Goal: Information Seeking & Learning: Learn about a topic

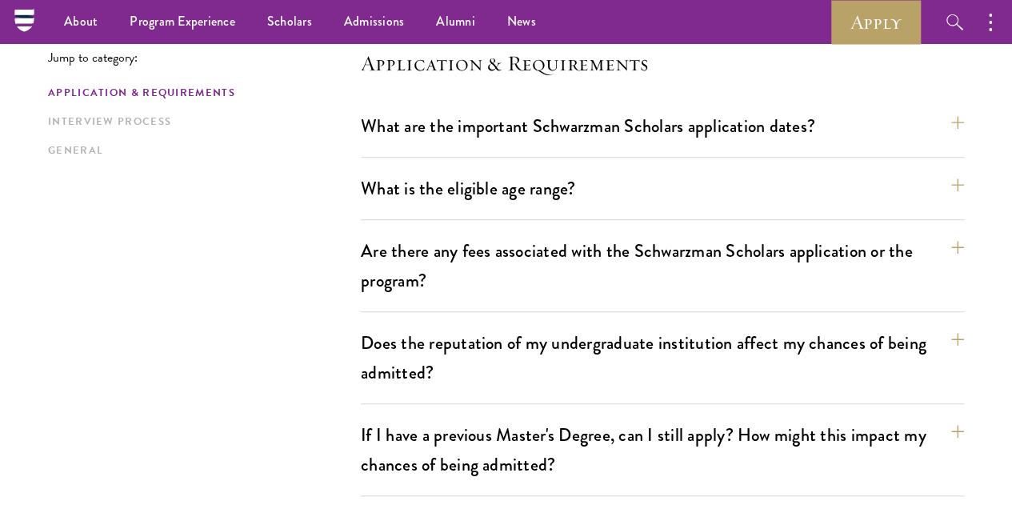
scroll to position [480, 0]
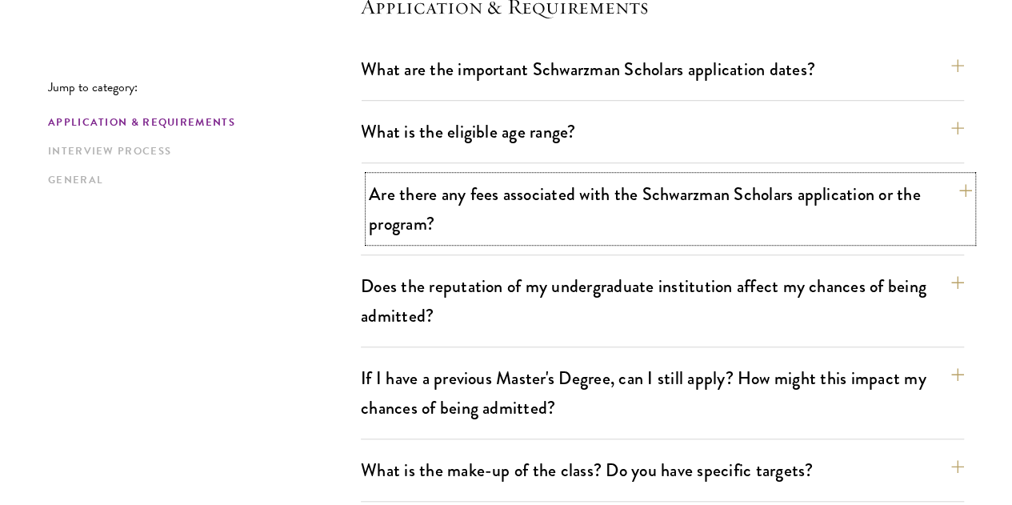
click at [407, 217] on button "Are there any fees associated with the Schwarzman Scholars application or the p…" at bounding box center [670, 209] width 603 height 66
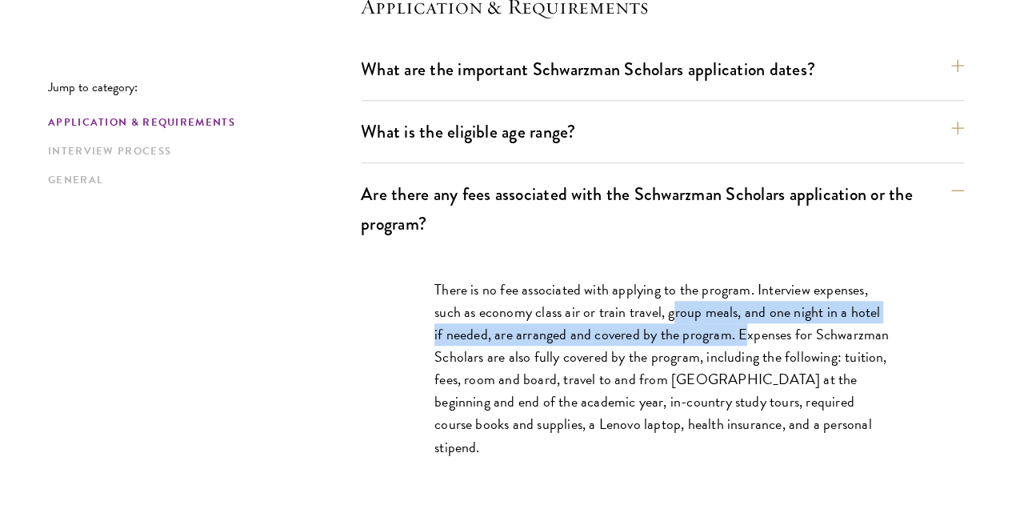
drag, startPoint x: 698, startPoint y: 302, endPoint x: 788, endPoint y: 324, distance: 93.0
click at [788, 324] on p "There is no fee associated with applying to the program. Interview expenses, su…" at bounding box center [663, 368] width 456 height 180
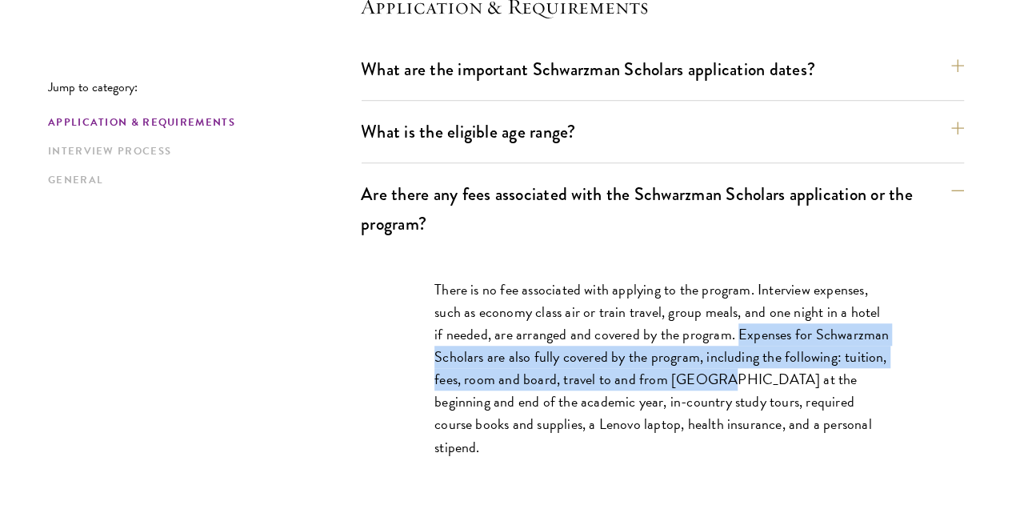
drag, startPoint x: 788, startPoint y: 324, endPoint x: 802, endPoint y: 367, distance: 45.3
click at [802, 367] on p "There is no fee associated with applying to the program. Interview expenses, su…" at bounding box center [663, 368] width 456 height 180
click at [802, 366] on p "There is no fee associated with applying to the program. Interview expenses, su…" at bounding box center [663, 368] width 456 height 180
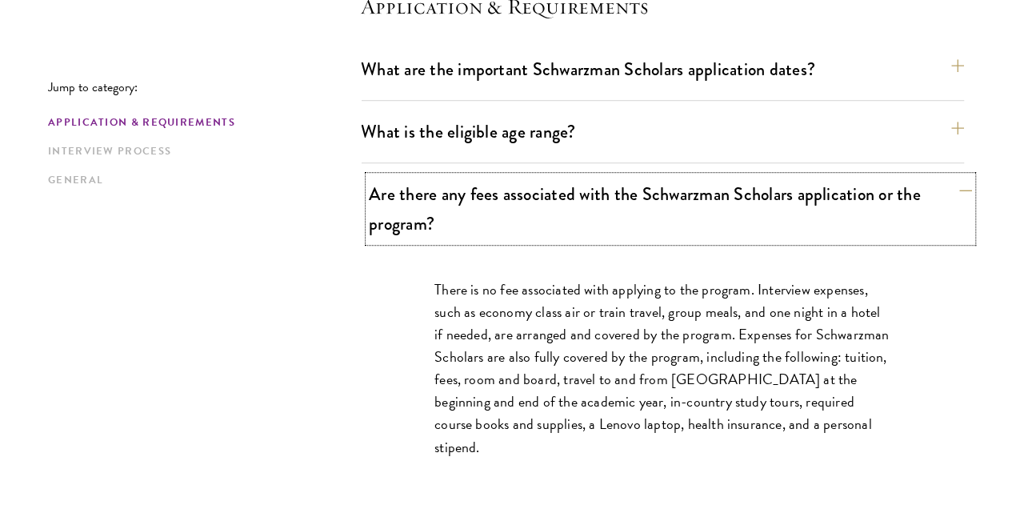
click at [671, 196] on button "Are there any fees associated with the Schwarzman Scholars application or the p…" at bounding box center [670, 209] width 603 height 66
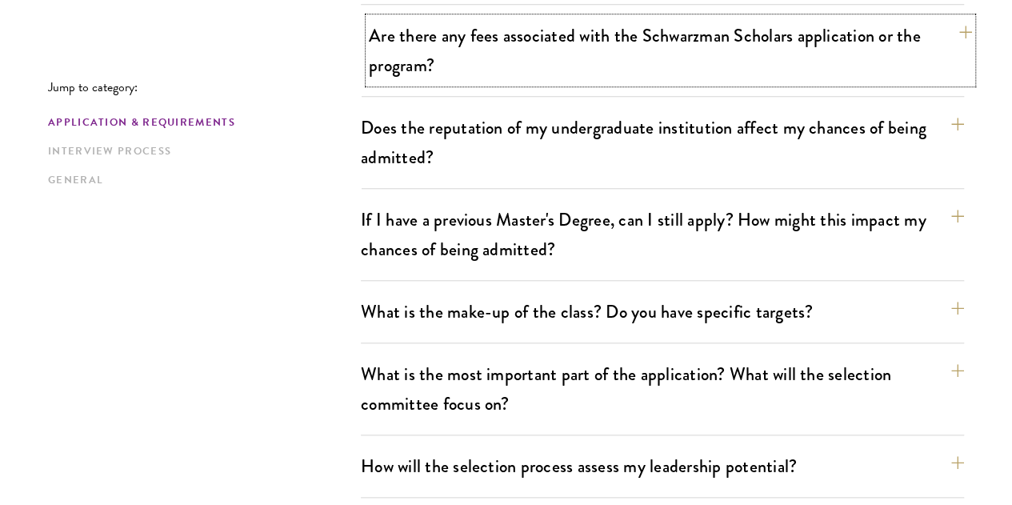
scroll to position [640, 0]
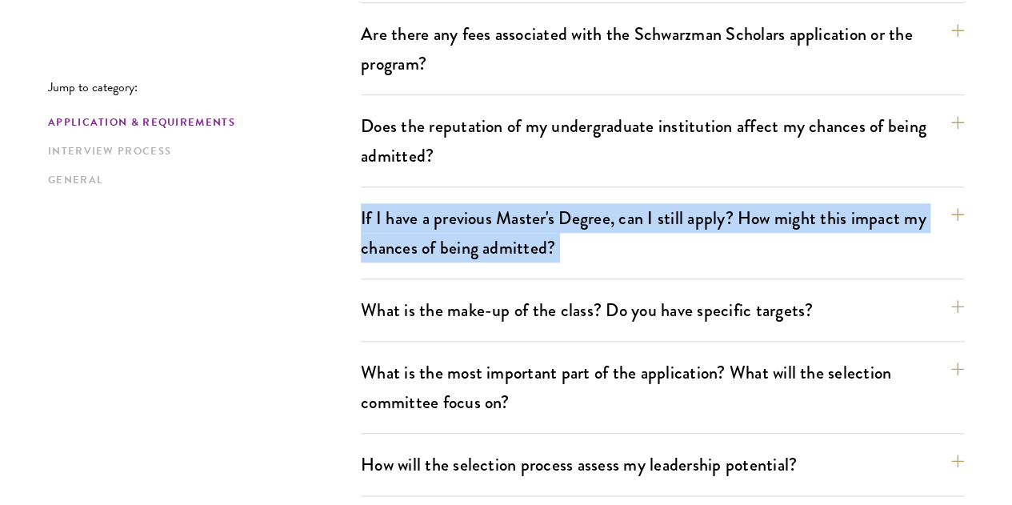
drag, startPoint x: 322, startPoint y: 199, endPoint x: 333, endPoint y: 253, distance: 54.6
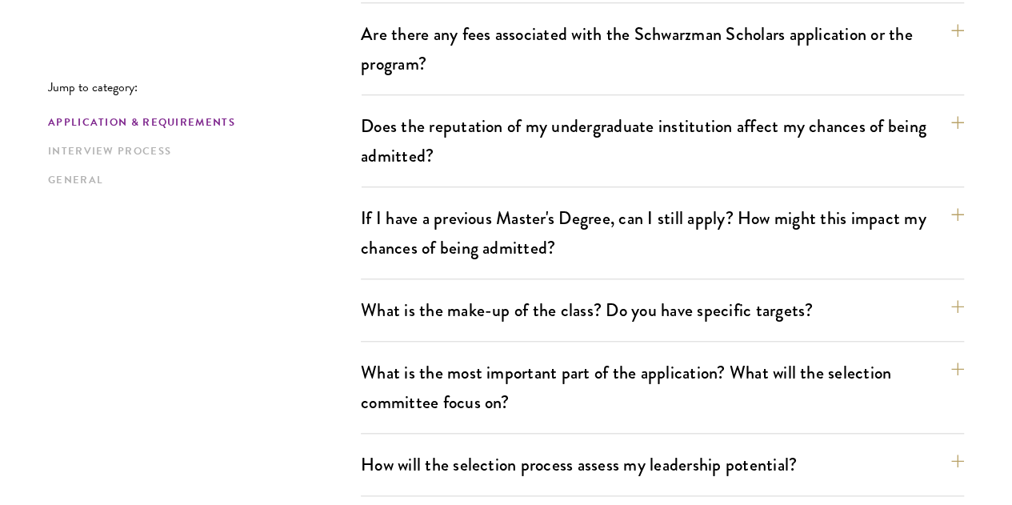
scroll to position [800, 0]
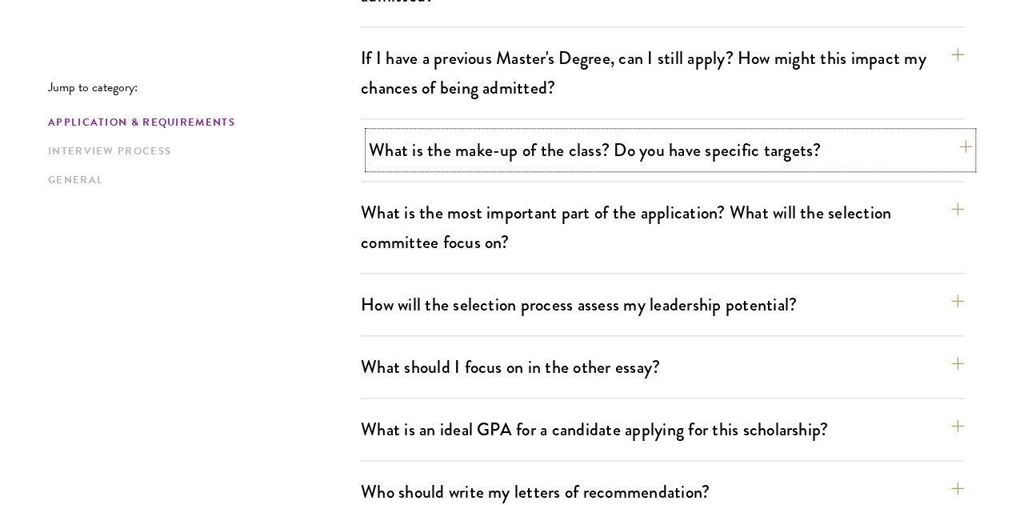
click at [478, 132] on button "What is the make-up of the class? Do you have specific targets?" at bounding box center [670, 150] width 603 height 36
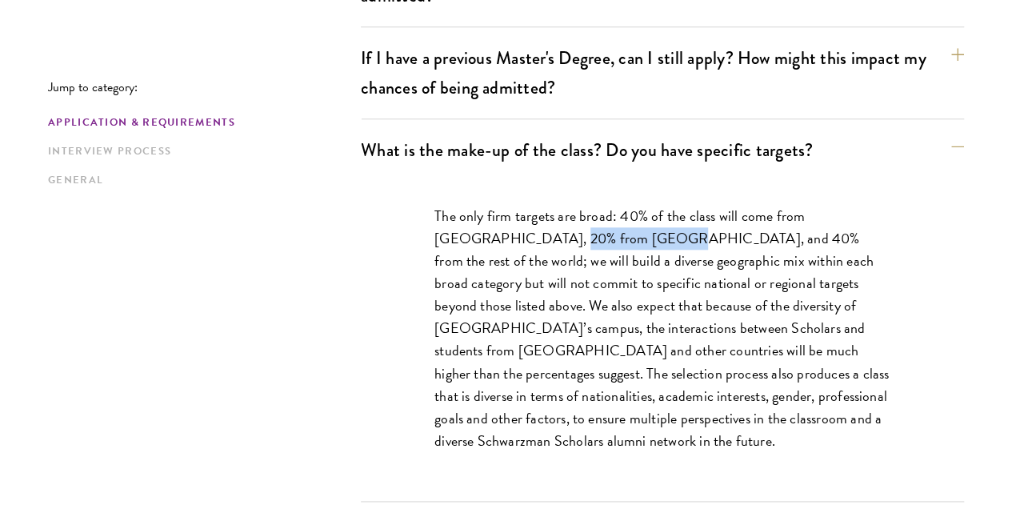
drag, startPoint x: 517, startPoint y: 197, endPoint x: 618, endPoint y: 198, distance: 100.8
click at [618, 205] on p "The only firm targets are broad: 40% of the class will come from [GEOGRAPHIC_DA…" at bounding box center [663, 328] width 456 height 247
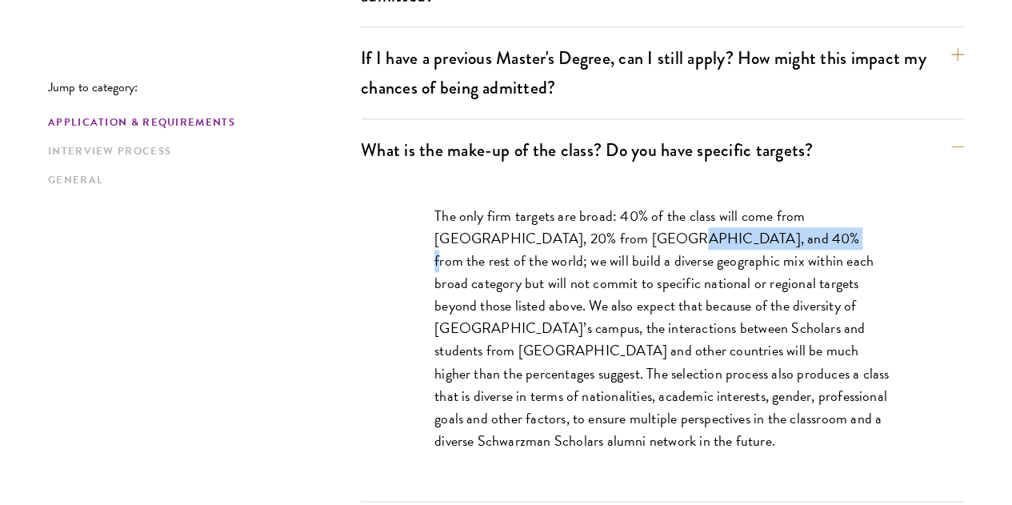
drag, startPoint x: 618, startPoint y: 198, endPoint x: 744, endPoint y: 207, distance: 126.8
click at [744, 207] on p "The only firm targets are broad: 40% of the class will come from [GEOGRAPHIC_DA…" at bounding box center [663, 328] width 456 height 247
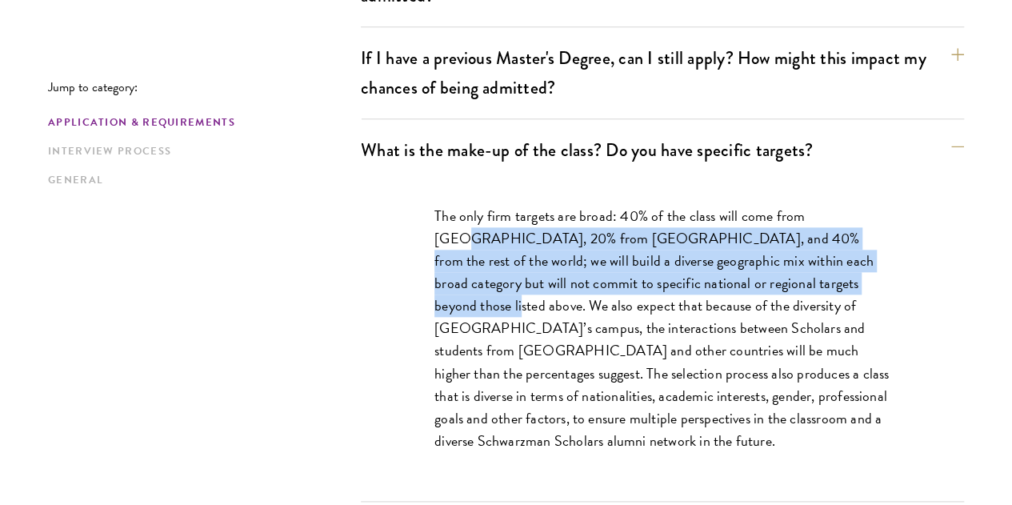
drag, startPoint x: 418, startPoint y: 198, endPoint x: 410, endPoint y: 274, distance: 76.4
click at [410, 274] on div "The only firm targets are broad: 40% of the class will come from [GEOGRAPHIC_DA…" at bounding box center [662, 336] width 552 height 311
click at [412, 274] on div "The only firm targets are broad: 40% of the class will come from [GEOGRAPHIC_DA…" at bounding box center [662, 336] width 552 height 311
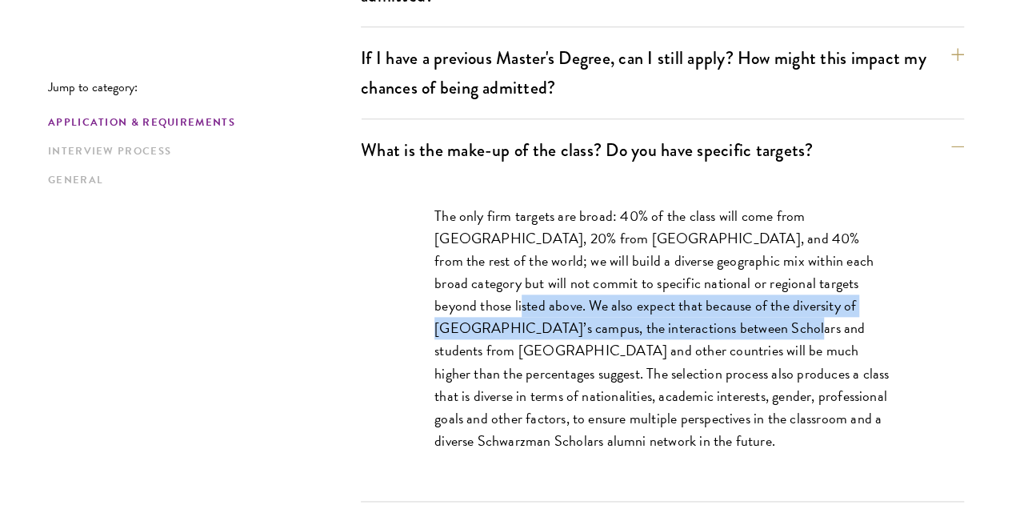
drag, startPoint x: 453, startPoint y: 273, endPoint x: 702, endPoint y: 287, distance: 249.3
click at [702, 287] on div "The only firm targets are broad: 40% of the class will come from [GEOGRAPHIC_DA…" at bounding box center [662, 336] width 552 height 311
click at [482, 287] on p "The only firm targets are broad: 40% of the class will come from [GEOGRAPHIC_DA…" at bounding box center [663, 328] width 456 height 247
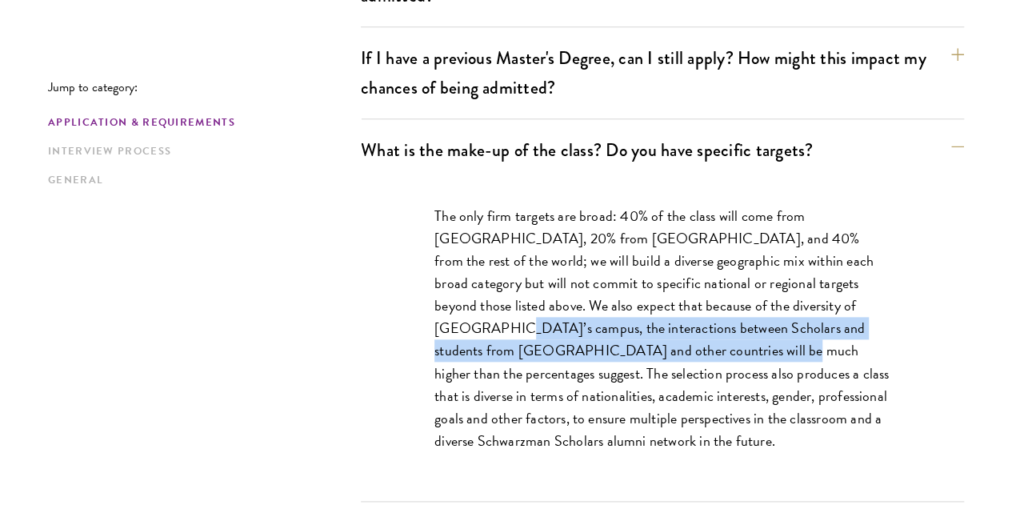
drag, startPoint x: 482, startPoint y: 287, endPoint x: 664, endPoint y: 314, distance: 184.3
click at [664, 314] on p "The only firm targets are broad: 40% of the class will come from [GEOGRAPHIC_DA…" at bounding box center [663, 328] width 456 height 247
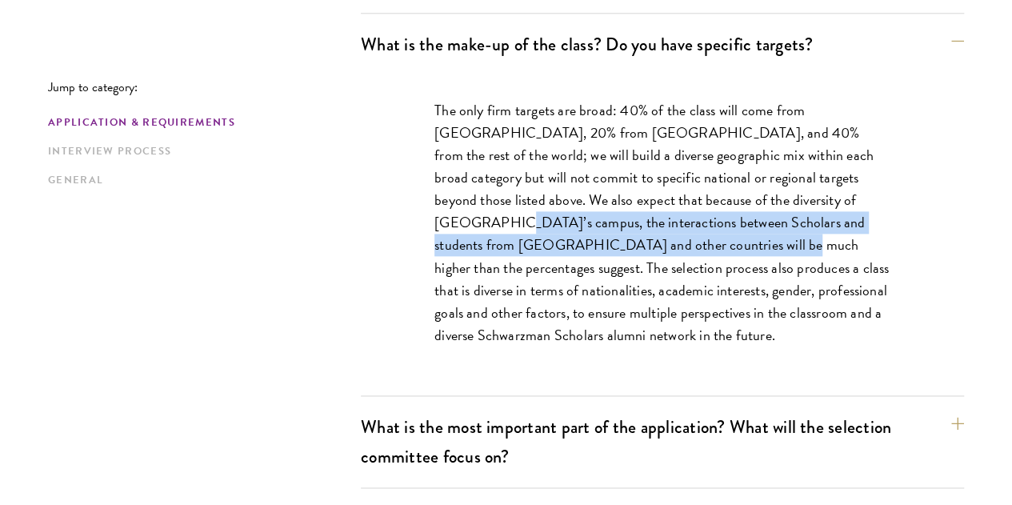
scroll to position [960, 0]
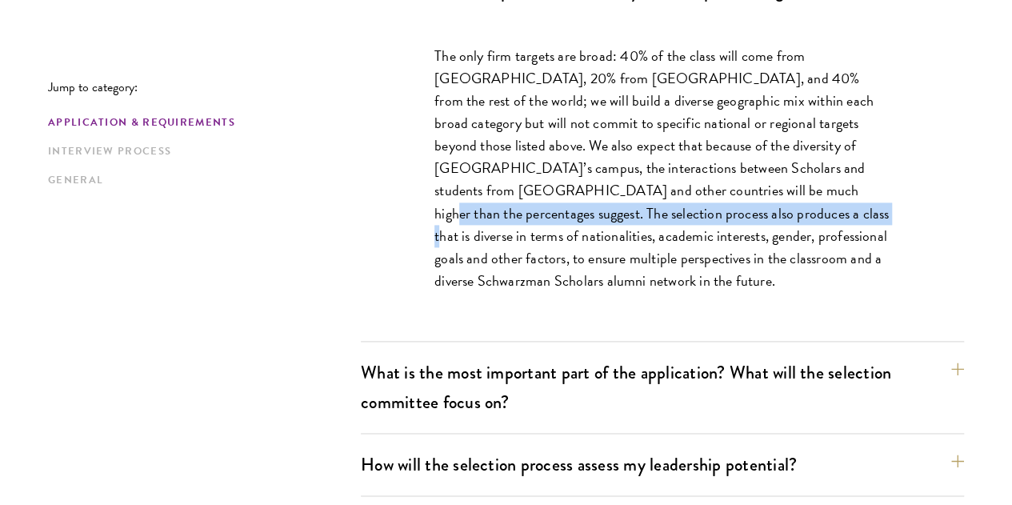
drag, startPoint x: 730, startPoint y: 151, endPoint x: 743, endPoint y: 190, distance: 40.5
click at [743, 190] on p "The only firm targets are broad: 40% of the class will come from [GEOGRAPHIC_DA…" at bounding box center [663, 168] width 456 height 247
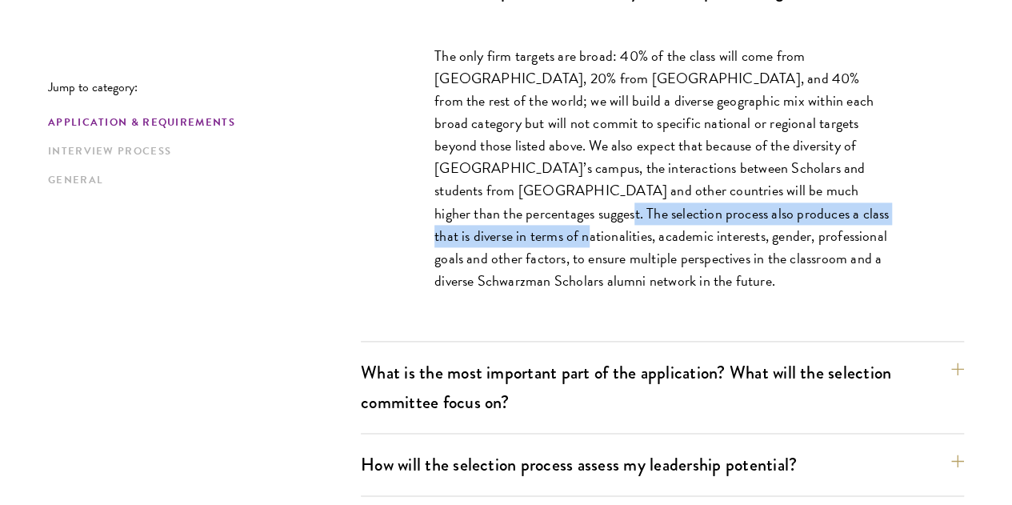
drag, startPoint x: 473, startPoint y: 185, endPoint x: 482, endPoint y: 202, distance: 19.7
click at [482, 202] on p "The only firm targets are broad: 40% of the class will come from [GEOGRAPHIC_DA…" at bounding box center [663, 168] width 456 height 247
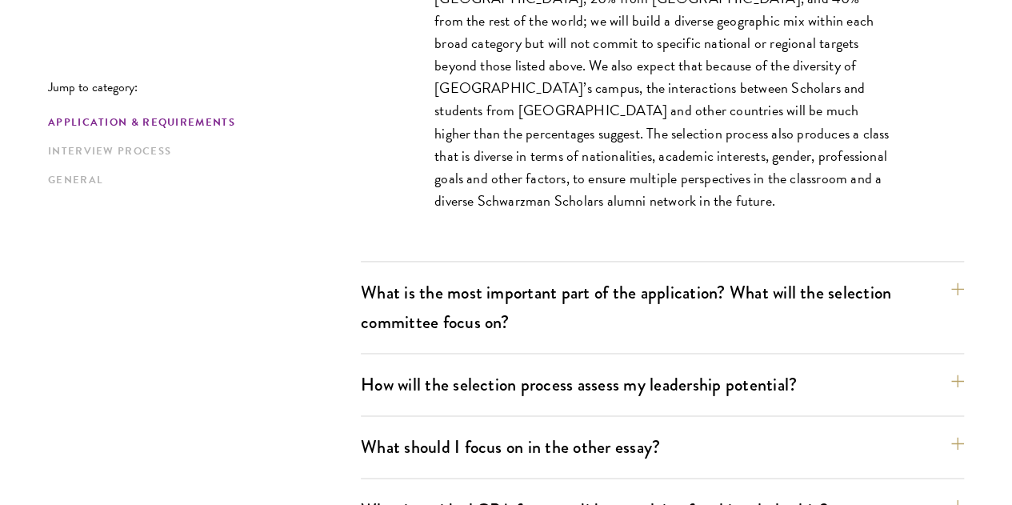
scroll to position [1200, 0]
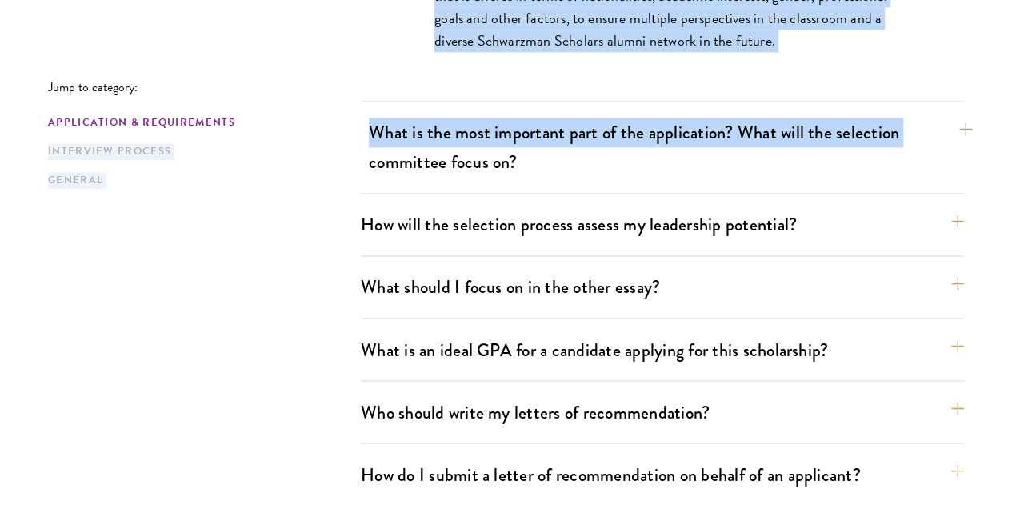
drag, startPoint x: 370, startPoint y: 110, endPoint x: 375, endPoint y: 132, distance: 22.3
click at [424, 118] on button "What is the most important part of the application? What will the selection com…" at bounding box center [670, 147] width 603 height 66
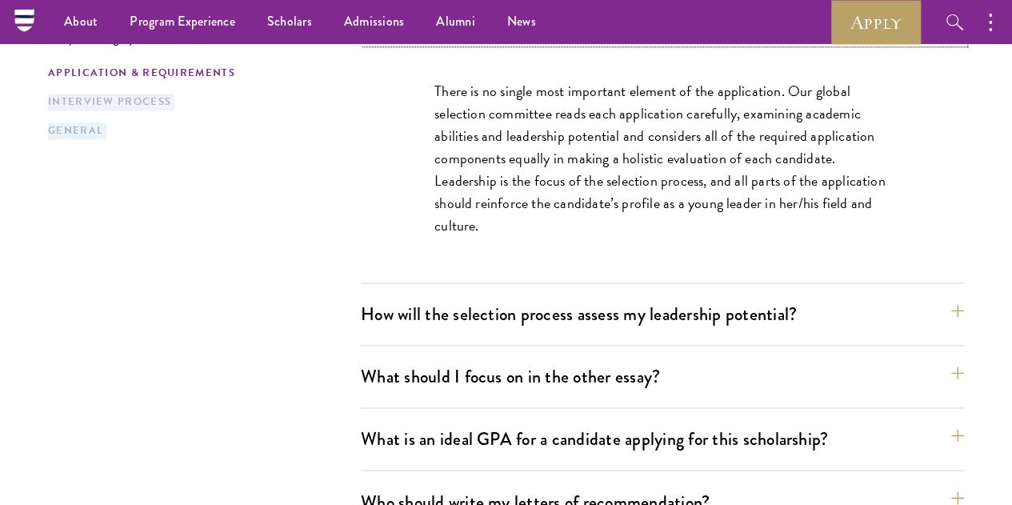
scroll to position [880, 0]
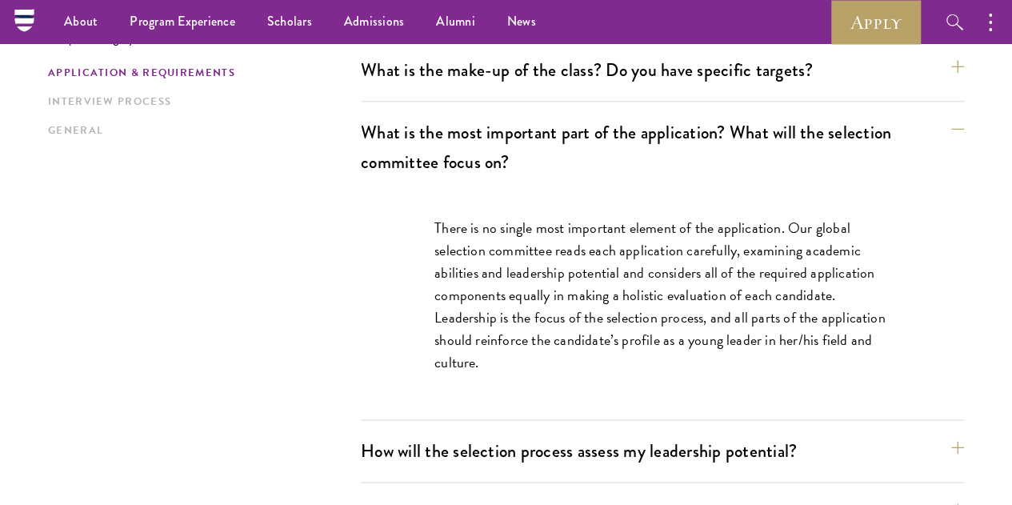
click at [469, 238] on p "There is no single most important element of the application. Our global select…" at bounding box center [663, 296] width 456 height 158
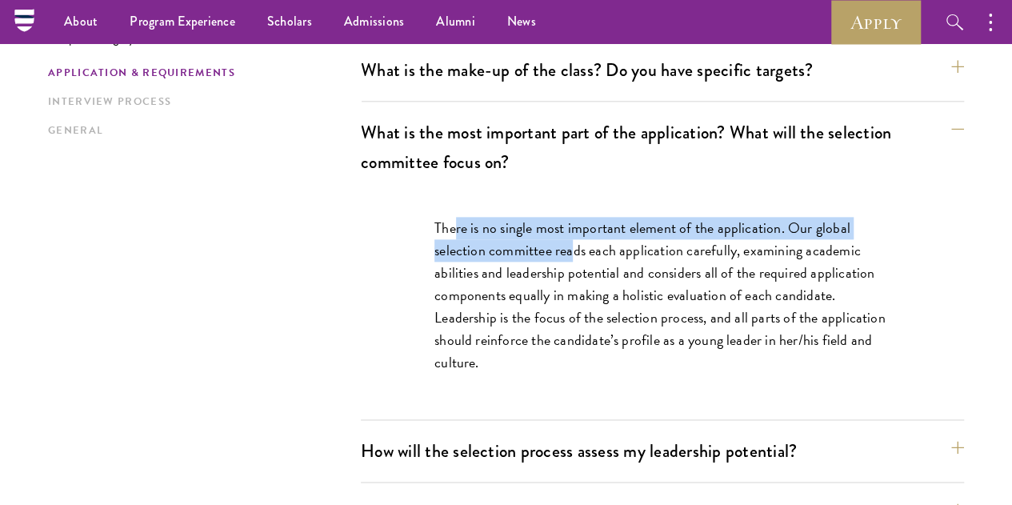
drag, startPoint x: 445, startPoint y: 189, endPoint x: 569, endPoint y: 209, distance: 125.6
click at [569, 217] on p "There is no single most important element of the application. Our global select…" at bounding box center [663, 296] width 456 height 158
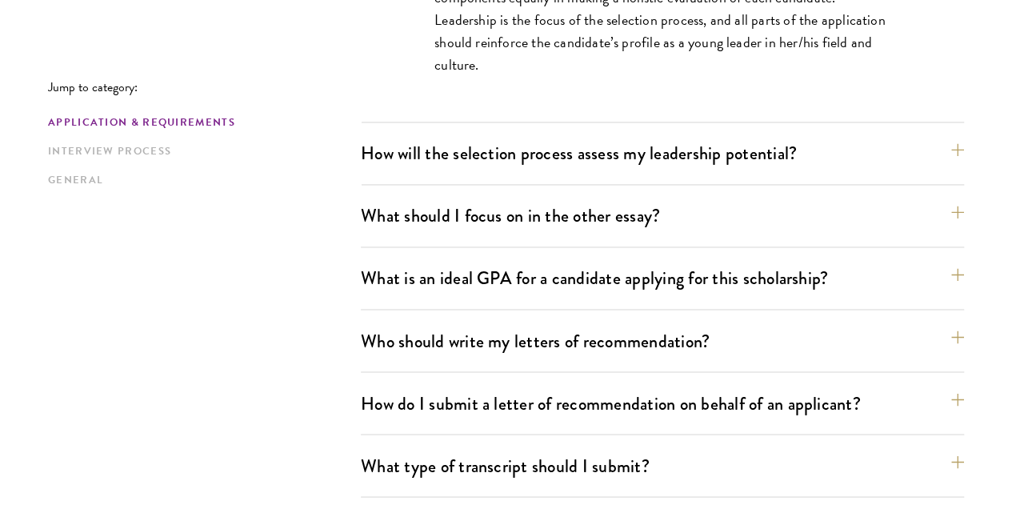
scroll to position [1200, 0]
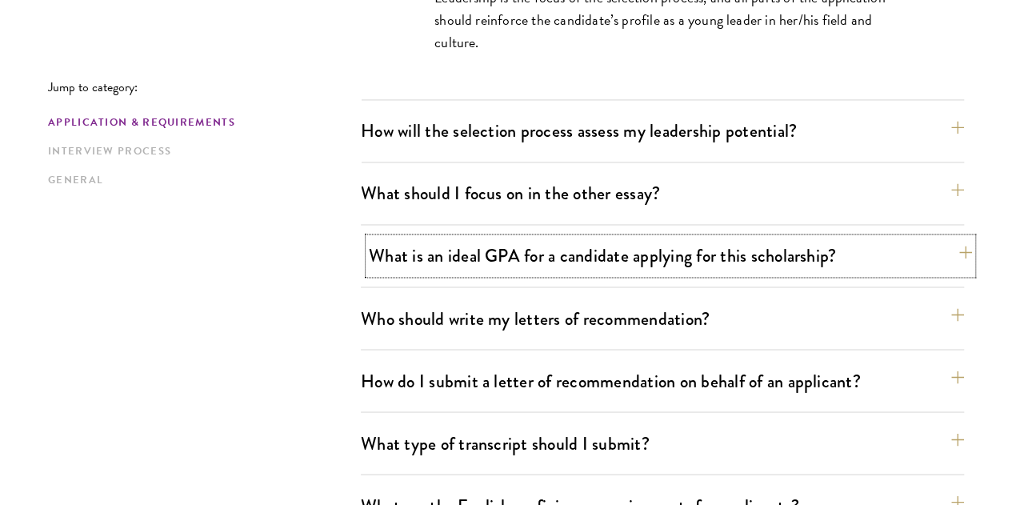
click at [408, 238] on button "What is an ideal GPA for a candidate applying for this scholarship?" at bounding box center [670, 256] width 603 height 36
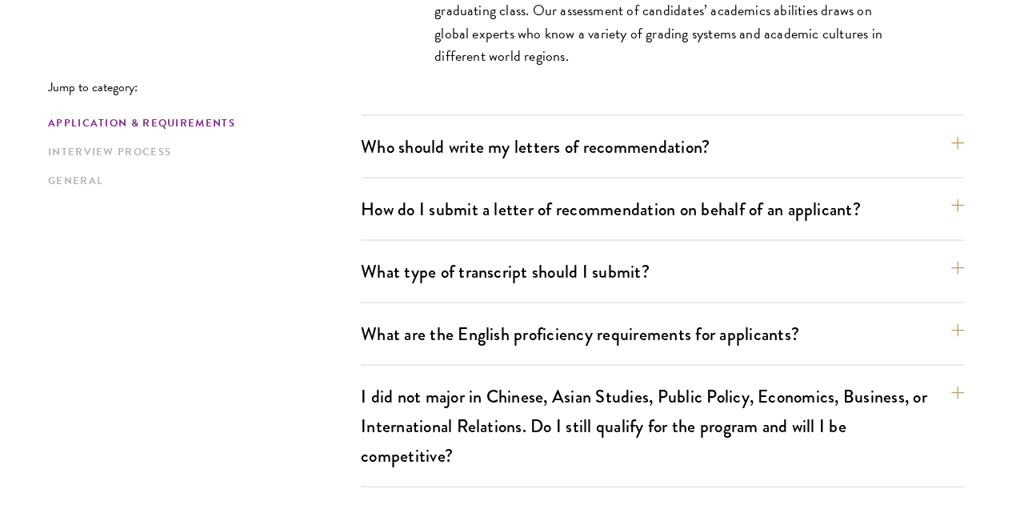
scroll to position [1440, 0]
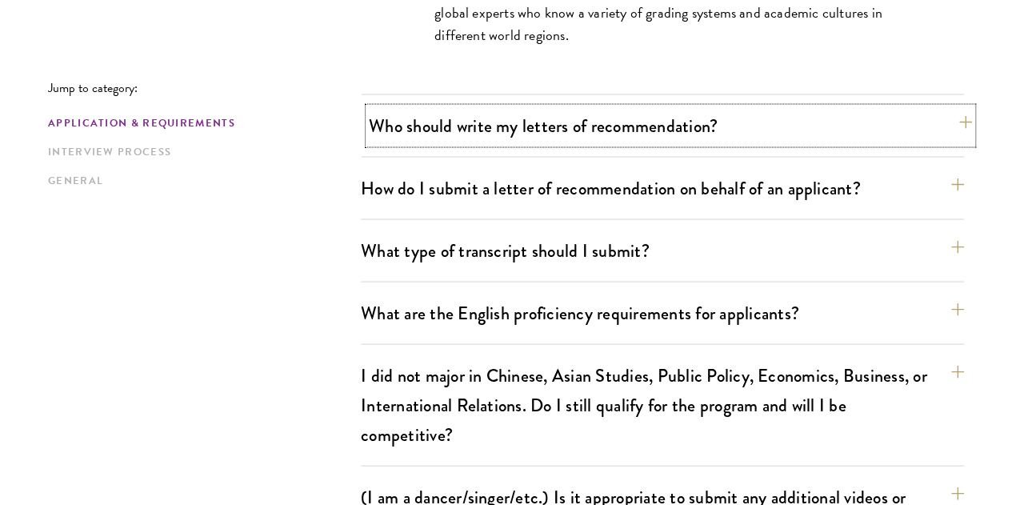
click at [506, 107] on button "Who should write my letters of recommendation?" at bounding box center [670, 125] width 603 height 36
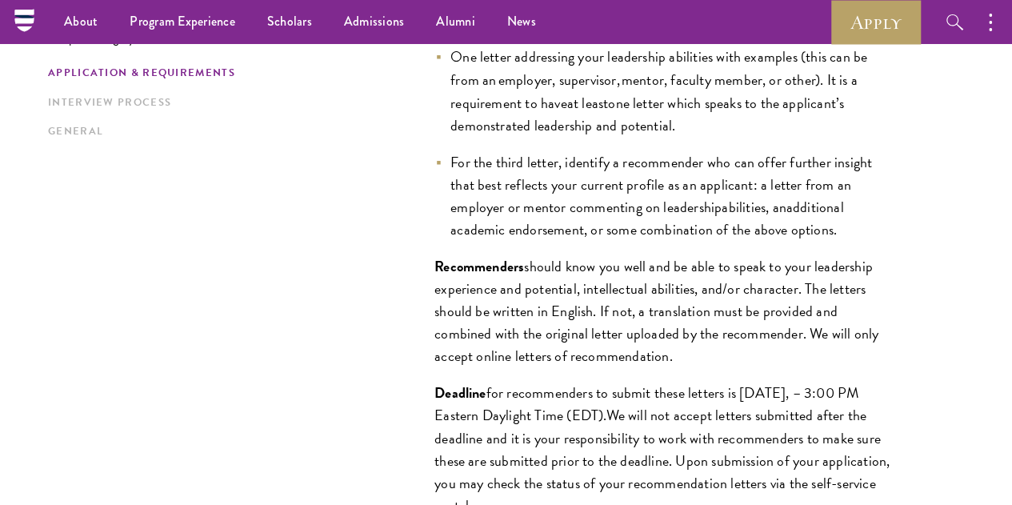
scroll to position [1120, 0]
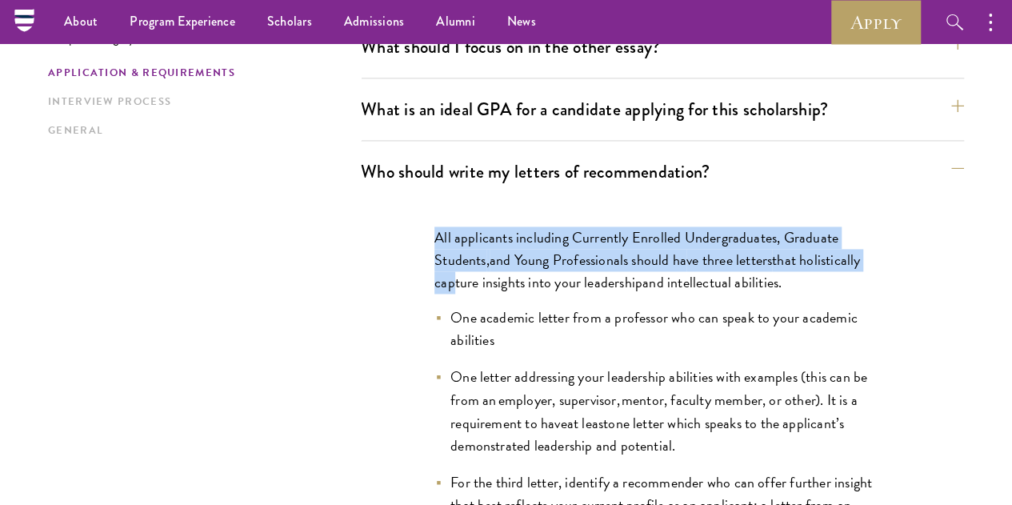
drag, startPoint x: 424, startPoint y: 161, endPoint x: 440, endPoint y: 214, distance: 56.0
click at [440, 226] on p "All applicants including Currently Enrolled Undergraduates, Graduate Students ,…" at bounding box center [663, 259] width 456 height 67
click at [440, 249] on span "that holistically capture insights into your leadership" at bounding box center [648, 271] width 426 height 44
drag, startPoint x: 489, startPoint y: 183, endPoint x: 811, endPoint y: 201, distance: 323.0
click at [811, 226] on p "All applicants including Currently Enrolled Undergraduates, Graduate Students ,…" at bounding box center [663, 259] width 456 height 67
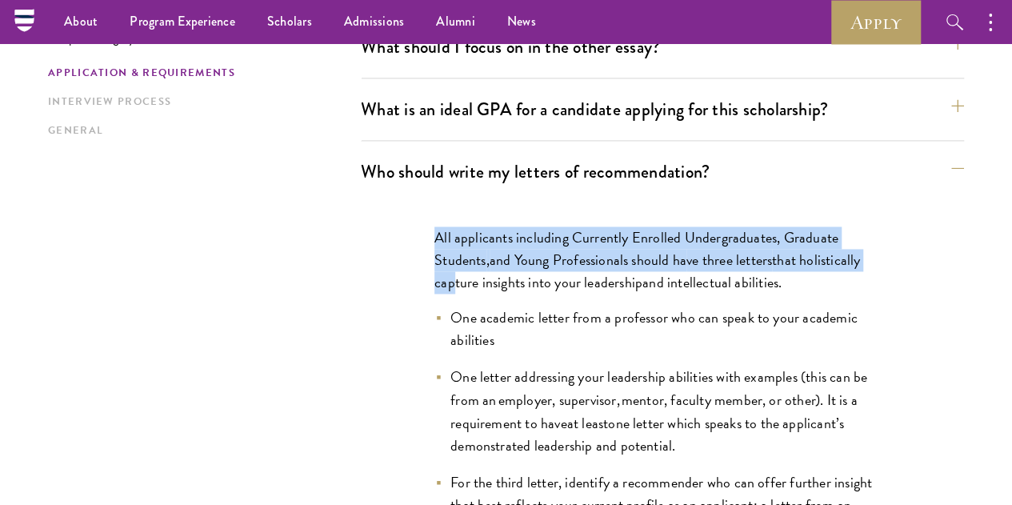
click at [811, 226] on p "All applicants including Currently Enrolled Undergraduates, Graduate Students ,…" at bounding box center [663, 259] width 456 height 67
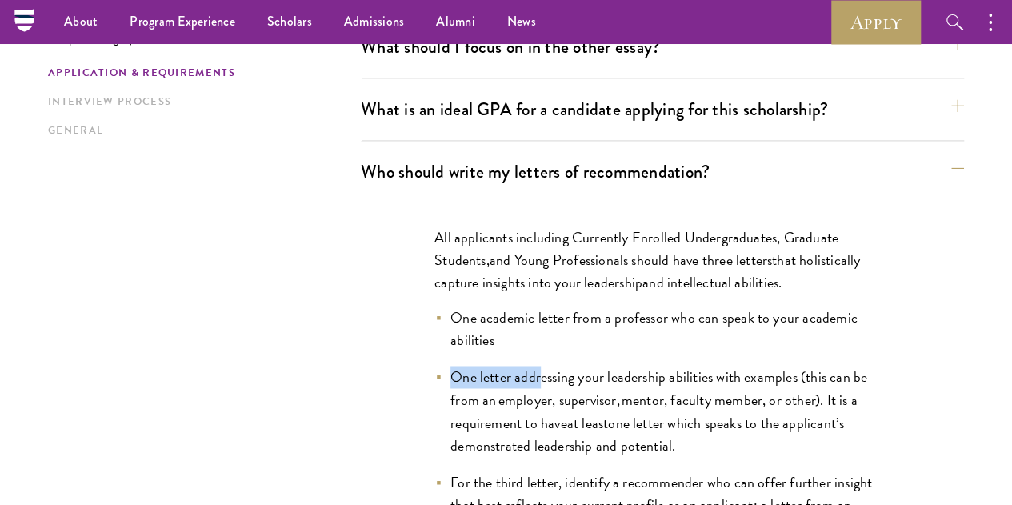
drag, startPoint x: 500, startPoint y: 252, endPoint x: 537, endPoint y: 277, distance: 44.4
click at [537, 306] on ul "One academic letter from a professor who can speak to your academic abilities O…" at bounding box center [663, 433] width 456 height 254
click at [536, 306] on ul "One academic letter from a professor who can speak to your academic abilities O…" at bounding box center [663, 433] width 456 height 254
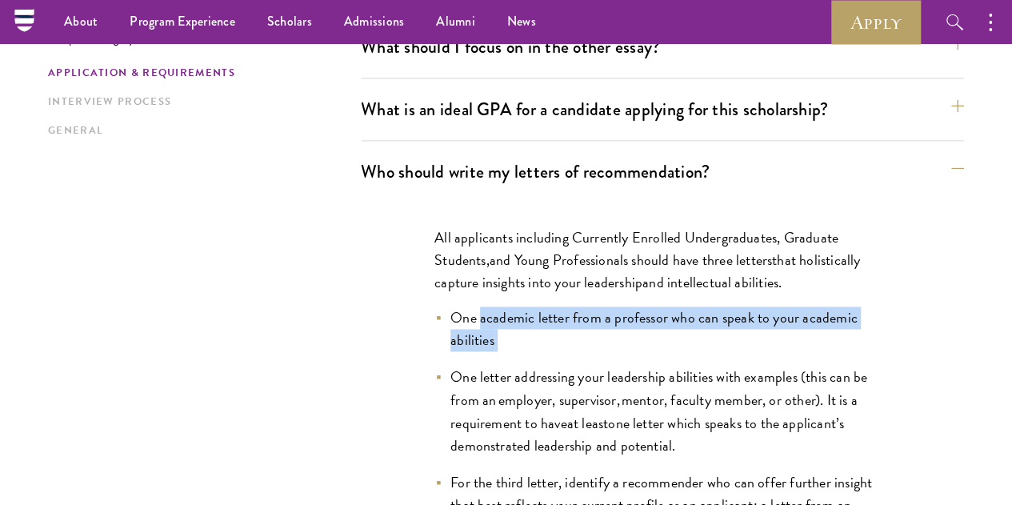
drag, startPoint x: 473, startPoint y: 243, endPoint x: 537, endPoint y: 269, distance: 68.9
click at [537, 306] on li "One academic letter from a professor who can speak to your academic abilities" at bounding box center [663, 328] width 456 height 45
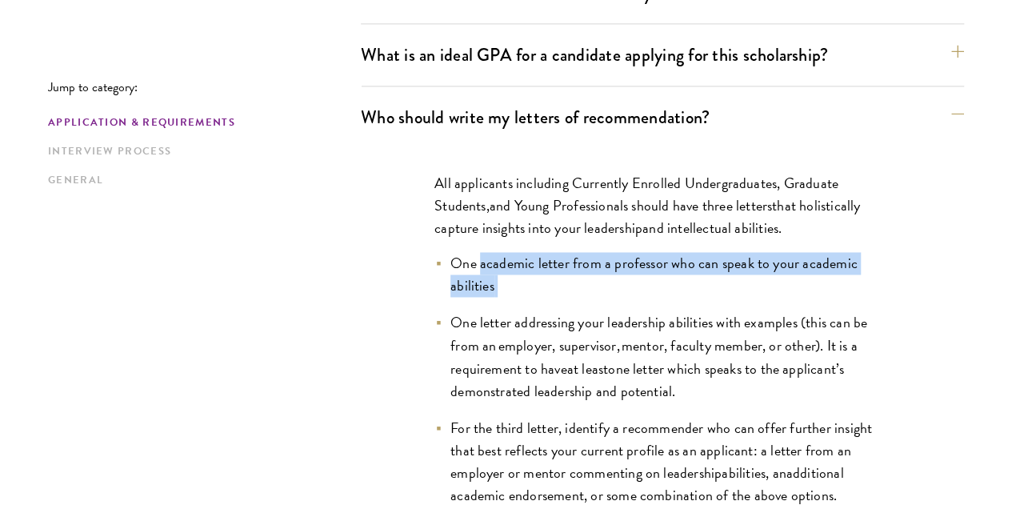
scroll to position [1200, 0]
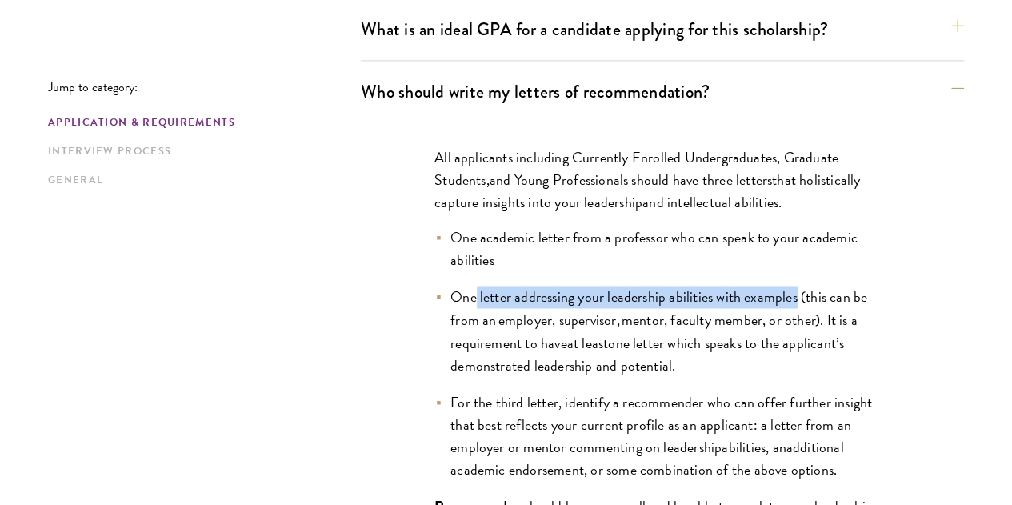
drag, startPoint x: 563, startPoint y: 226, endPoint x: 805, endPoint y: 228, distance: 241.7
click at [805, 286] on span "One letter addressing your leadership abilities with examples (this can be from…" at bounding box center [659, 319] width 417 height 66
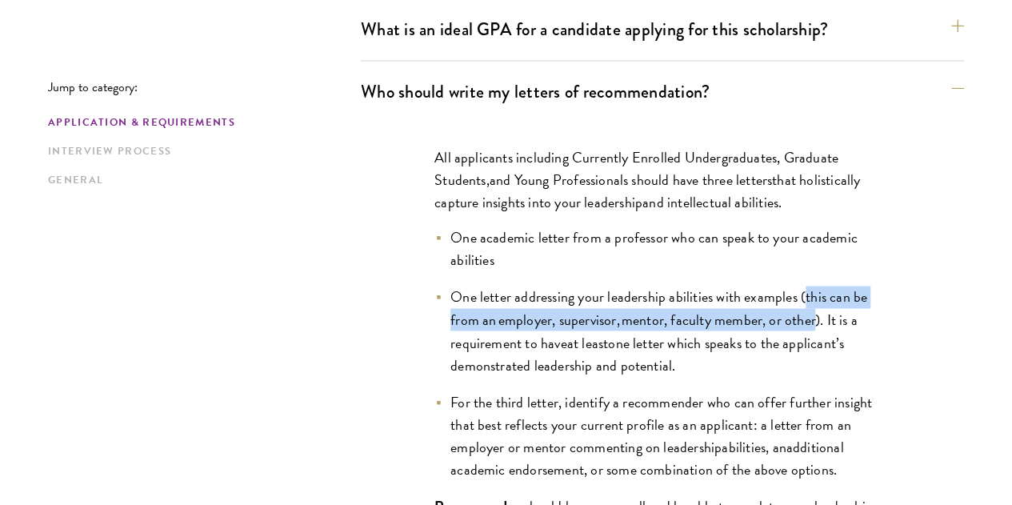
drag, startPoint x: 811, startPoint y: 222, endPoint x: 819, endPoint y: 252, distance: 30.7
click at [819, 286] on span "One letter addressing your leadership abilities with examples (this can be from…" at bounding box center [659, 319] width 417 height 66
click at [818, 286] on span "One letter addressing your leadership abilities with examples (this can be from…" at bounding box center [659, 319] width 417 height 66
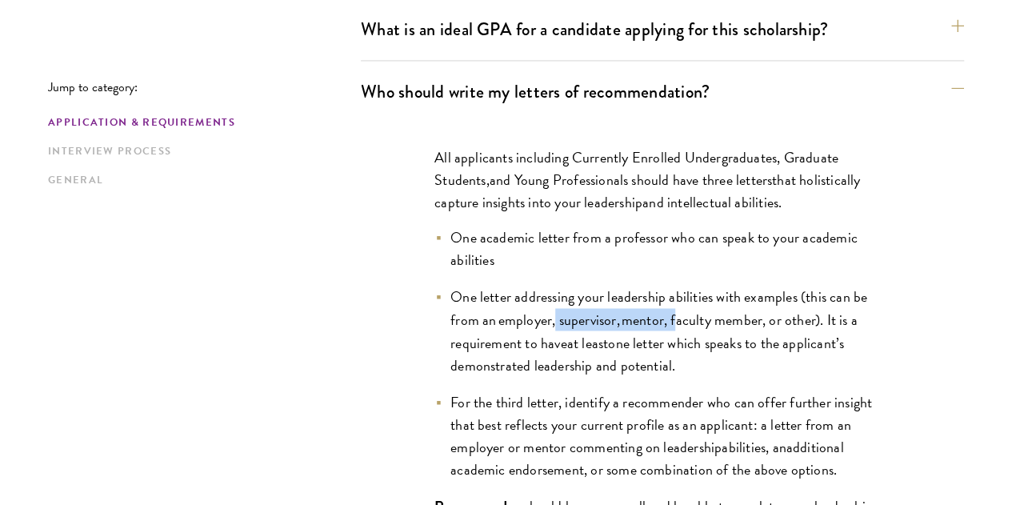
drag, startPoint x: 548, startPoint y: 248, endPoint x: 675, endPoint y: 250, distance: 127.2
click at [675, 286] on span "One letter addressing your leadership abilities with examples (this can be from…" at bounding box center [659, 319] width 417 height 66
drag, startPoint x: 675, startPoint y: 250, endPoint x: 775, endPoint y: 250, distance: 99.2
click at [775, 286] on span "One letter addressing your leadership abilities with examples (this can be from…" at bounding box center [659, 319] width 417 height 66
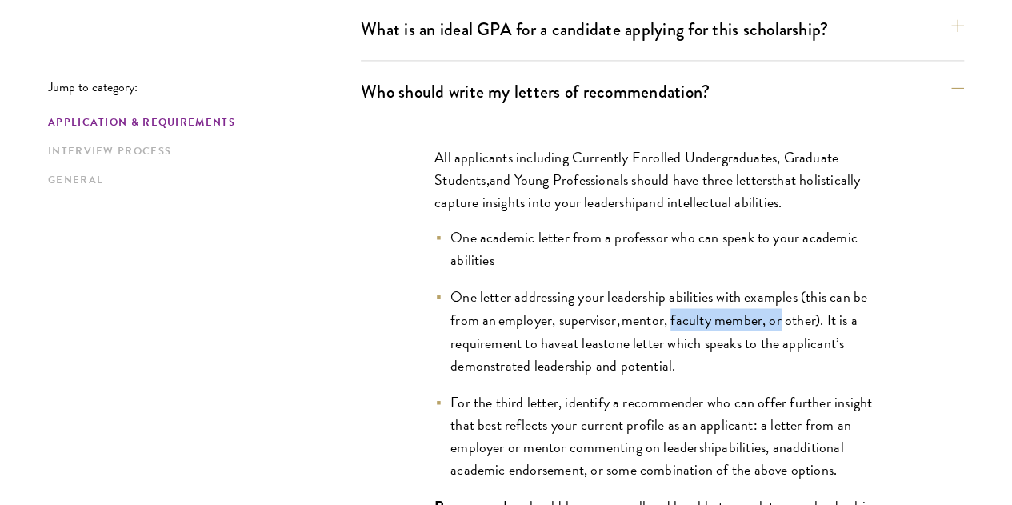
click at [775, 286] on span "One letter addressing your leadership abilities with examples (this can be from…" at bounding box center [659, 319] width 417 height 66
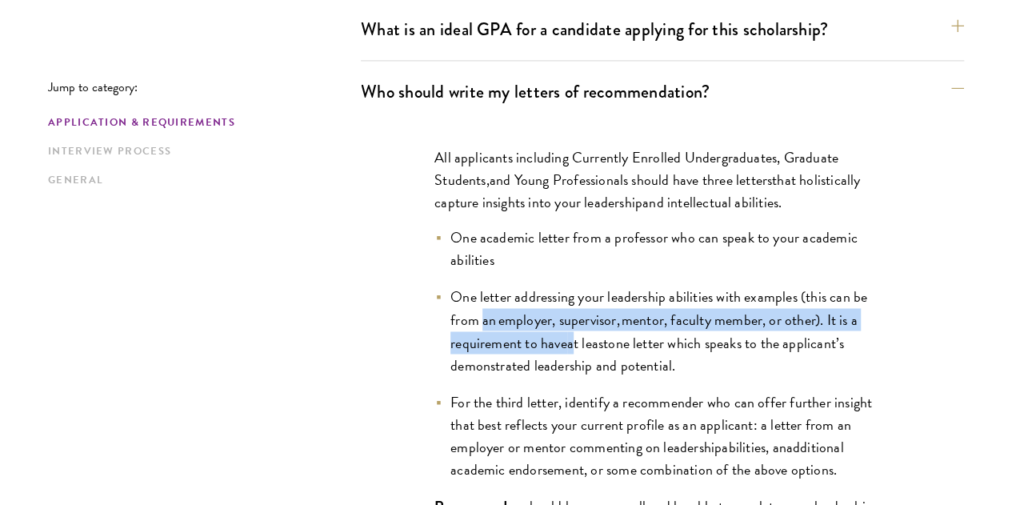
drag, startPoint x: 474, startPoint y: 245, endPoint x: 637, endPoint y: 274, distance: 165.9
click at [637, 286] on li "One letter addressing your leadership abilities with examples (this can be from…" at bounding box center [663, 331] width 456 height 90
click at [637, 331] on span "one letter which speaks to the applicant’s demonstrated leadership and potentia…" at bounding box center [648, 353] width 394 height 44
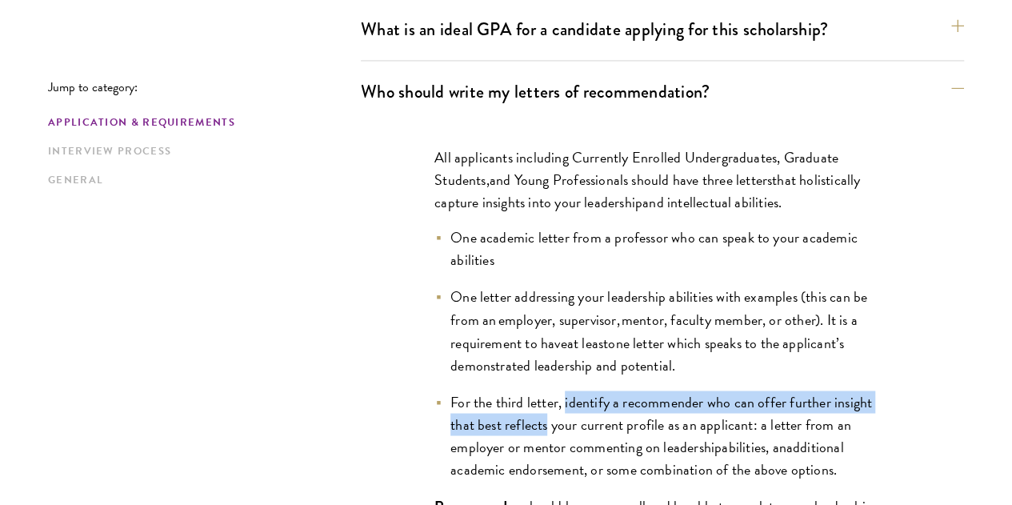
drag, startPoint x: 560, startPoint y: 326, endPoint x: 587, endPoint y: 348, distance: 35.2
click at [587, 390] on span "For the third letter, identify a recommender who can offer further insight that…" at bounding box center [662, 423] width 422 height 66
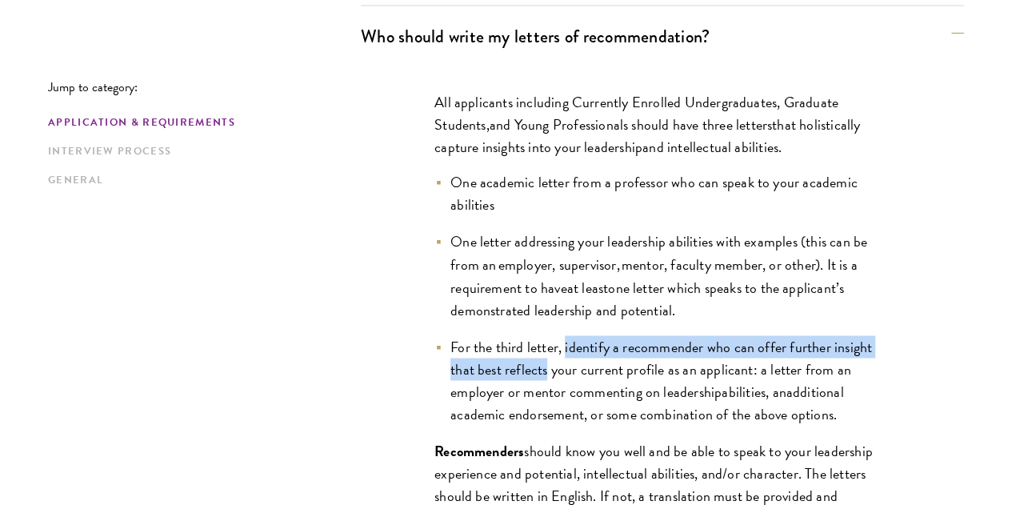
scroll to position [1280, 0]
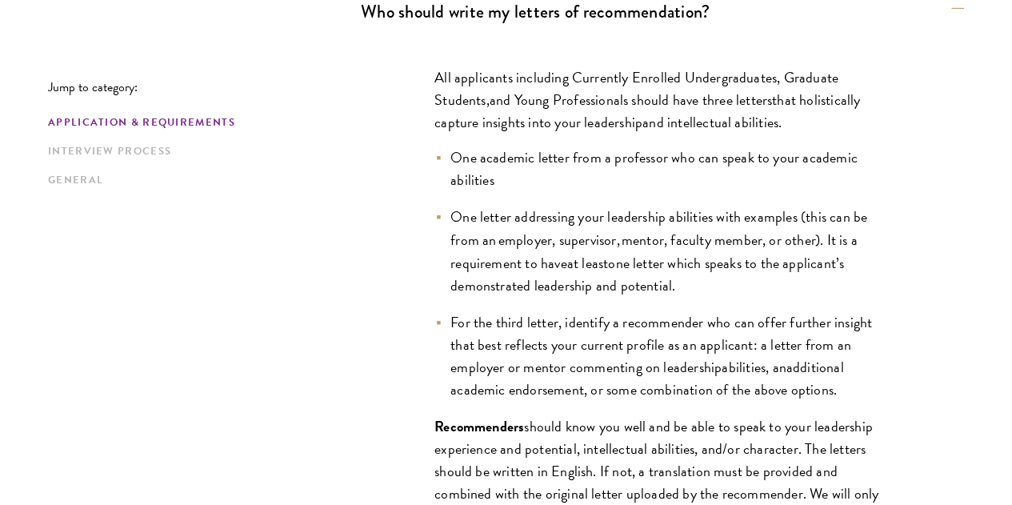
click at [453, 310] on span "For the third letter, identify a recommender who can offer further insight that…" at bounding box center [662, 343] width 422 height 66
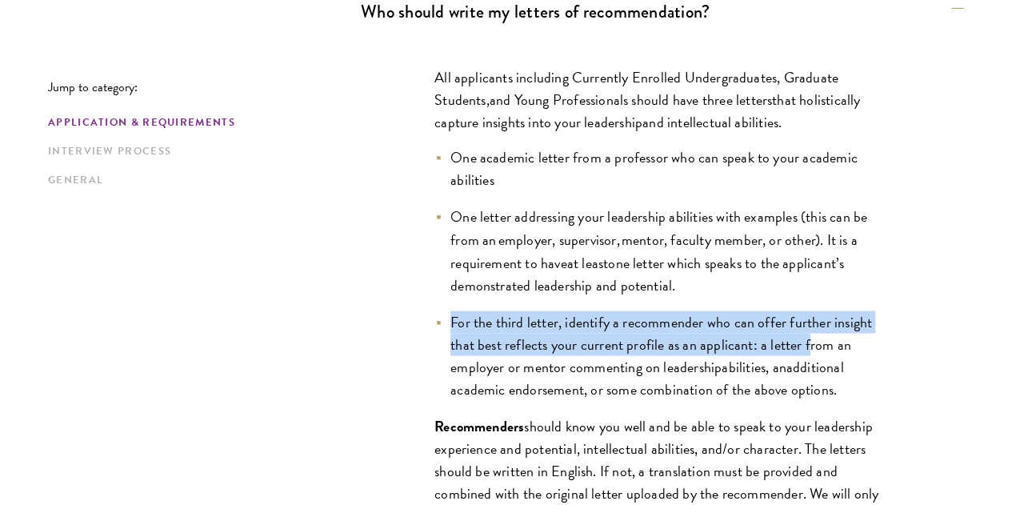
drag, startPoint x: 432, startPoint y: 249, endPoint x: 445, endPoint y: 301, distance: 53.6
click at [445, 310] on li "For the third letter, identify a recommender who can offer further insight that…" at bounding box center [663, 355] width 456 height 90
click at [451, 310] on span "For the third letter, identify a recommender who can offer further insight that…" at bounding box center [662, 343] width 422 height 66
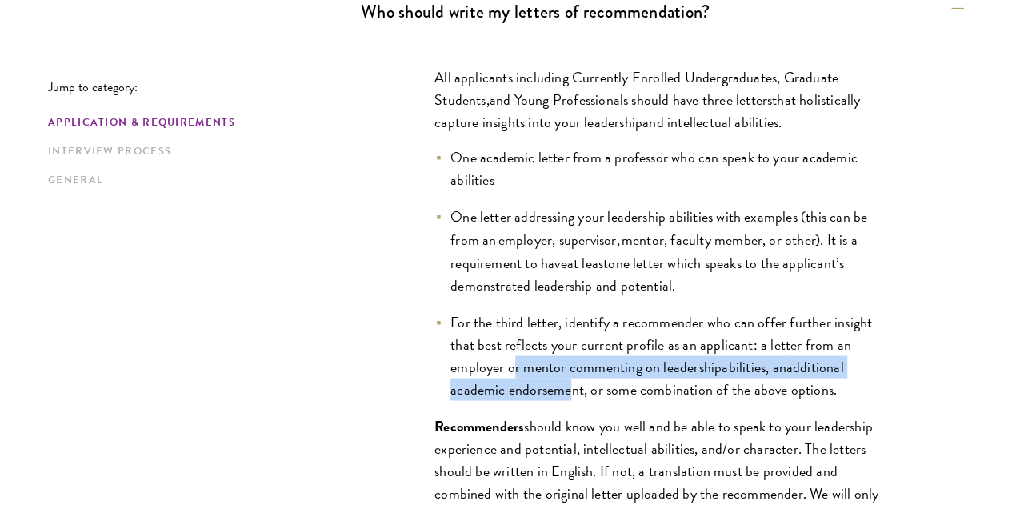
drag, startPoint x: 555, startPoint y: 300, endPoint x: 636, endPoint y: 314, distance: 82.0
click at [636, 314] on li "For the third letter, identify a recommender who can offer further insight that…" at bounding box center [663, 355] width 456 height 90
click at [636, 355] on span "additional academic endorsement, or some combination of the above options." at bounding box center [648, 377] width 394 height 44
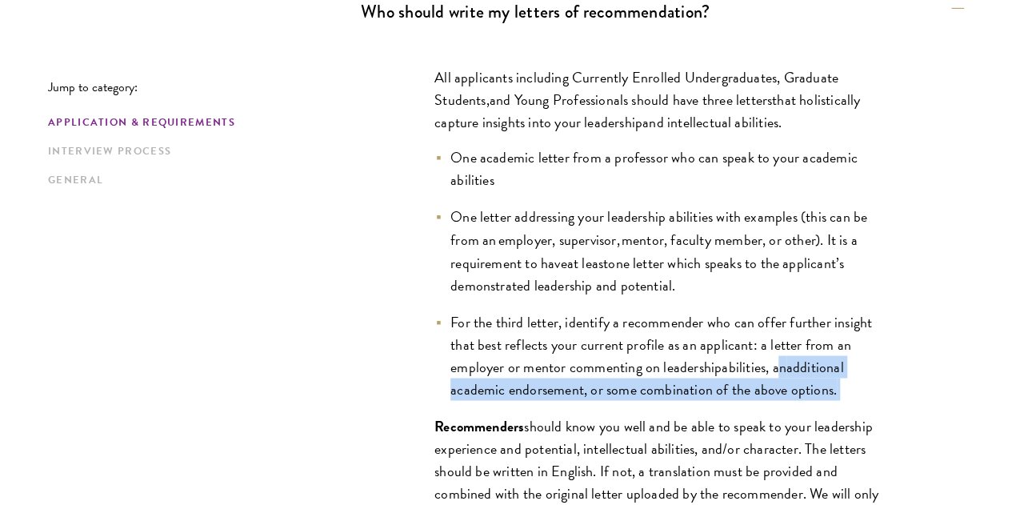
drag, startPoint x: 515, startPoint y: 335, endPoint x: 442, endPoint y: 316, distance: 76.1
click at [442, 316] on li "For the third letter, identify a recommender who can offer further insight that…" at bounding box center [663, 355] width 456 height 90
click at [722, 355] on span "abilities, an" at bounding box center [754, 366] width 64 height 22
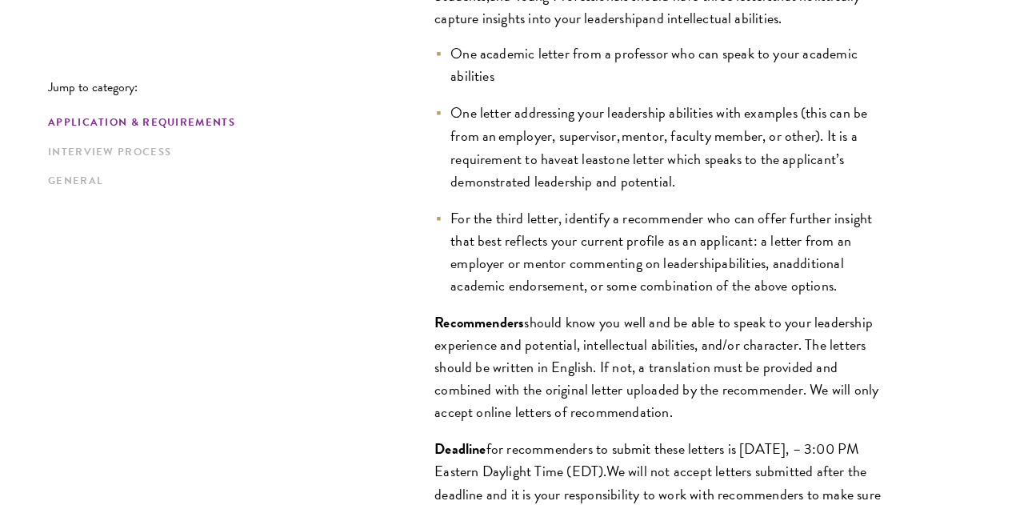
scroll to position [1440, 0]
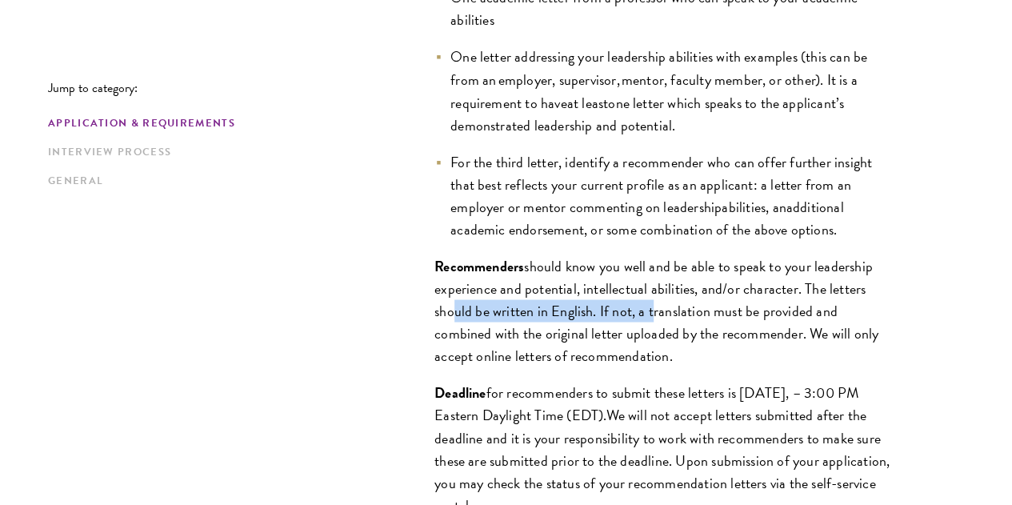
drag, startPoint x: 503, startPoint y: 265, endPoint x: 716, endPoint y: 278, distance: 214.1
click at [716, 278] on span "should know you well and be able to speak to your leadership experience and pot…" at bounding box center [657, 309] width 444 height 111
click at [715, 279] on p "Recommenders should know you well and be able to speak to your leadership exper…" at bounding box center [663, 310] width 456 height 112
click at [714, 278] on span "should know you well and be able to speak to your leadership experience and pot…" at bounding box center [657, 309] width 444 height 111
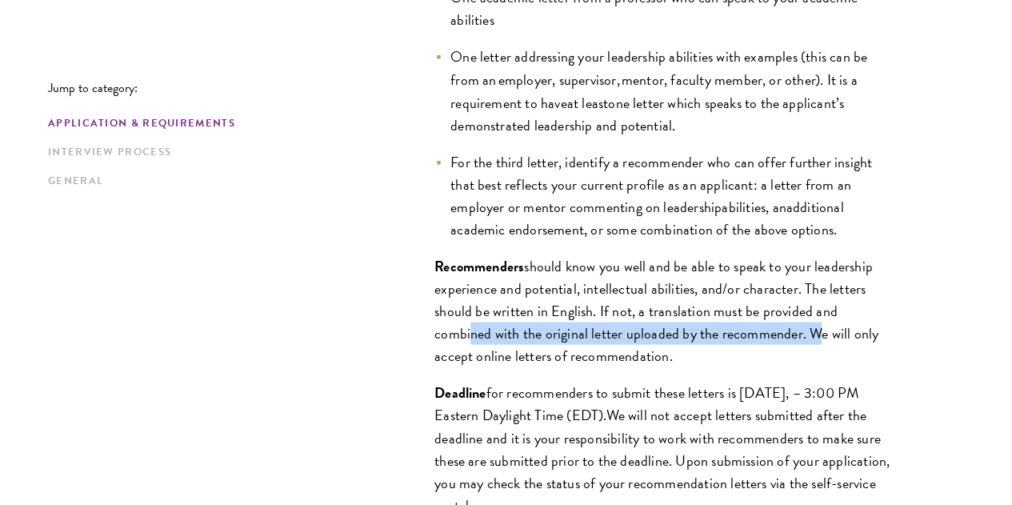
drag, startPoint x: 535, startPoint y: 296, endPoint x: 519, endPoint y: 322, distance: 30.5
click at [519, 322] on span "should know you well and be able to speak to your leadership experience and pot…" at bounding box center [657, 309] width 444 height 111
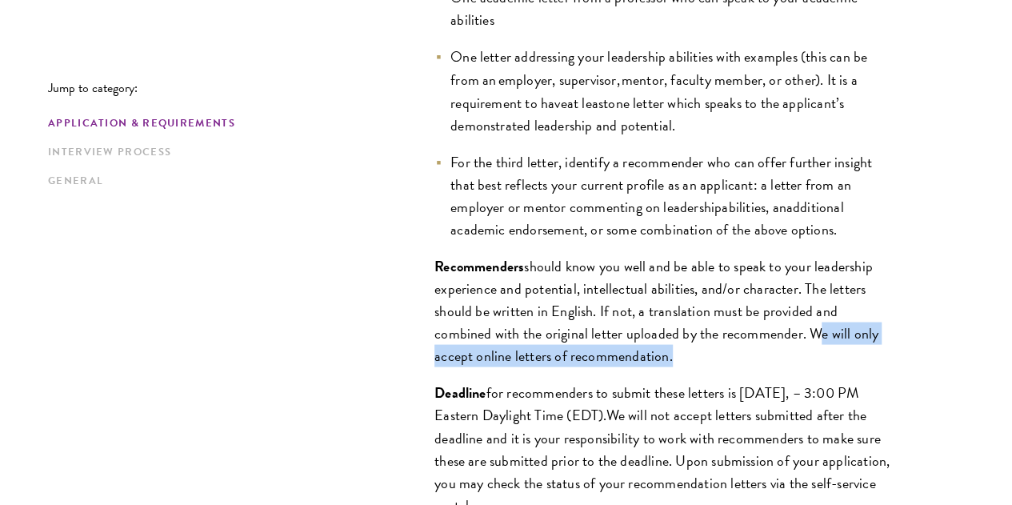
drag, startPoint x: 519, startPoint y: 322, endPoint x: 807, endPoint y: 313, distance: 288.2
click at [807, 313] on span "should know you well and be able to speak to your leadership experience and pot…" at bounding box center [657, 309] width 444 height 111
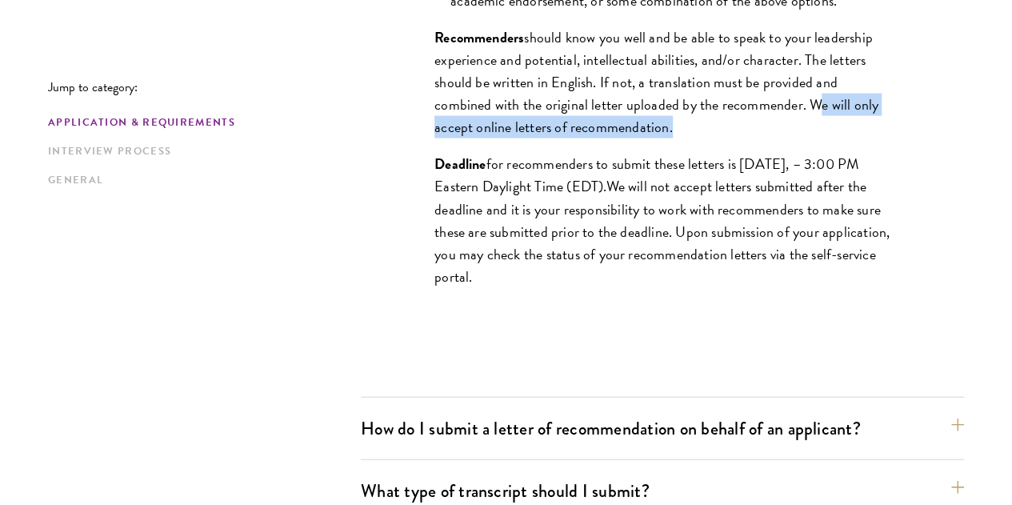
scroll to position [1920, 0]
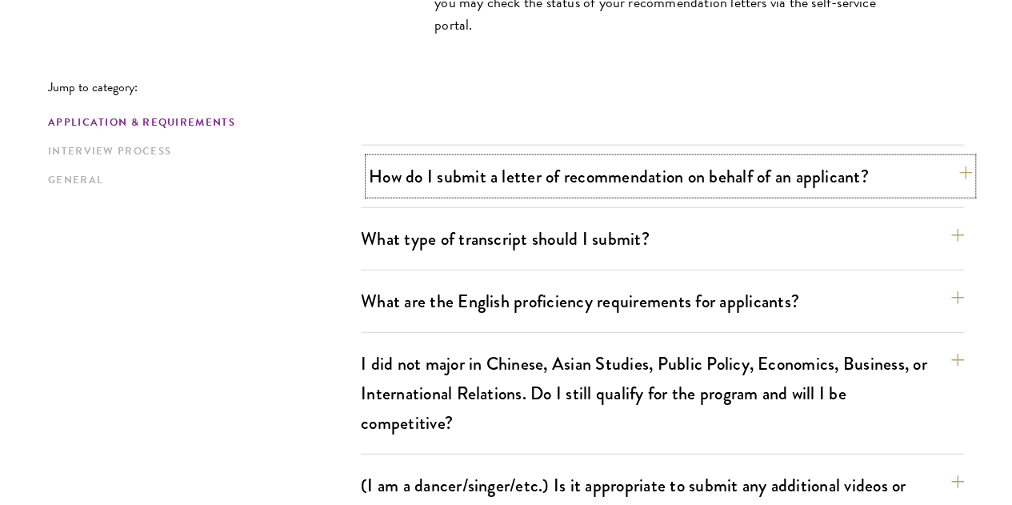
click at [474, 158] on button "How do I submit a letter of recommendation on behalf of an applicant?" at bounding box center [670, 176] width 603 height 36
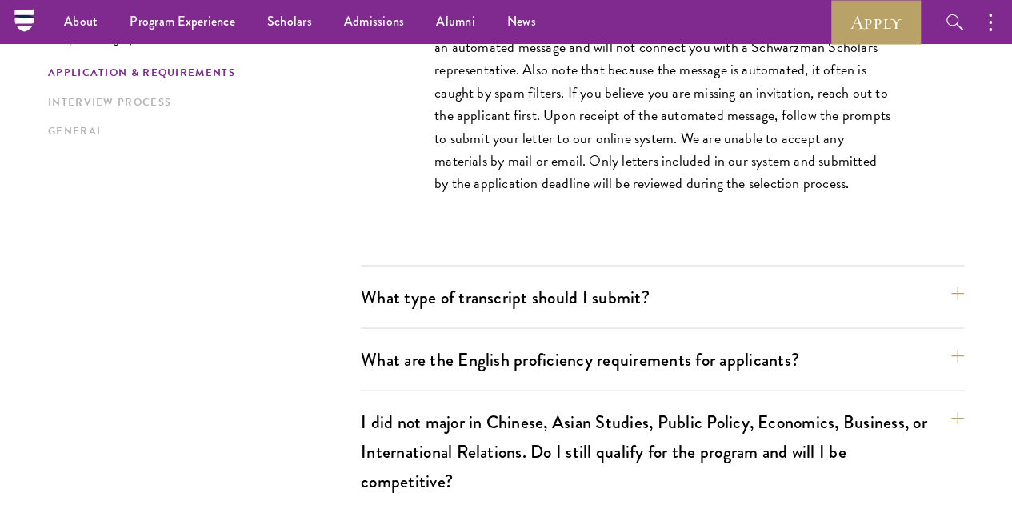
scroll to position [1120, 0]
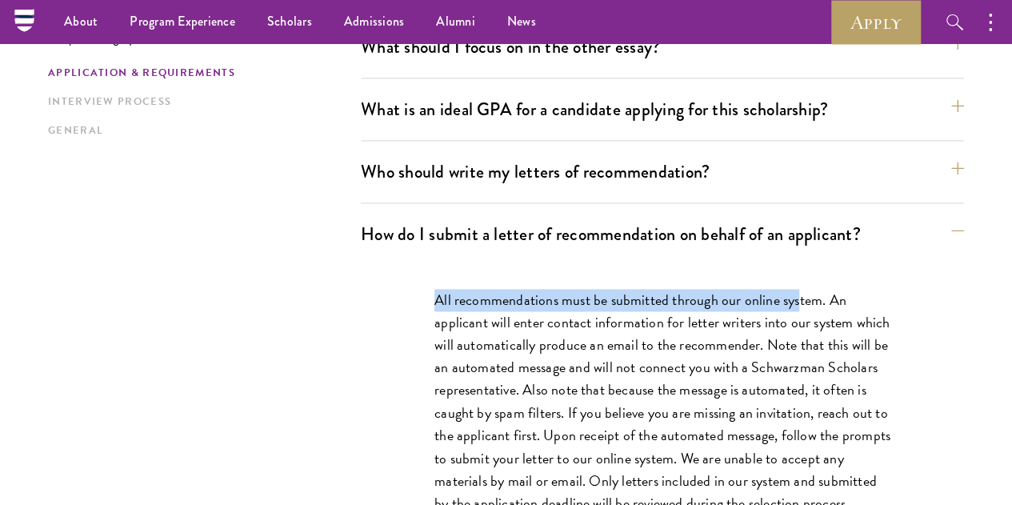
drag, startPoint x: 413, startPoint y: 212, endPoint x: 807, endPoint y: 206, distance: 393.7
click at [807, 265] on div "All recommendations must be submitted through our online system. An applicant w…" at bounding box center [662, 409] width 552 height 289
click at [807, 289] on p "All recommendations must be submitted through our online system. An applicant w…" at bounding box center [663, 401] width 456 height 225
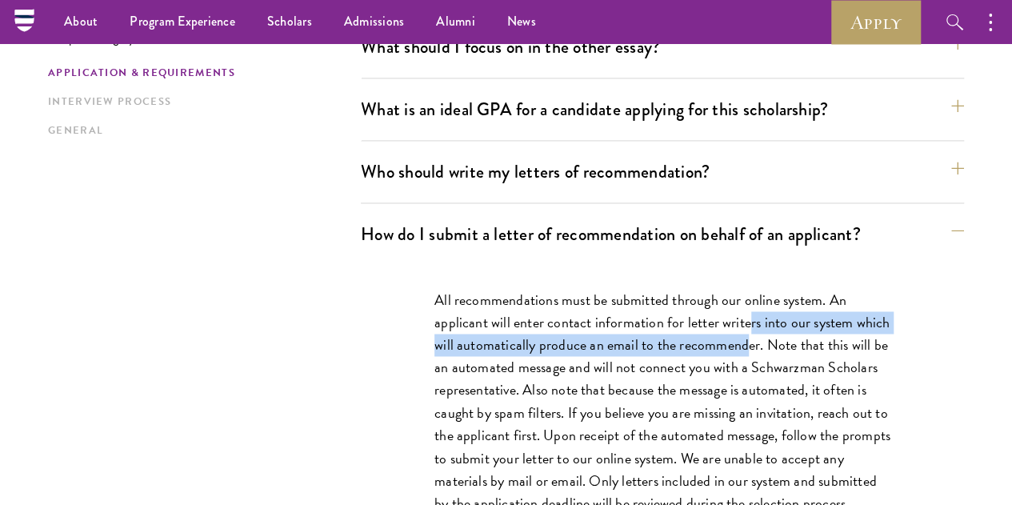
drag, startPoint x: 753, startPoint y: 228, endPoint x: 786, endPoint y: 262, distance: 47.5
click at [786, 289] on p "All recommendations must be submitted through our online system. An applicant w…" at bounding box center [663, 401] width 456 height 225
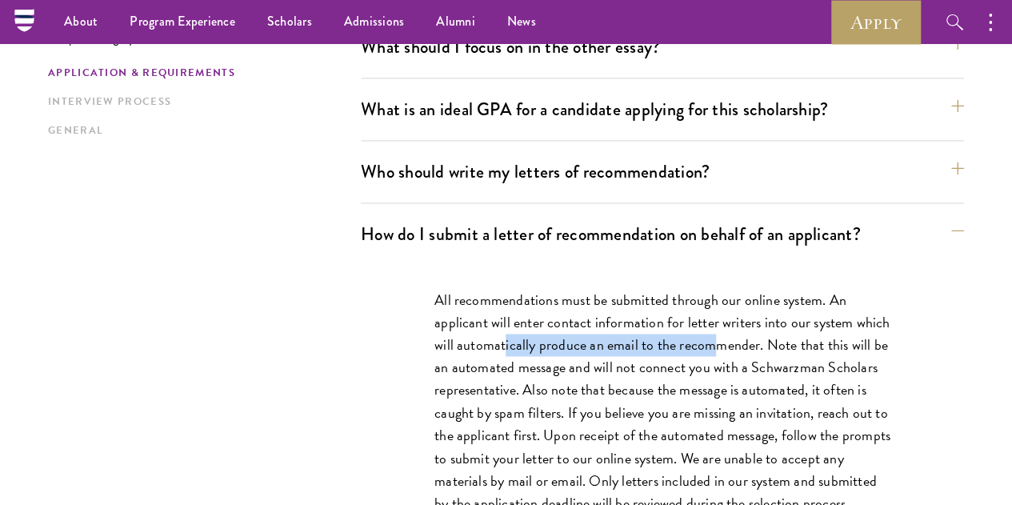
drag, startPoint x: 538, startPoint y: 266, endPoint x: 771, endPoint y: 262, distance: 233.7
click at [771, 289] on p "All recommendations must be submitted through our online system. An applicant w…" at bounding box center [663, 401] width 456 height 225
drag, startPoint x: 800, startPoint y: 258, endPoint x: 789, endPoint y: 247, distance: 15.8
click at [789, 289] on p "All recommendations must be submitted through our online system. An applicant w…" at bounding box center [663, 401] width 456 height 225
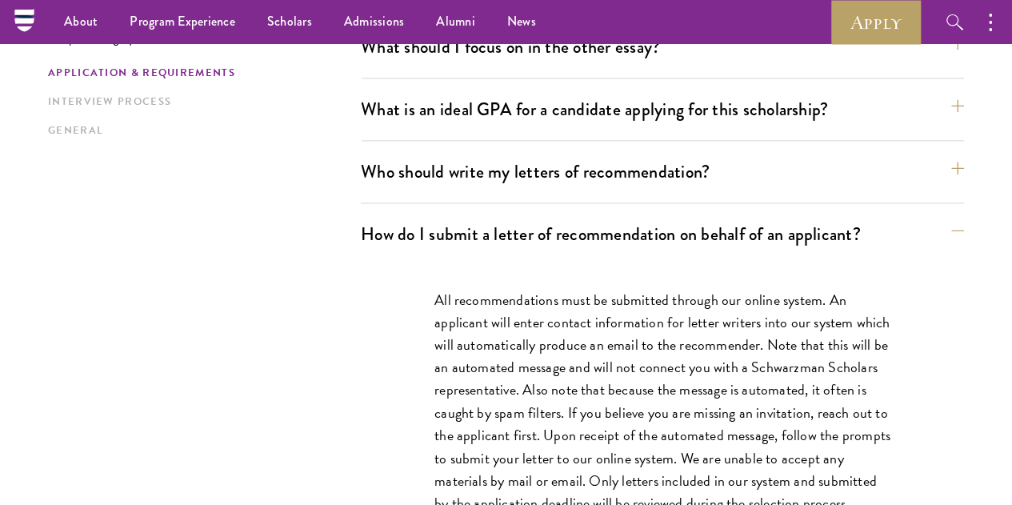
click at [811, 289] on p "All recommendations must be submitted through our online system. An applicant w…" at bounding box center [663, 401] width 456 height 225
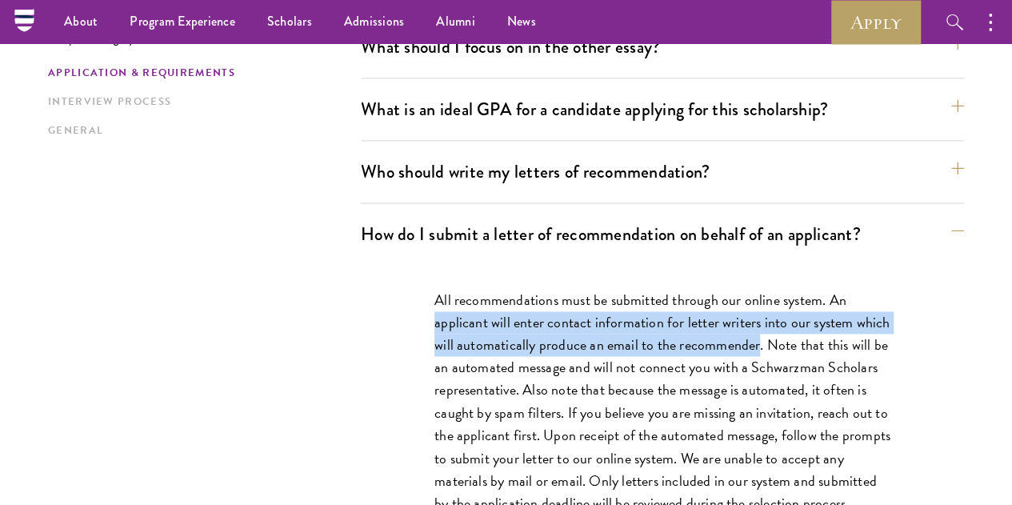
drag, startPoint x: 422, startPoint y: 238, endPoint x: 799, endPoint y: 250, distance: 377.9
click at [799, 265] on div "All recommendations must be submitted through our online system. An applicant w…" at bounding box center [662, 409] width 552 height 289
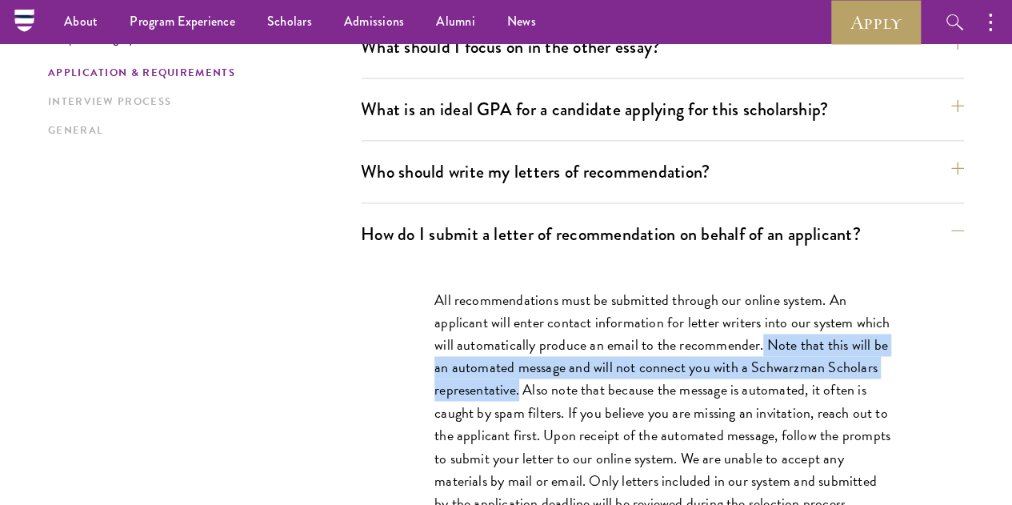
drag, startPoint x: 803, startPoint y: 254, endPoint x: 644, endPoint y: 308, distance: 168.3
click at [644, 308] on p "All recommendations must be submitted through our online system. An applicant w…" at bounding box center [663, 401] width 456 height 225
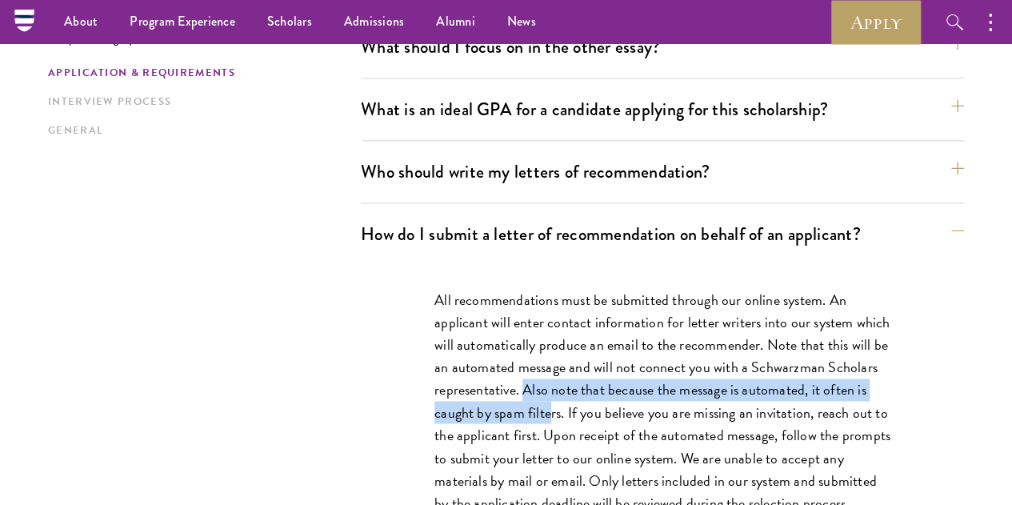
drag, startPoint x: 650, startPoint y: 310, endPoint x: 679, endPoint y: 327, distance: 34.4
click at [679, 327] on p "All recommendations must be submitted through our online system. An applicant w…" at bounding box center [663, 401] width 456 height 225
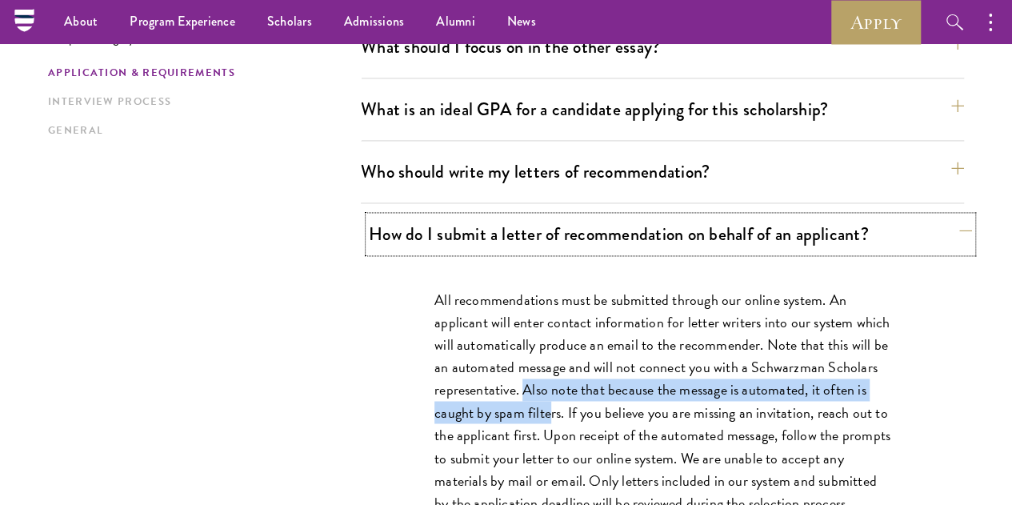
click at [671, 216] on button "How do I submit a letter of recommendation on behalf of an applicant?" at bounding box center [670, 234] width 603 height 36
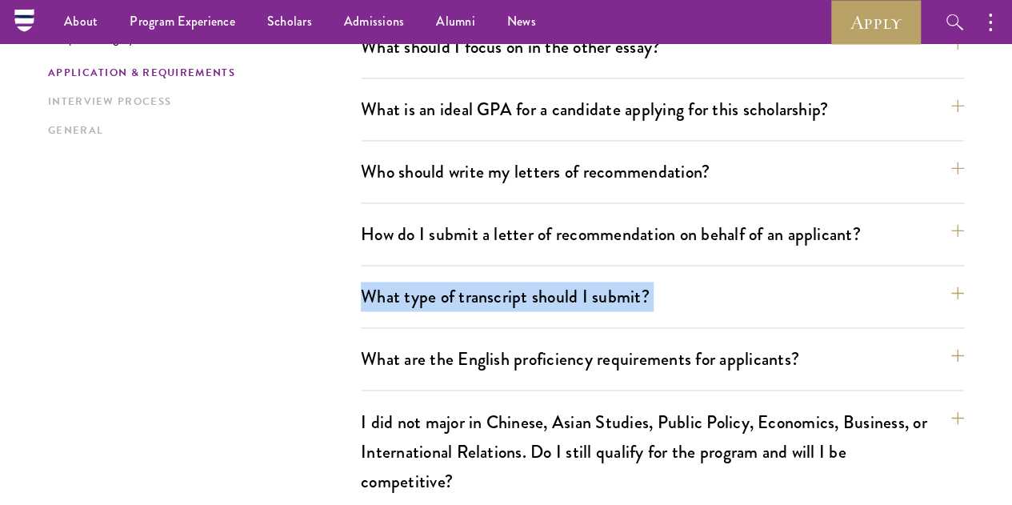
drag, startPoint x: 336, startPoint y: 215, endPoint x: 309, endPoint y: 270, distance: 61.6
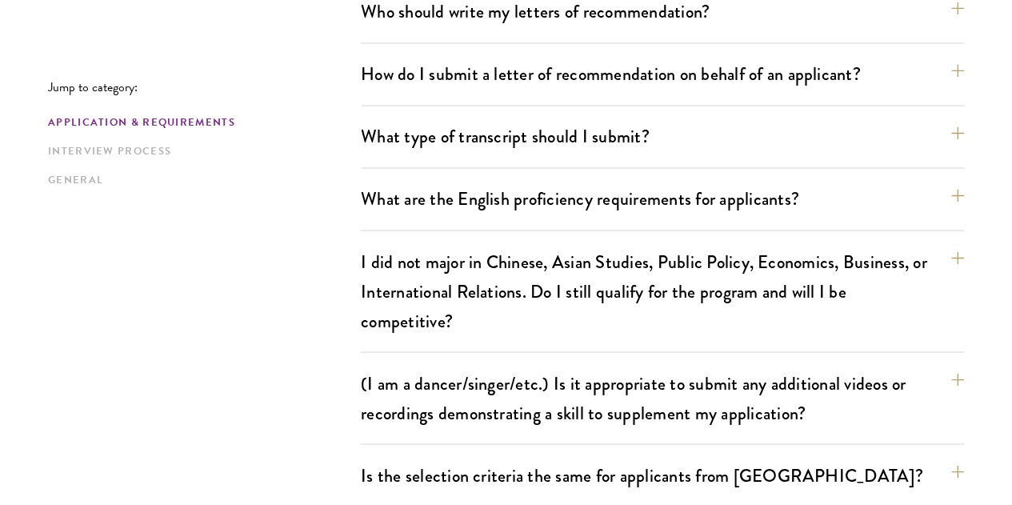
scroll to position [1440, 0]
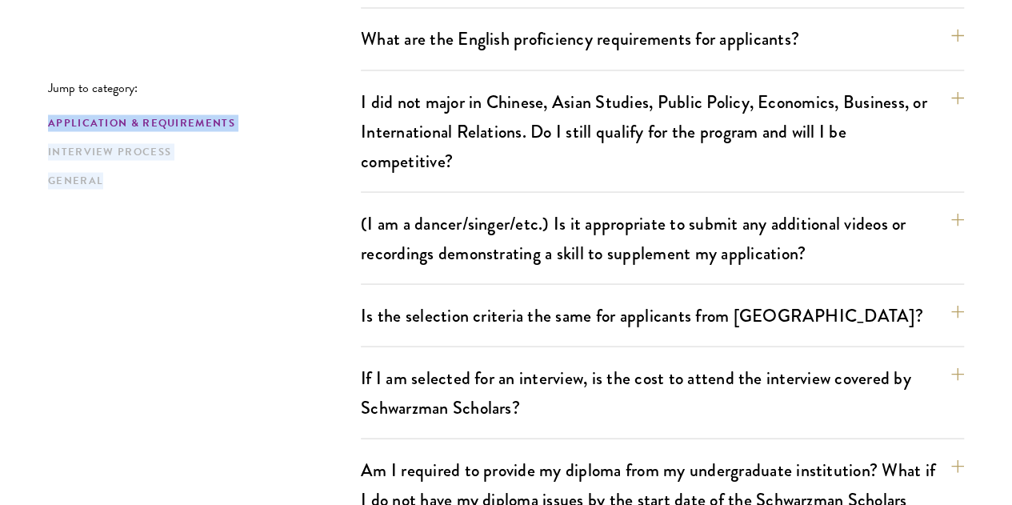
drag, startPoint x: 342, startPoint y: 90, endPoint x: 353, endPoint y: 163, distance: 73.6
click at [353, 163] on div "Jump to category: Application & Requirements Interview Process General" at bounding box center [204, 135] width 313 height 110
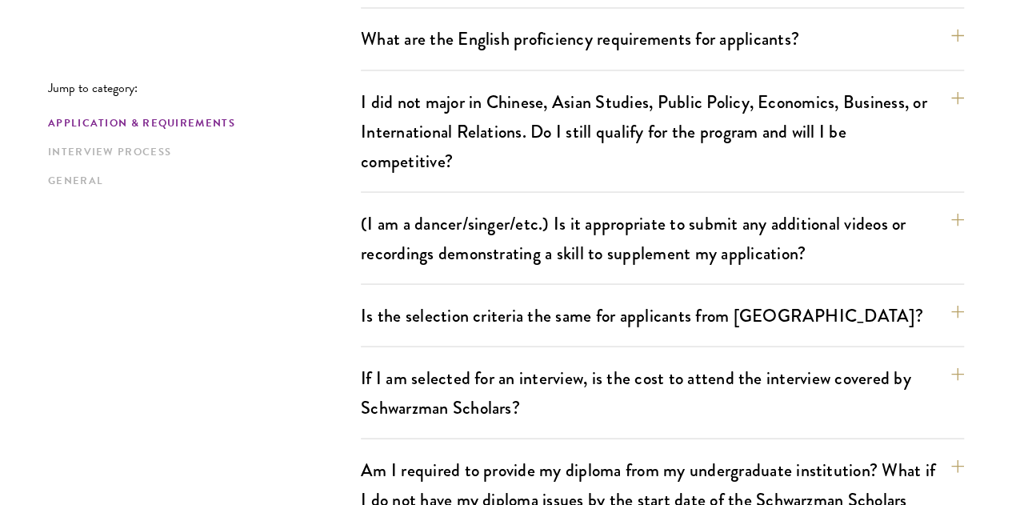
click at [354, 228] on div "Jump to category: Application & Requirements Interview Process General Applicat…" at bounding box center [506, 431] width 916 height 2796
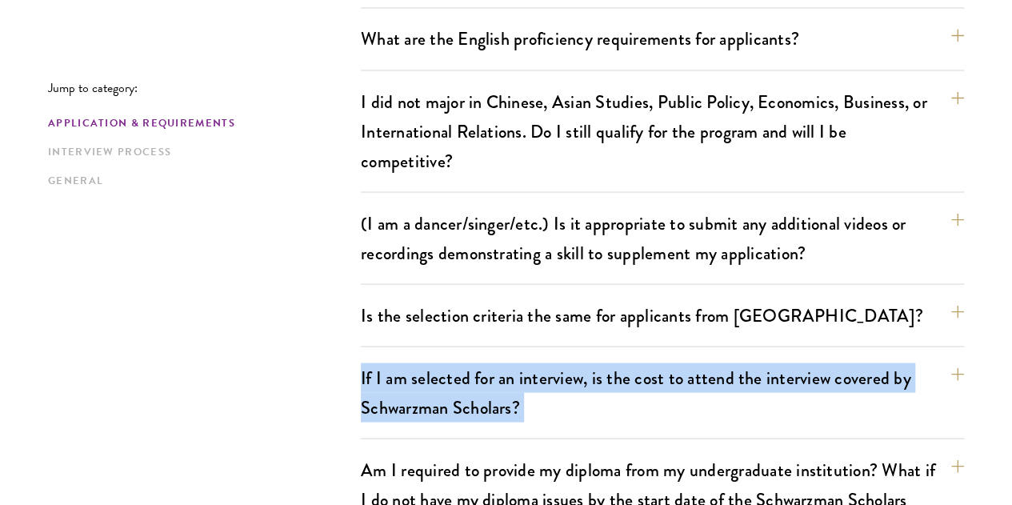
drag, startPoint x: 314, startPoint y: 249, endPoint x: 312, endPoint y: 301, distance: 52.1
click at [312, 301] on div "Jump to category: Application & Requirements Interview Process General Applicat…" at bounding box center [506, 431] width 916 height 2796
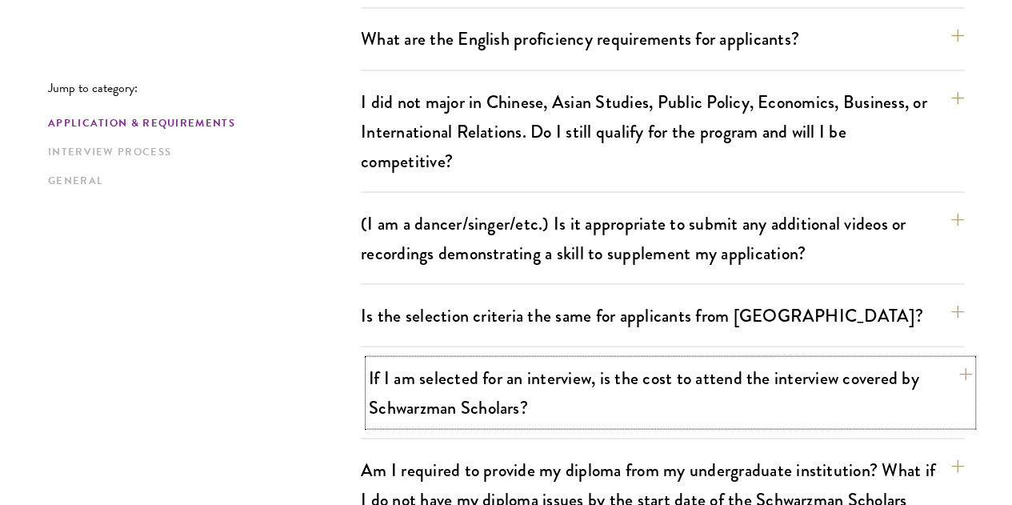
click at [527, 359] on button "If I am selected for an interview, is the cost to attend the interview covered …" at bounding box center [670, 392] width 603 height 66
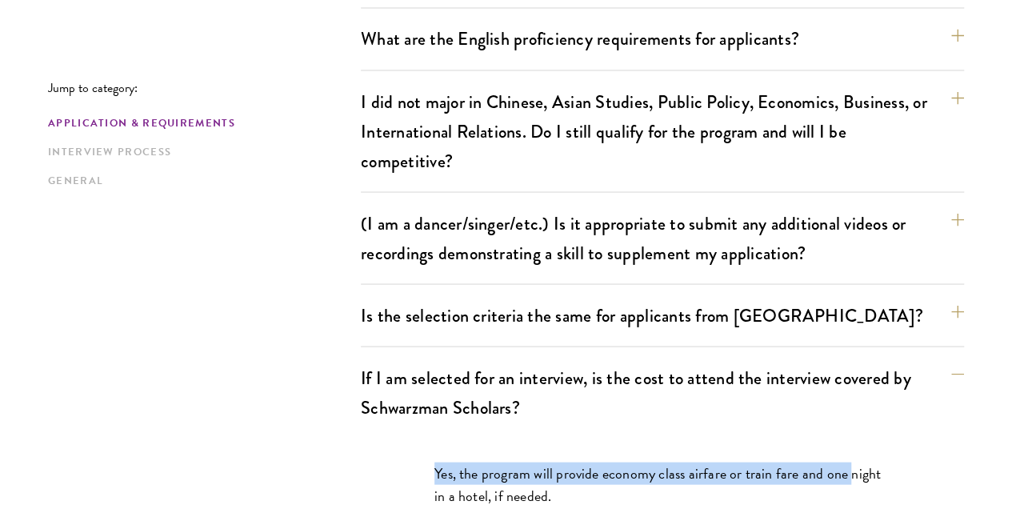
drag, startPoint x: 418, startPoint y: 337, endPoint x: 418, endPoint y: 374, distance: 36.8
click at [418, 438] on div "Yes, the program will provide economy class airfare or train fare and one night…" at bounding box center [662, 492] width 552 height 109
drag, startPoint x: 552, startPoint y: 335, endPoint x: 522, endPoint y: 358, distance: 37.8
click at [522, 462] on p "Yes, the program will provide economy class airfare or train fare and one night…" at bounding box center [663, 484] width 456 height 45
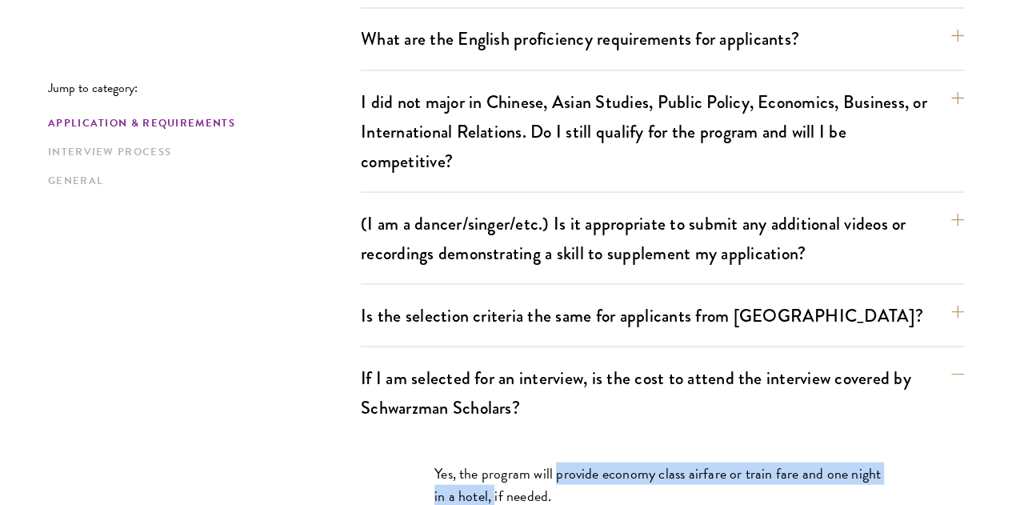
click at [522, 462] on p "Yes, the program will provide economy class airfare or train fare and one night…" at bounding box center [663, 484] width 456 height 45
drag, startPoint x: 522, startPoint y: 358, endPoint x: 447, endPoint y: 334, distance: 78.7
click at [447, 462] on p "Yes, the program will provide economy class airfare or train fare and one night…" at bounding box center [663, 484] width 456 height 45
drag, startPoint x: 447, startPoint y: 334, endPoint x: 492, endPoint y: 362, distance: 53.1
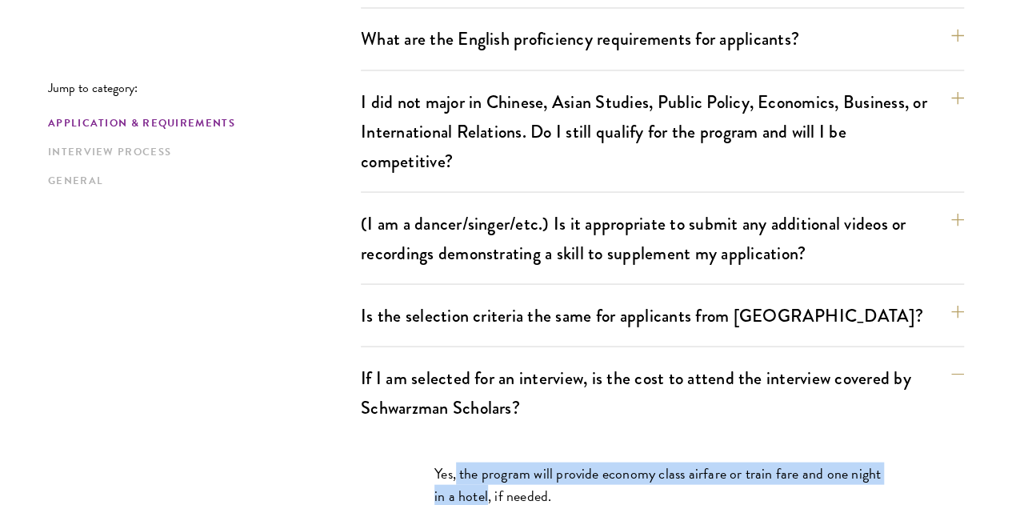
click at [492, 462] on p "Yes, the program will provide economy class airfare or train fare and one night…" at bounding box center [663, 484] width 456 height 45
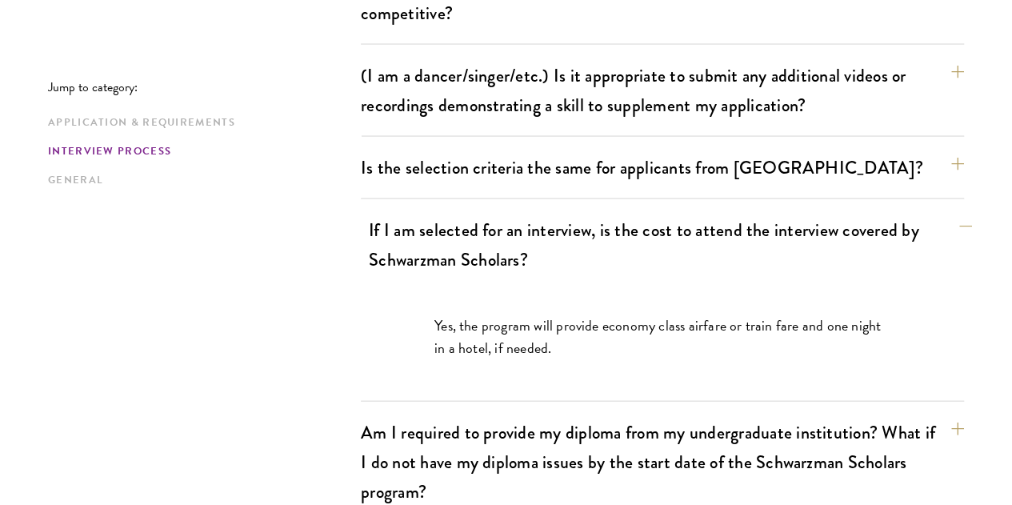
scroll to position [1680, 0]
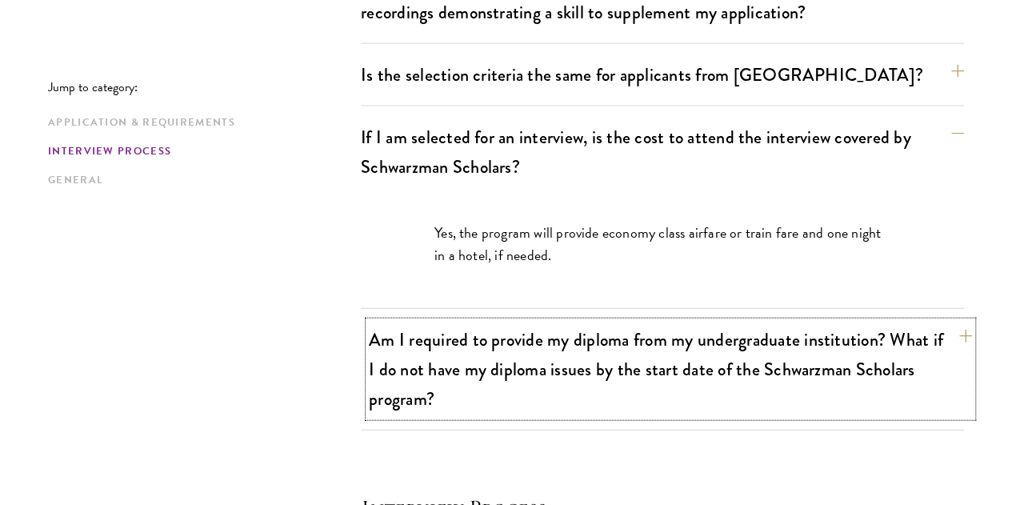
click at [603, 322] on button "Am I required to provide my diploma from my undergraduate institution? What if …" at bounding box center [670, 369] width 603 height 95
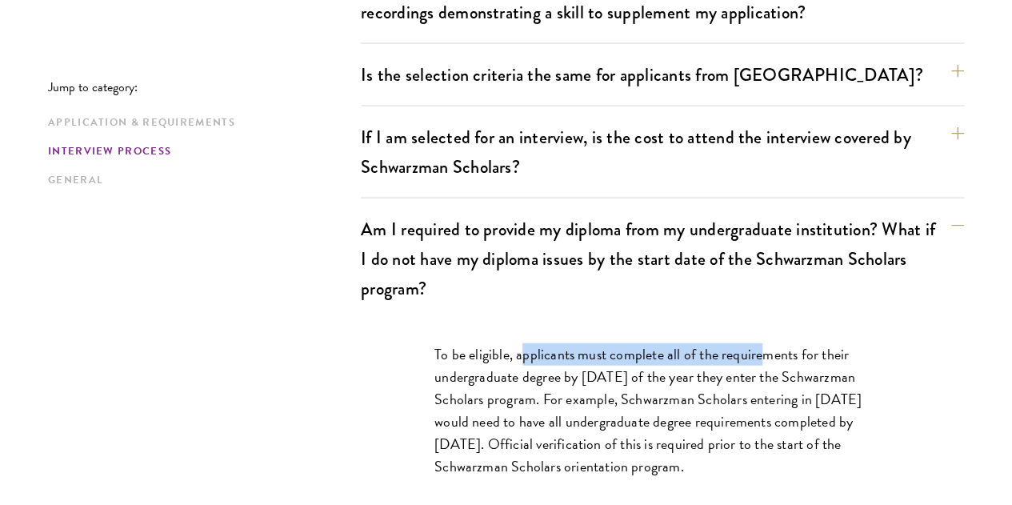
drag, startPoint x: 517, startPoint y: 207, endPoint x: 770, endPoint y: 210, distance: 252.9
click at [770, 343] on p "To be eligible, applicants must complete all of the requirements for their unde…" at bounding box center [663, 410] width 456 height 134
drag, startPoint x: 644, startPoint y: 214, endPoint x: 757, endPoint y: 215, distance: 112.8
click at [757, 343] on p "To be eligible, applicants must complete all of the requirements for their unde…" at bounding box center [663, 410] width 456 height 134
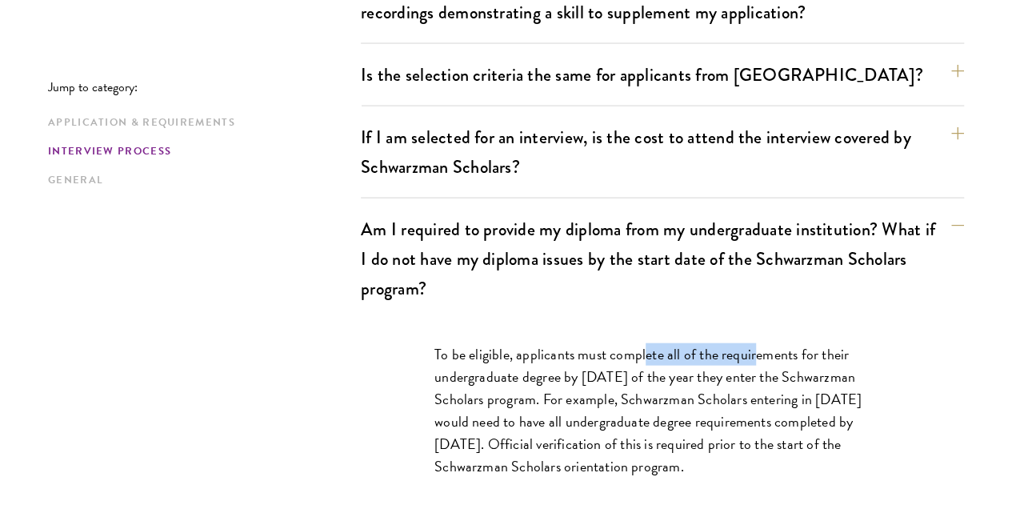
click at [757, 343] on p "To be eligible, applicants must complete all of the requirements for their unde…" at bounding box center [663, 410] width 456 height 134
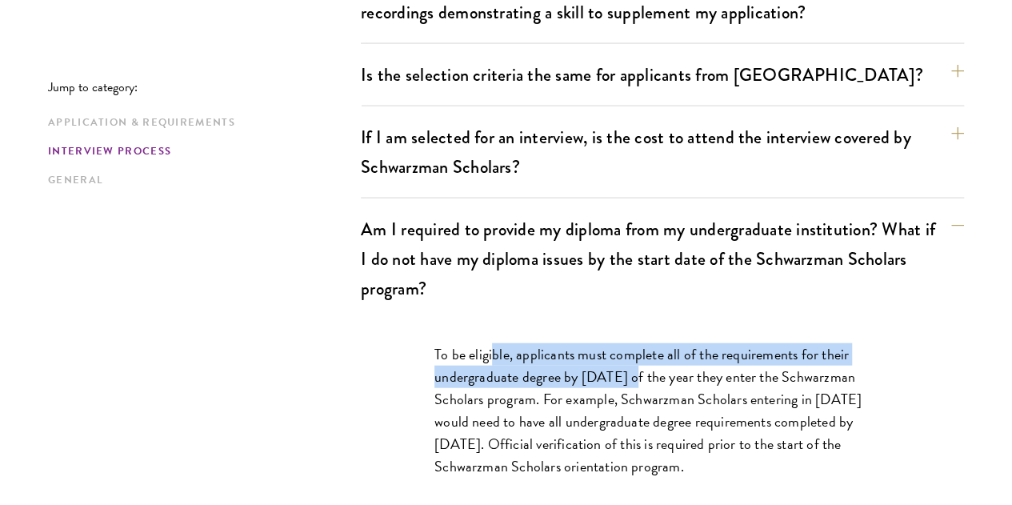
drag, startPoint x: 485, startPoint y: 202, endPoint x: 631, endPoint y: 234, distance: 149.1
click at [631, 343] on p "To be eligible, applicants must complete all of the requirements for their unde…" at bounding box center [663, 410] width 456 height 134
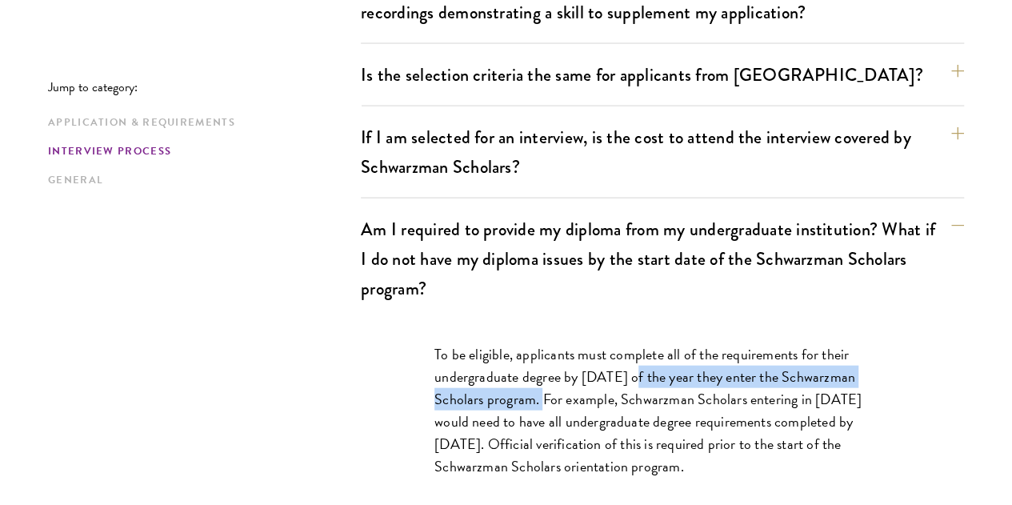
drag, startPoint x: 631, startPoint y: 234, endPoint x: 514, endPoint y: 254, distance: 118.4
click at [514, 343] on p "To be eligible, applicants must complete all of the requirements for their unde…" at bounding box center [663, 410] width 456 height 134
click at [517, 343] on p "To be eligible, applicants must complete all of the requirements for their unde…" at bounding box center [663, 410] width 456 height 134
click at [525, 343] on p "To be eligible, applicants must complete all of the requirements for their unde…" at bounding box center [663, 410] width 456 height 134
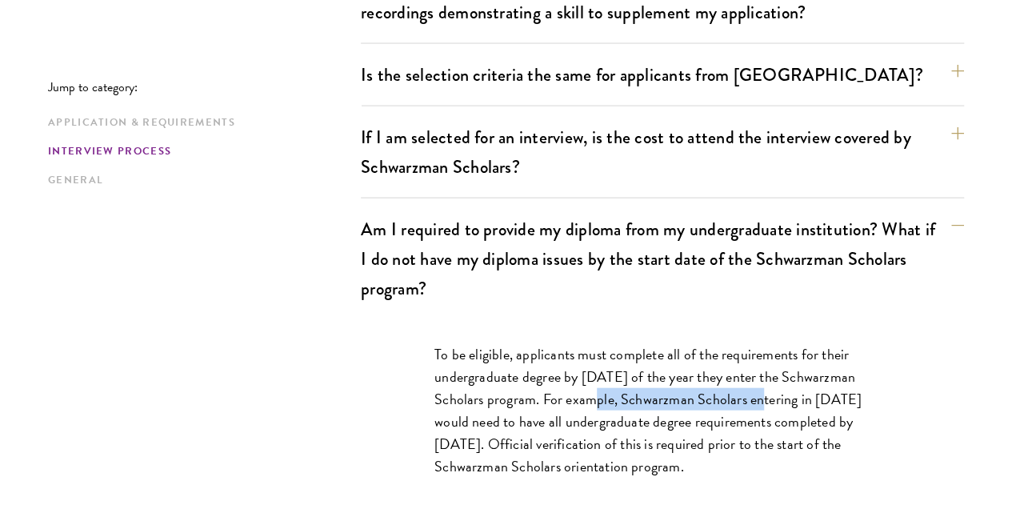
drag, startPoint x: 576, startPoint y: 252, endPoint x: 773, endPoint y: 268, distance: 197.5
click at [773, 343] on p "To be eligible, applicants must complete all of the requirements for their unde…" at bounding box center [663, 410] width 456 height 134
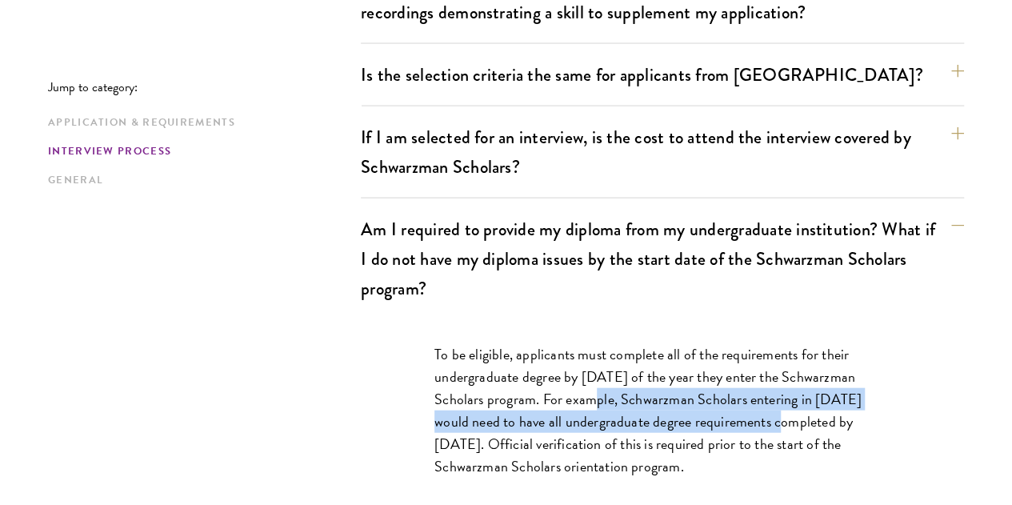
click at [773, 343] on p "To be eligible, applicants must complete all of the requirements for their unde…" at bounding box center [663, 410] width 456 height 134
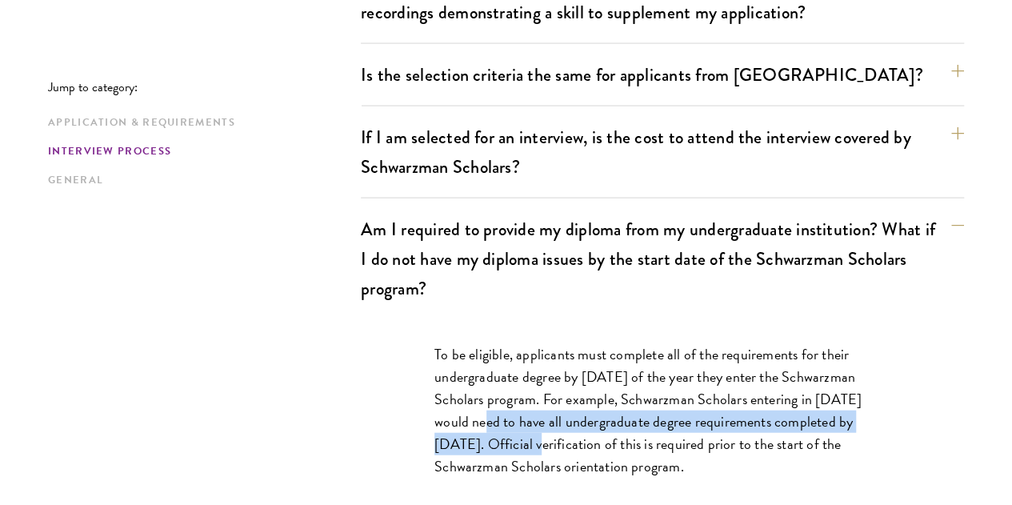
drag, startPoint x: 466, startPoint y: 282, endPoint x: 575, endPoint y: 300, distance: 110.2
click at [575, 343] on p "To be eligible, applicants must complete all of the requirements for their unde…" at bounding box center [663, 410] width 456 height 134
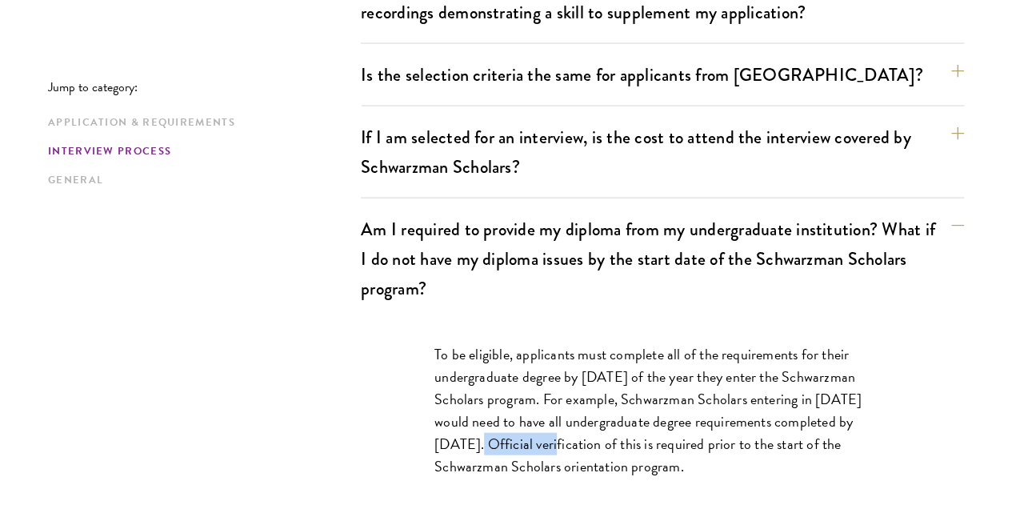
drag, startPoint x: 603, startPoint y: 305, endPoint x: 509, endPoint y: 305, distance: 94.4
click at [509, 343] on p "To be eligible, applicants must complete all of the requirements for their unde…" at bounding box center [663, 410] width 456 height 134
click at [508, 343] on p "To be eligible, applicants must complete all of the requirements for their unde…" at bounding box center [663, 410] width 456 height 134
drag, startPoint x: 836, startPoint y: 327, endPoint x: 605, endPoint y: 302, distance: 232.7
click at [605, 343] on p "To be eligible, applicants must complete all of the requirements for their unde…" at bounding box center [663, 410] width 456 height 134
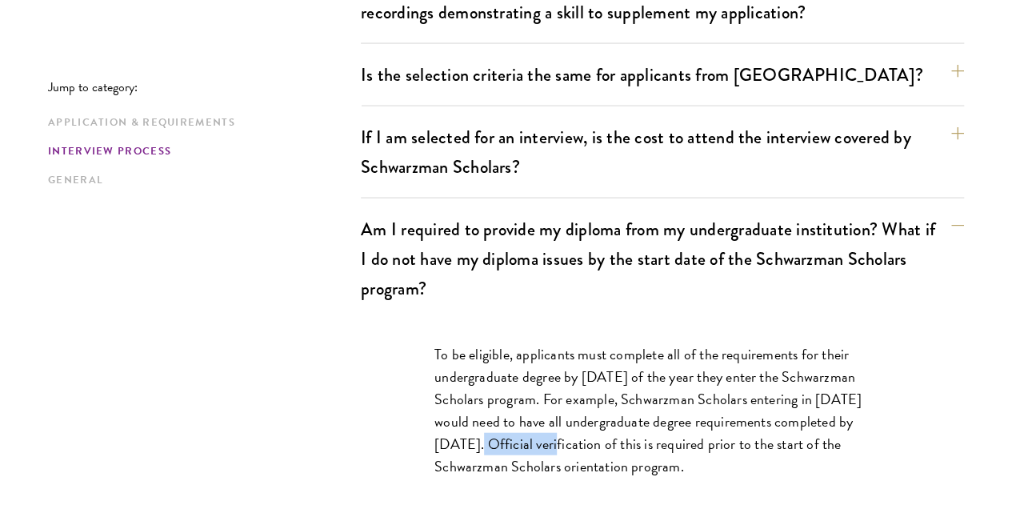
click at [611, 343] on p "To be eligible, applicants must complete all of the requirements for their unde…" at bounding box center [663, 410] width 456 height 134
drag, startPoint x: 518, startPoint y: 212, endPoint x: 655, endPoint y: 212, distance: 136.8
click at [655, 343] on p "To be eligible, applicants must complete all of the requirements for their unde…" at bounding box center [663, 410] width 456 height 134
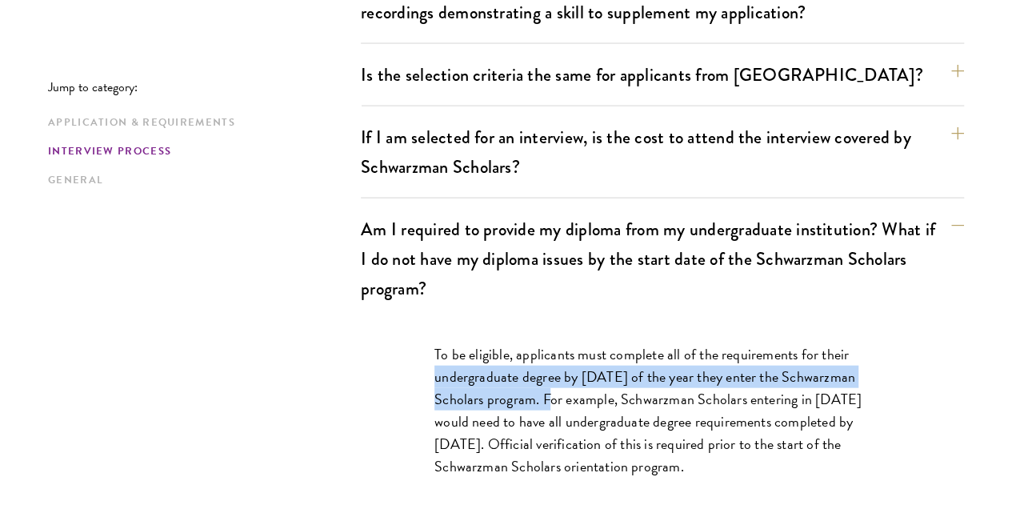
drag, startPoint x: 406, startPoint y: 236, endPoint x: 533, endPoint y: 248, distance: 127.0
click at [533, 319] on div "To be eligible, applicants must complete all of the requirements for their unde…" at bounding box center [662, 418] width 552 height 198
click at [533, 343] on p "To be eligible, applicants must complete all of the requirements for their unde…" at bounding box center [663, 410] width 456 height 134
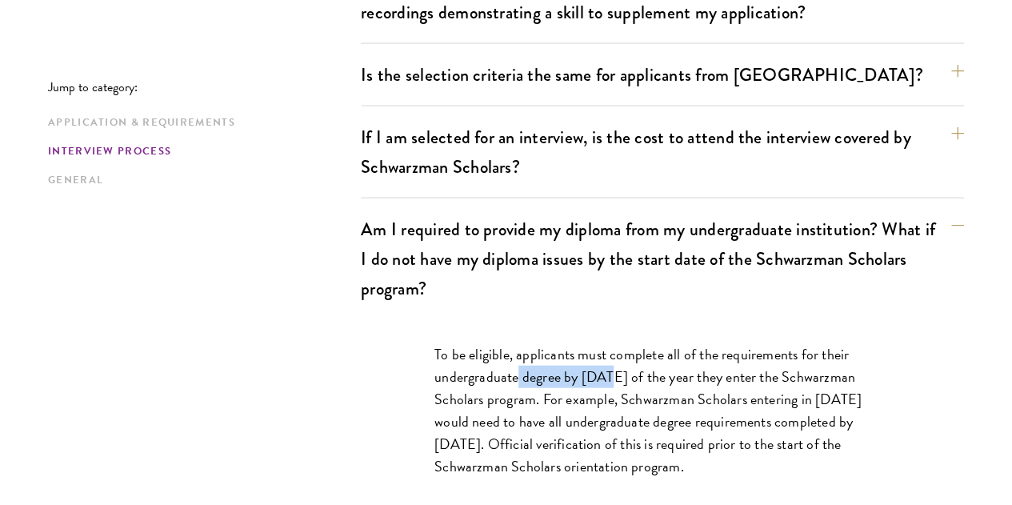
drag, startPoint x: 507, startPoint y: 234, endPoint x: 611, endPoint y: 234, distance: 103.2
click at [611, 343] on p "To be eligible, applicants must complete all of the requirements for their unde…" at bounding box center [663, 410] width 456 height 134
drag, startPoint x: 611, startPoint y: 234, endPoint x: 680, endPoint y: 234, distance: 69.6
click at [680, 343] on p "To be eligible, applicants must complete all of the requirements for their unde…" at bounding box center [663, 410] width 456 height 134
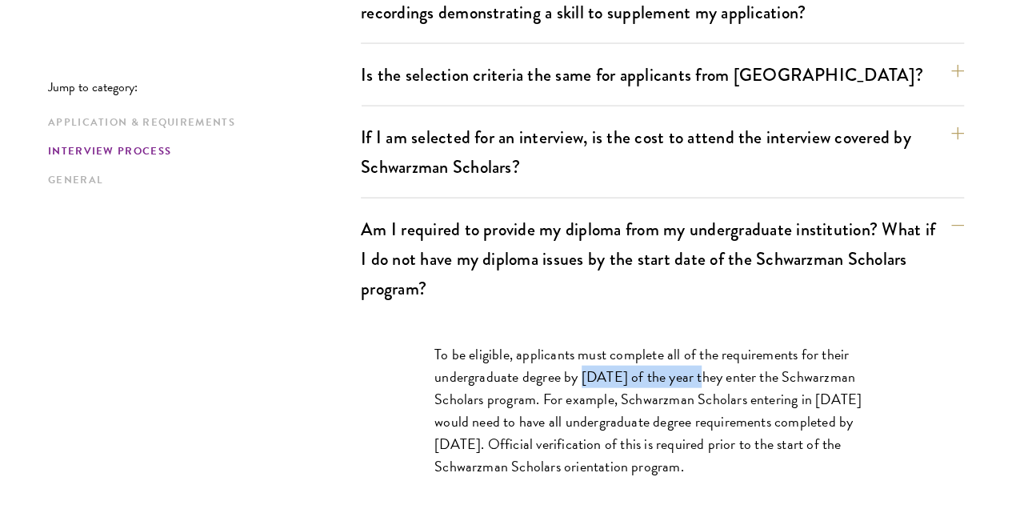
click at [680, 343] on p "To be eligible, applicants must complete all of the requirements for their unde…" at bounding box center [663, 410] width 456 height 134
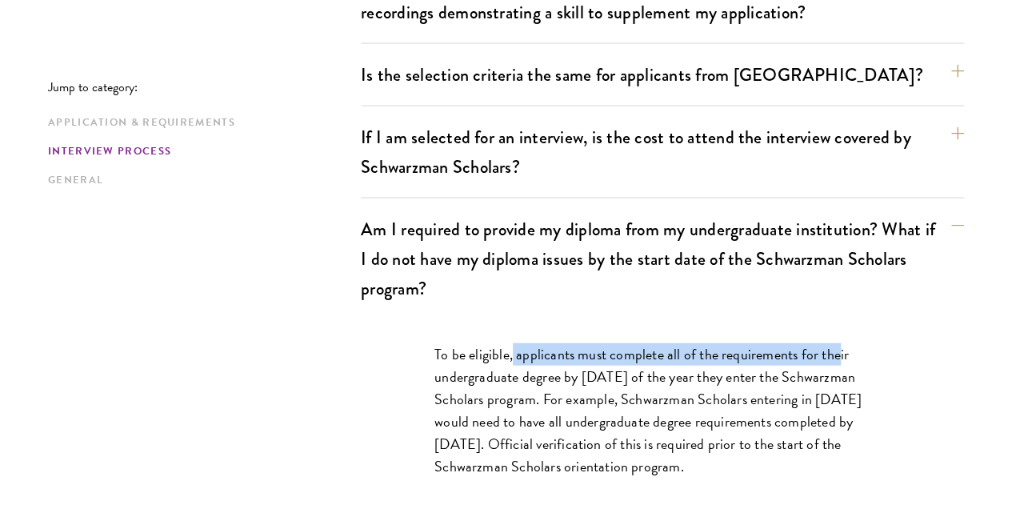
drag, startPoint x: 515, startPoint y: 211, endPoint x: 847, endPoint y: 211, distance: 332.1
click at [847, 343] on p "To be eligible, applicants must complete all of the requirements for their unde…" at bounding box center [663, 410] width 456 height 134
drag, startPoint x: 513, startPoint y: 197, endPoint x: 562, endPoint y: 234, distance: 61.6
click at [562, 343] on p "To be eligible, applicants must complete all of the requirements for their unde…" at bounding box center [663, 410] width 456 height 134
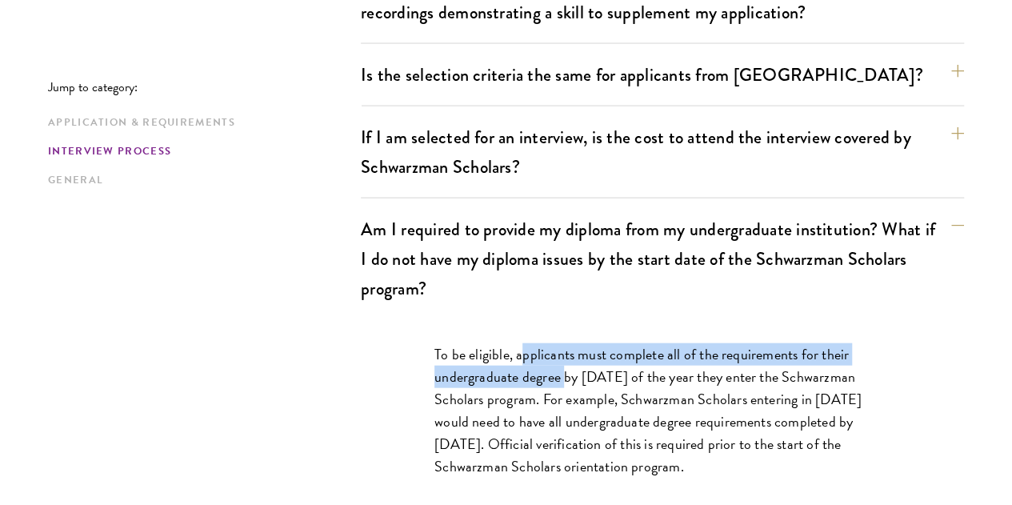
click at [562, 343] on p "To be eligible, applicants must complete all of the requirements for their unde…" at bounding box center [663, 410] width 456 height 134
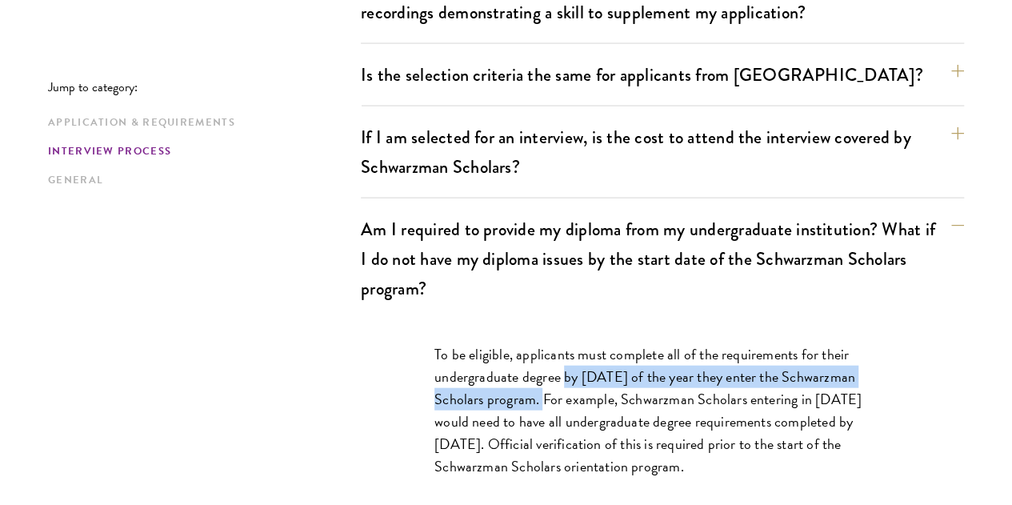
drag, startPoint x: 562, startPoint y: 234, endPoint x: 520, endPoint y: 258, distance: 48.0
click at [520, 343] on p "To be eligible, applicants must complete all of the requirements for their unde…" at bounding box center [663, 410] width 456 height 134
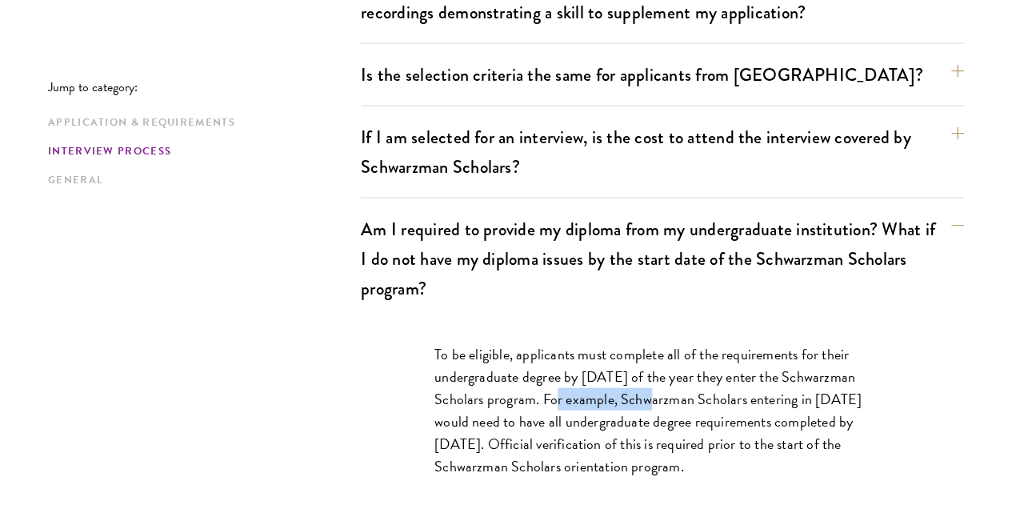
drag, startPoint x: 535, startPoint y: 258, endPoint x: 631, endPoint y: 256, distance: 96.9
click at [631, 343] on p "To be eligible, applicants must complete all of the requirements for their unde…" at bounding box center [663, 410] width 456 height 134
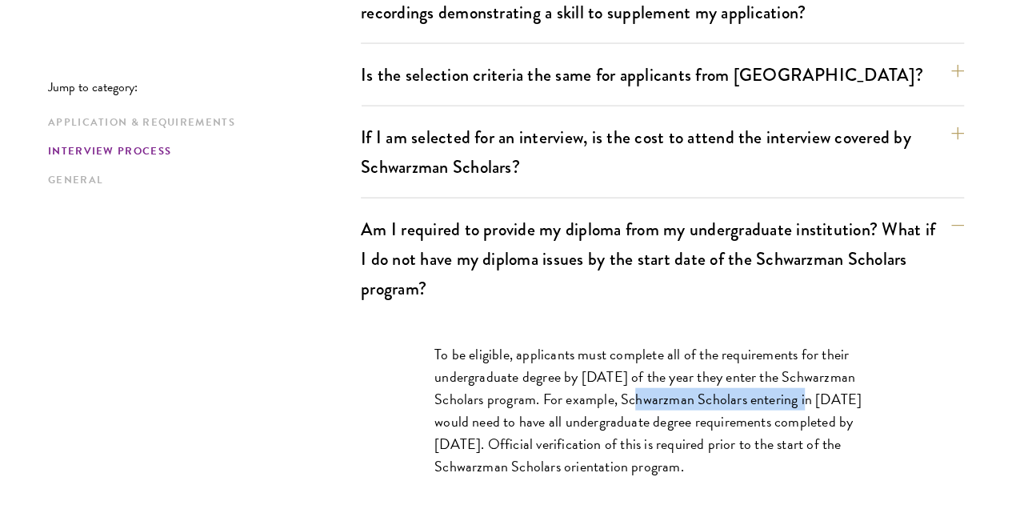
drag, startPoint x: 631, startPoint y: 256, endPoint x: 774, endPoint y: 254, distance: 142.5
click at [774, 343] on p "To be eligible, applicants must complete all of the requirements for their unde…" at bounding box center [663, 410] width 456 height 134
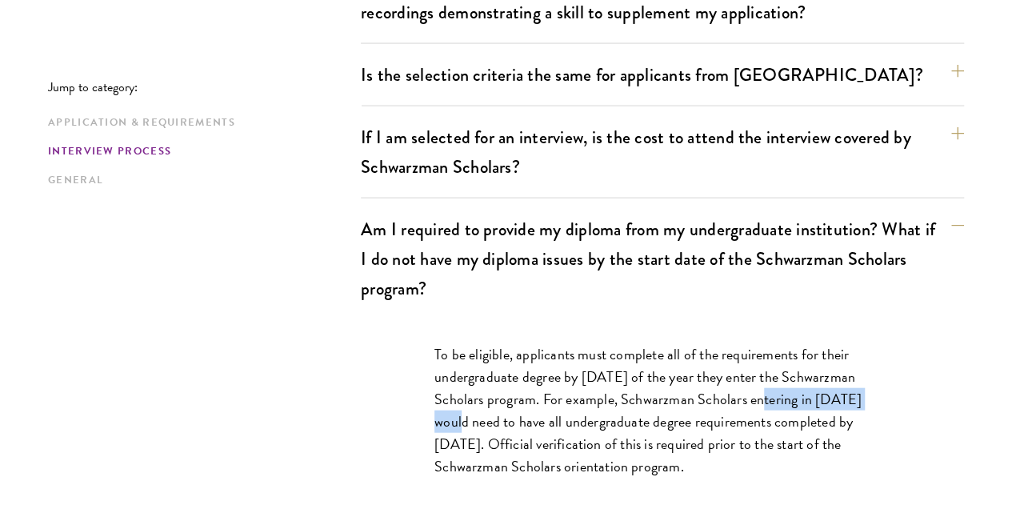
drag, startPoint x: 754, startPoint y: 252, endPoint x: 442, endPoint y: 288, distance: 314.1
click at [442, 343] on p "To be eligible, applicants must complete all of the requirements for their unde…" at bounding box center [663, 410] width 456 height 134
click at [463, 343] on p "To be eligible, applicants must complete all of the requirements for their unde…" at bounding box center [663, 410] width 456 height 134
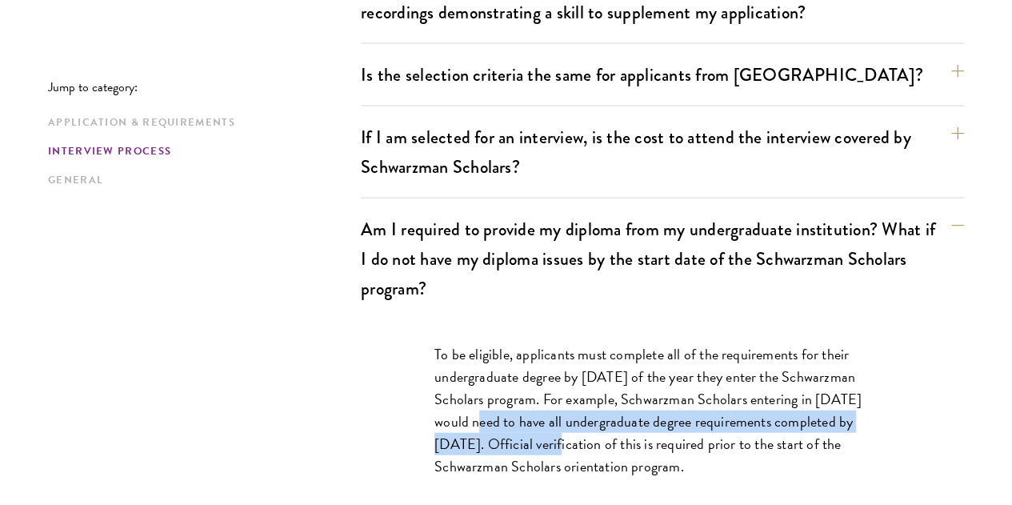
drag, startPoint x: 463, startPoint y: 281, endPoint x: 602, endPoint y: 298, distance: 140.3
click at [602, 343] on p "To be eligible, applicants must complete all of the requirements for their unde…" at bounding box center [663, 410] width 456 height 134
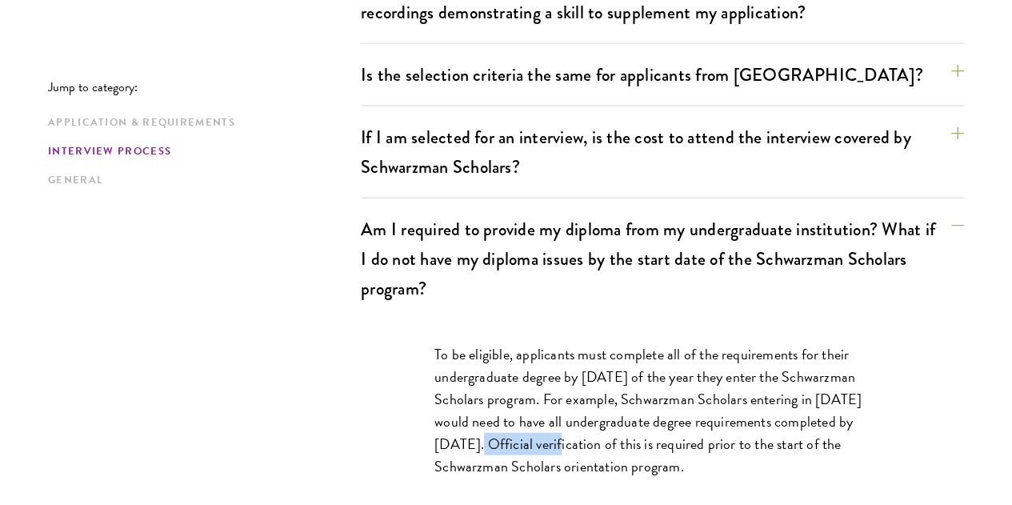
drag, startPoint x: 602, startPoint y: 298, endPoint x: 541, endPoint y: 298, distance: 60.8
click at [523, 343] on p "To be eligible, applicants must complete all of the requirements for their unde…" at bounding box center [663, 410] width 456 height 134
click at [646, 343] on p "To be eligible, applicants must complete all of the requirements for their unde…" at bounding box center [663, 410] width 456 height 134
drag, startPoint x: 634, startPoint y: 307, endPoint x: 875, endPoint y: 353, distance: 245.9
click at [875, 354] on div "To be eligible, applicants must complete all of the requirements for their unde…" at bounding box center [662, 418] width 552 height 198
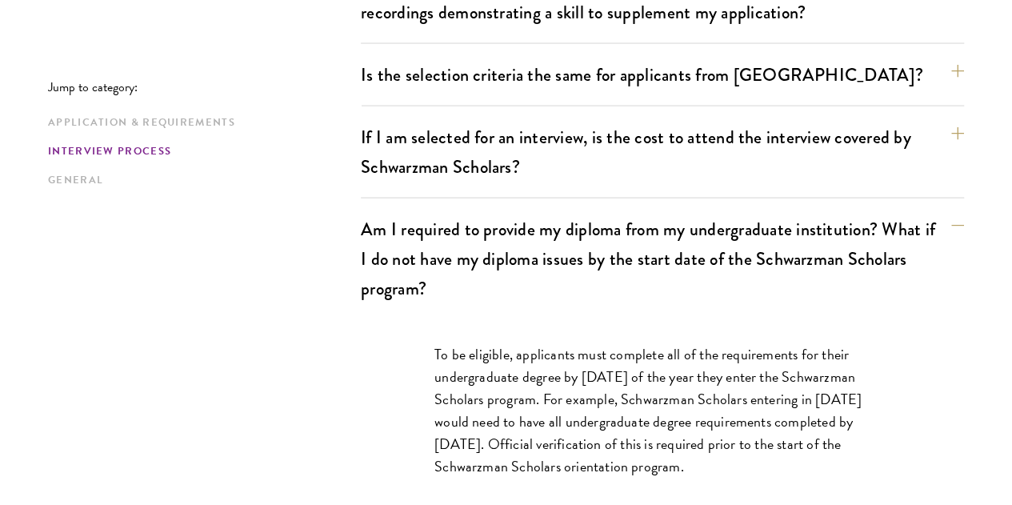
click at [875, 353] on div "To be eligible, applicants must complete all of the requirements for their unde…" at bounding box center [662, 418] width 552 height 198
drag, startPoint x: 875, startPoint y: 343, endPoint x: 611, endPoint y: 300, distance: 267.6
click at [611, 319] on div "To be eligible, applicants must complete all of the requirements for their unde…" at bounding box center [662, 418] width 552 height 198
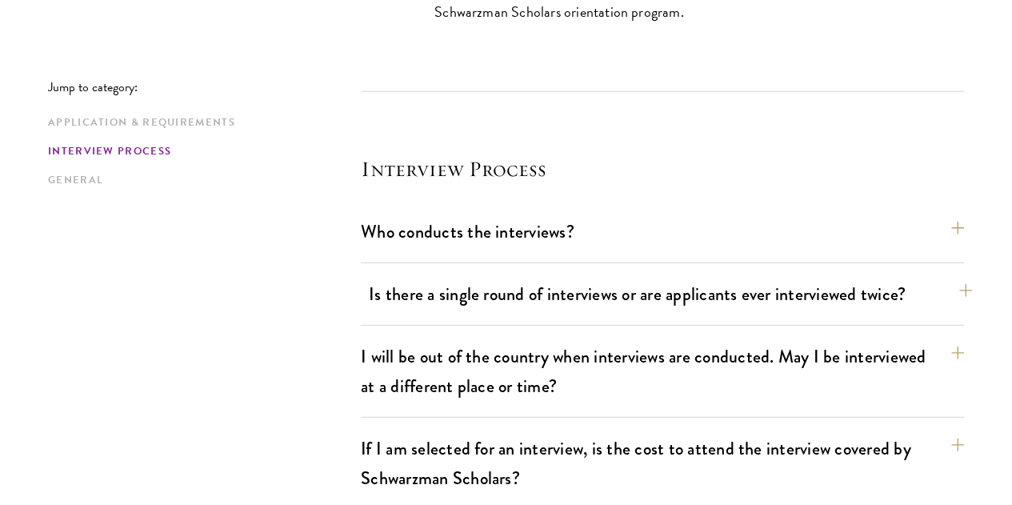
scroll to position [2161, 0]
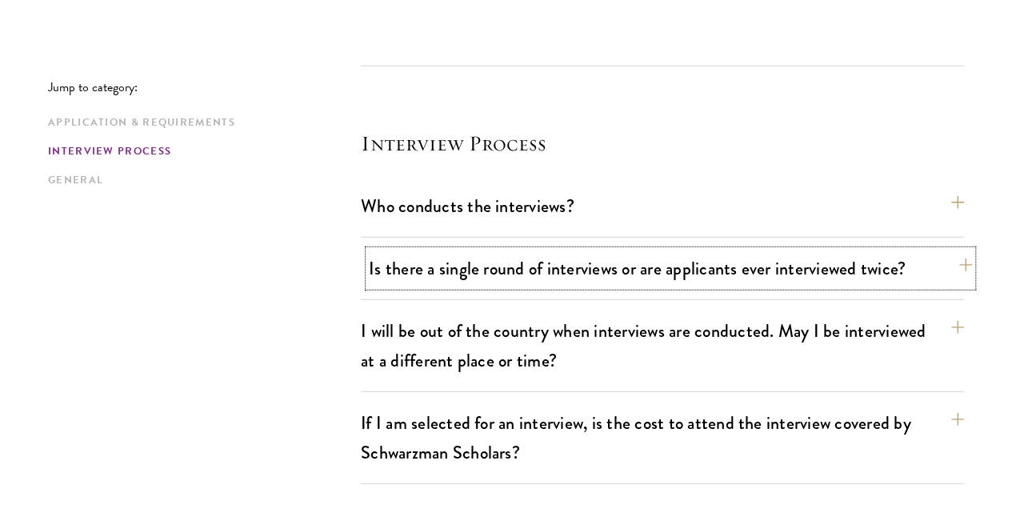
click at [417, 250] on button "Is there a single round of interviews or are applicants ever interviewed twice?" at bounding box center [670, 268] width 603 height 36
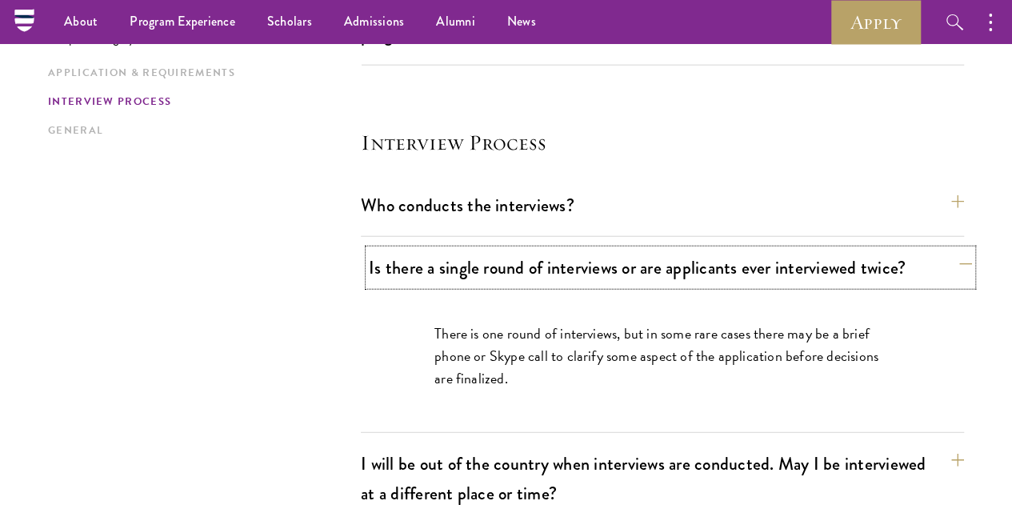
scroll to position [1933, 0]
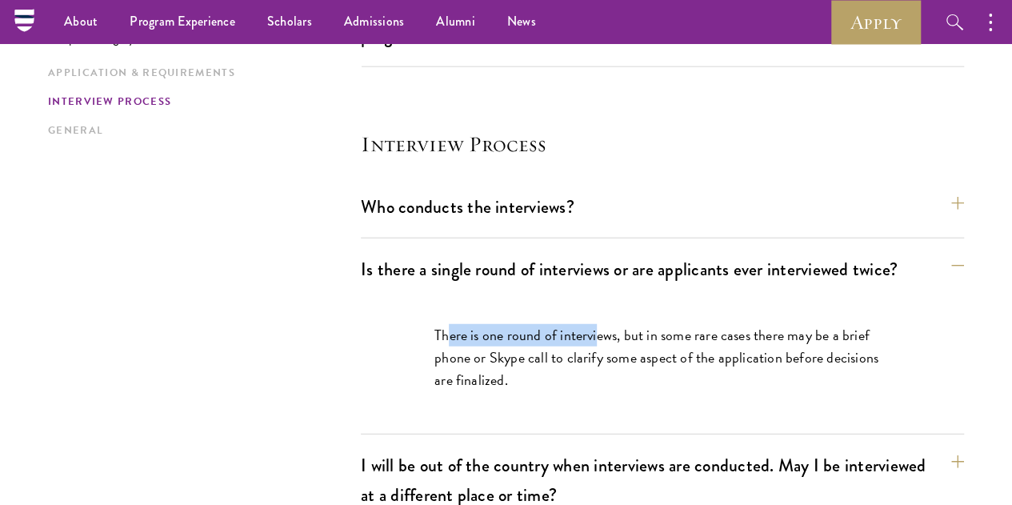
drag, startPoint x: 504, startPoint y: 213, endPoint x: 600, endPoint y: 217, distance: 96.1
click at [600, 324] on p "There is one round of interviews, but in some rare cases there may be a brief p…" at bounding box center [663, 357] width 456 height 67
drag, startPoint x: 623, startPoint y: 217, endPoint x: 362, endPoint y: 217, distance: 261.7
click at [386, 300] on div "There is one round of interviews, but in some rare cases there may be a brief p…" at bounding box center [662, 365] width 552 height 131
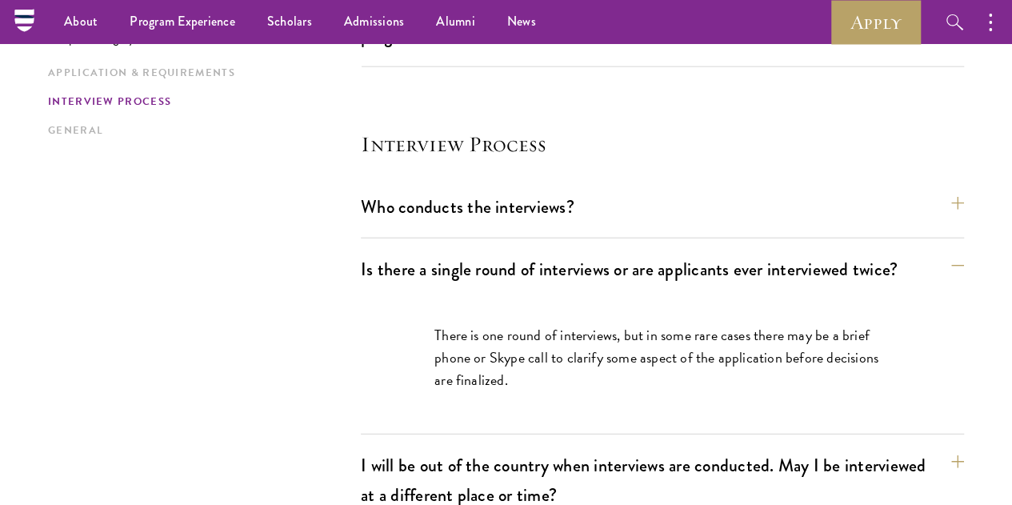
click at [496, 324] on p "There is one round of interviews, but in some rare cases there may be a brief p…" at bounding box center [663, 357] width 456 height 67
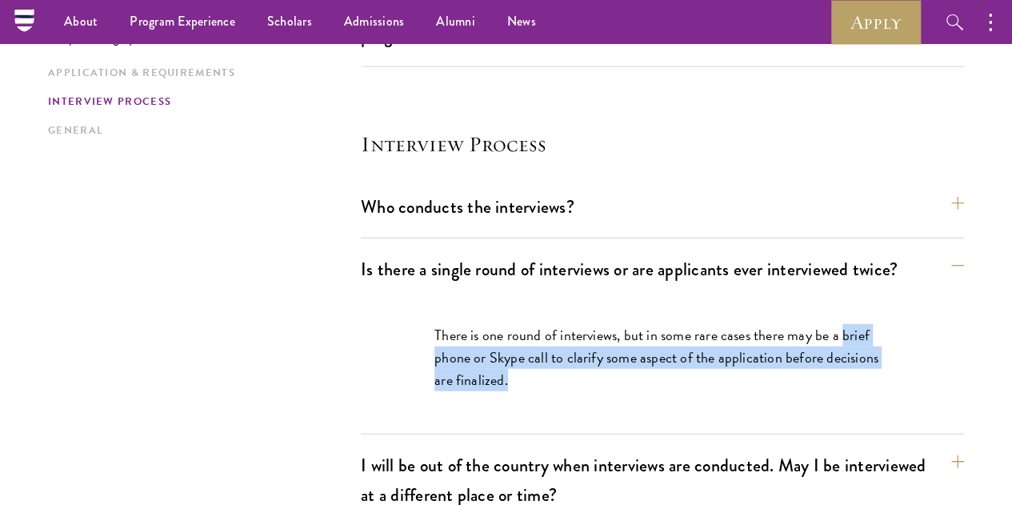
drag, startPoint x: 586, startPoint y: 263, endPoint x: 397, endPoint y: 223, distance: 193.0
click at [398, 300] on div "There is one round of interviews, but in some rare cases there may be a brief p…" at bounding box center [662, 365] width 552 height 131
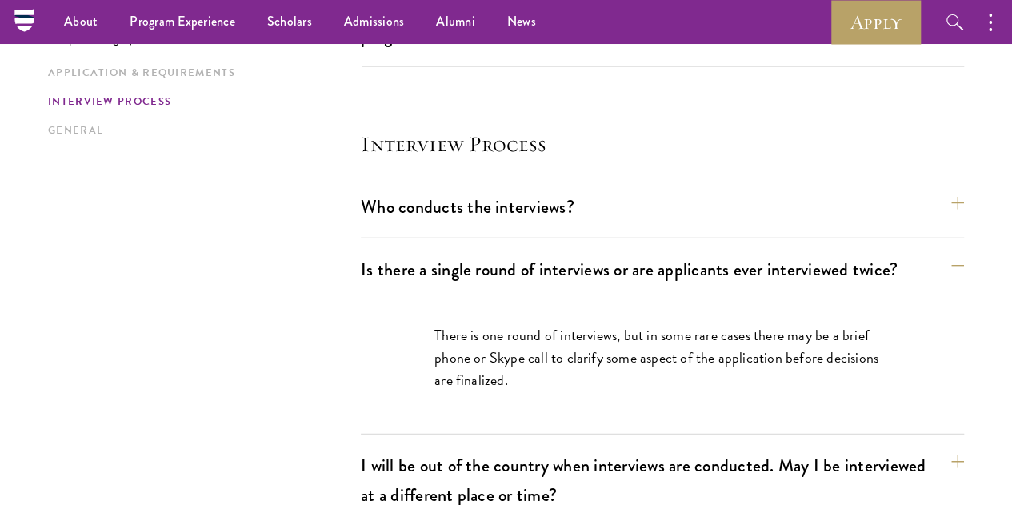
click at [397, 300] on div "There is one round of interviews, but in some rare cases there may be a brief p…" at bounding box center [662, 365] width 552 height 131
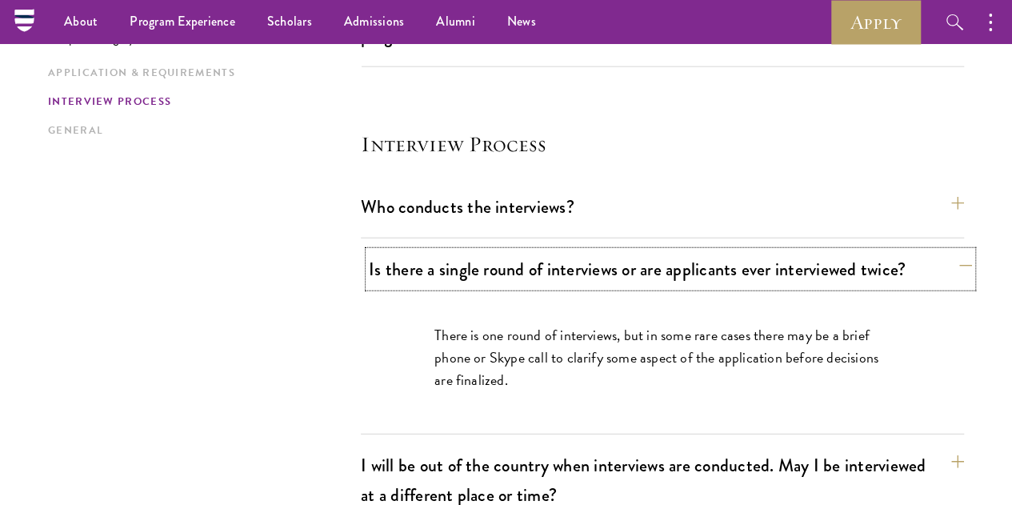
click at [415, 251] on button "Is there a single round of interviews or are applicants ever interviewed twice?" at bounding box center [670, 269] width 603 height 36
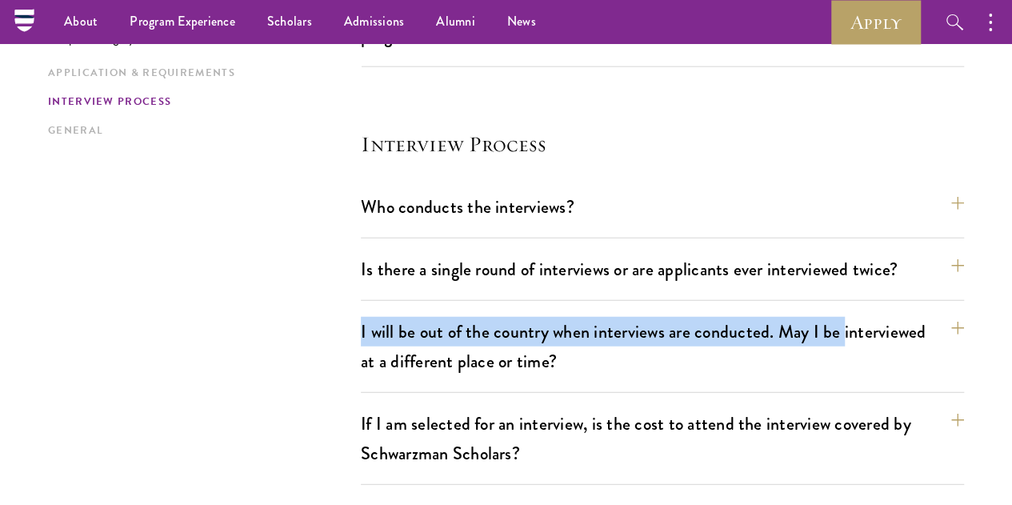
drag, startPoint x: 346, startPoint y: 207, endPoint x: 346, endPoint y: 254, distance: 47.2
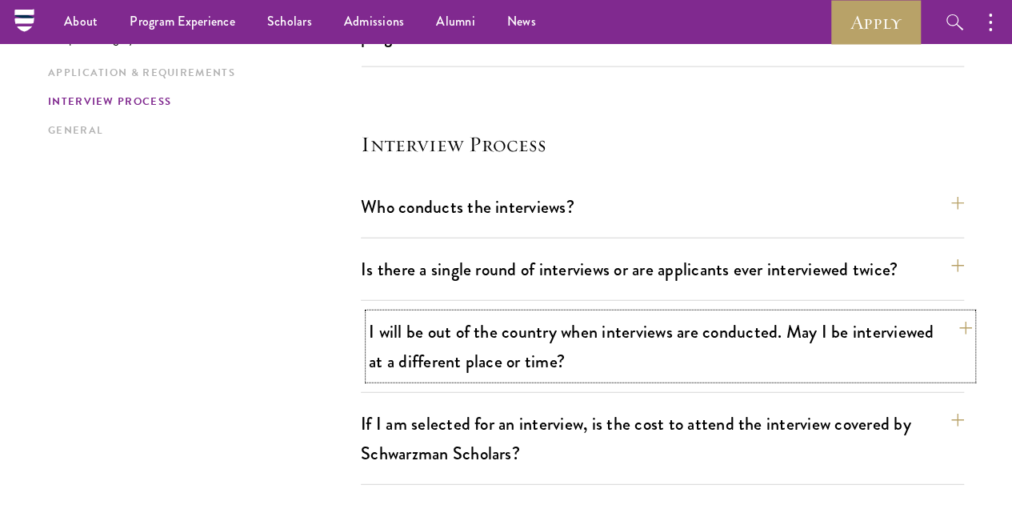
click at [406, 314] on button "I will be out of the country when interviews are conducted. May I be interviewe…" at bounding box center [670, 347] width 603 height 66
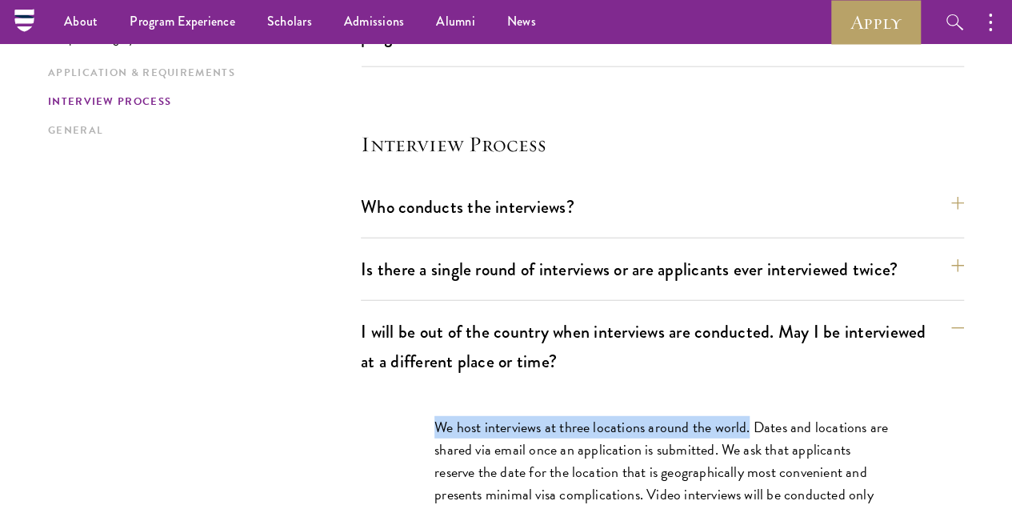
drag, startPoint x: 416, startPoint y: 298, endPoint x: 755, endPoint y: 295, distance: 339.3
click at [755, 392] on div "We host interviews at three locations around the world. Dates and locations are…" at bounding box center [662, 491] width 552 height 198
click at [755, 416] on p "We host interviews at three locations around the world. Dates and locations are…" at bounding box center [663, 483] width 456 height 134
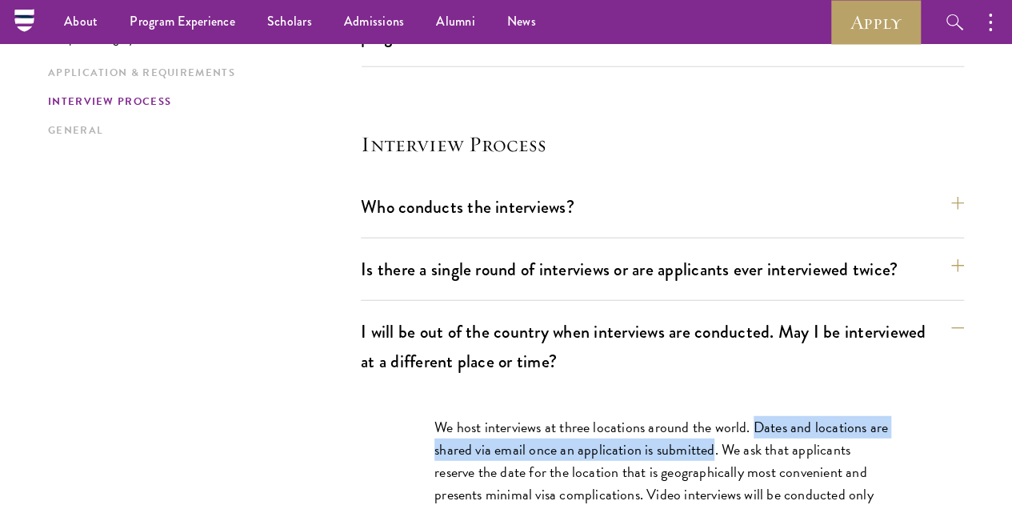
drag, startPoint x: 759, startPoint y: 297, endPoint x: 735, endPoint y: 313, distance: 28.9
click at [735, 416] on p "We host interviews at three locations around the world. Dates and locations are…" at bounding box center [663, 483] width 456 height 134
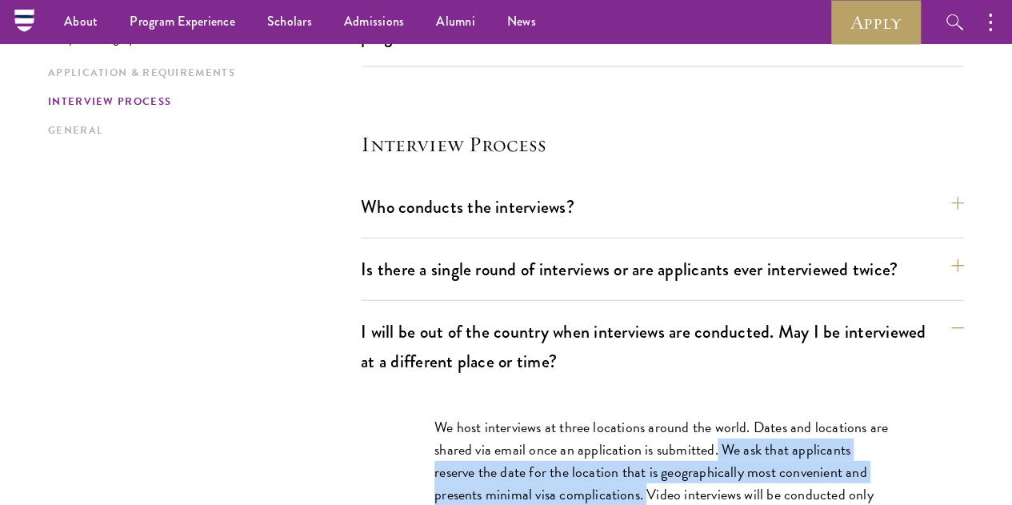
drag, startPoint x: 743, startPoint y: 320, endPoint x: 742, endPoint y: 364, distance: 44.0
click at [742, 416] on p "We host interviews at three locations around the world. Dates and locations are…" at bounding box center [663, 483] width 456 height 134
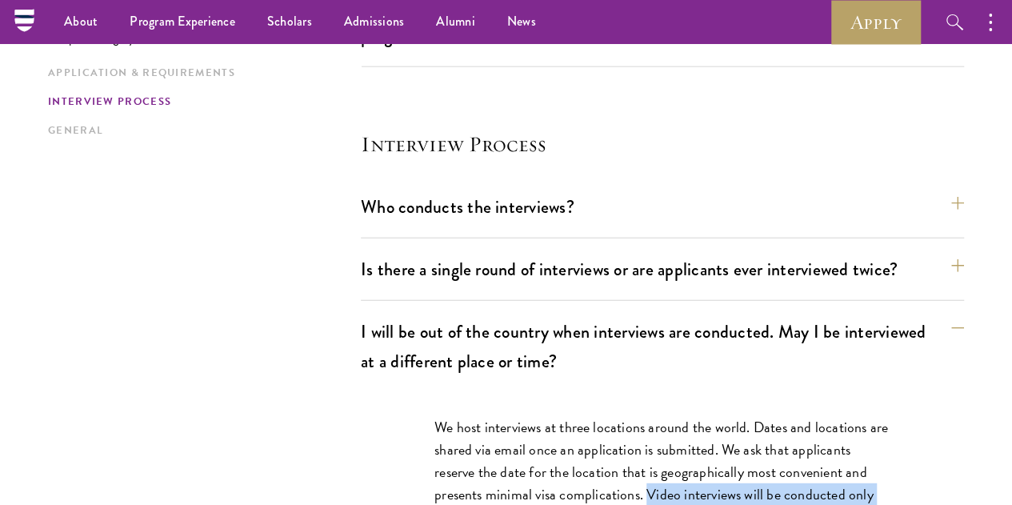
drag, startPoint x: 744, startPoint y: 370, endPoint x: 753, endPoint y: 422, distance: 52.0
click at [753, 422] on p "We host interviews at three locations around the world. Dates and locations are…" at bounding box center [663, 483] width 456 height 134
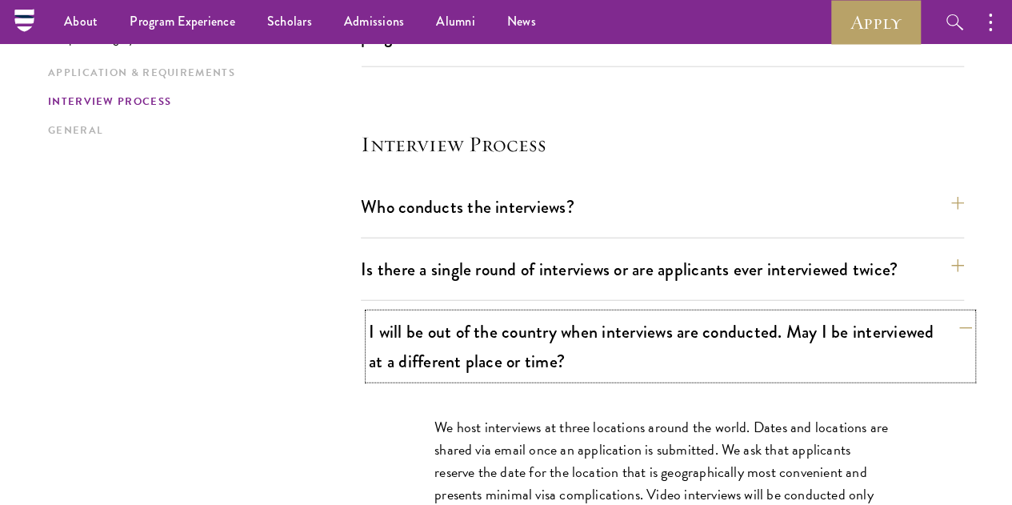
click at [690, 314] on button "I will be out of the country when interviews are conducted. May I be interviewe…" at bounding box center [670, 347] width 603 height 66
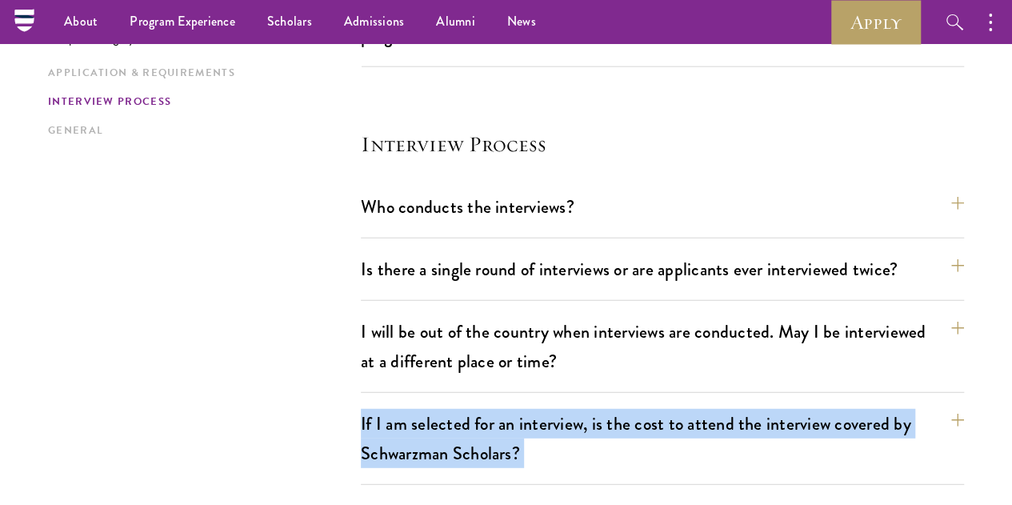
drag, startPoint x: 283, startPoint y: 283, endPoint x: 233, endPoint y: 380, distance: 109.2
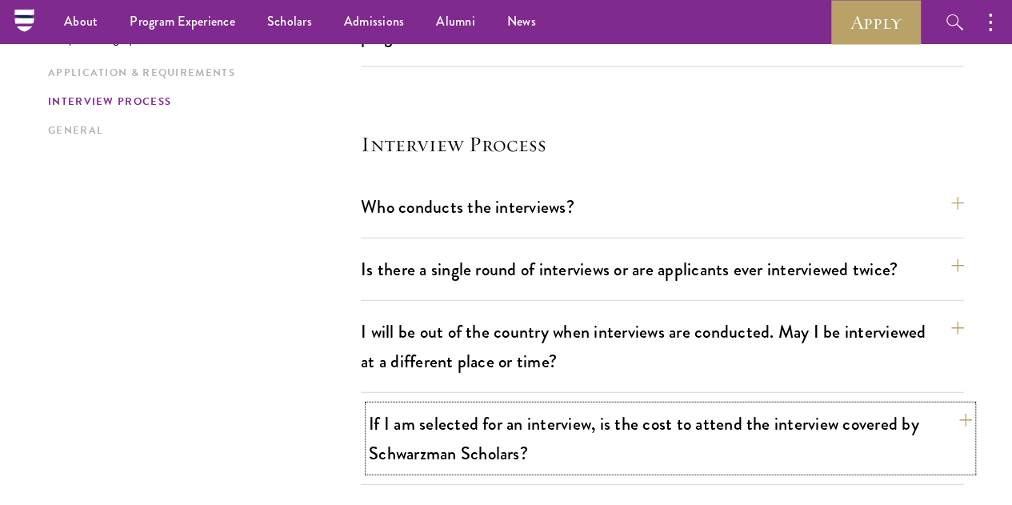
click at [511, 406] on button "If I am selected for an interview, is the cost to attend the interview covered …" at bounding box center [670, 439] width 603 height 66
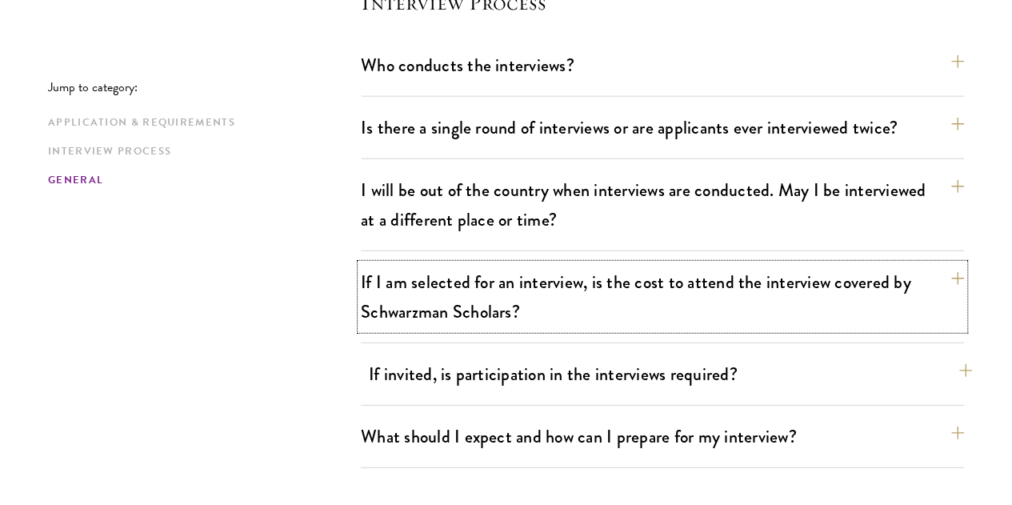
scroll to position [2173, 0]
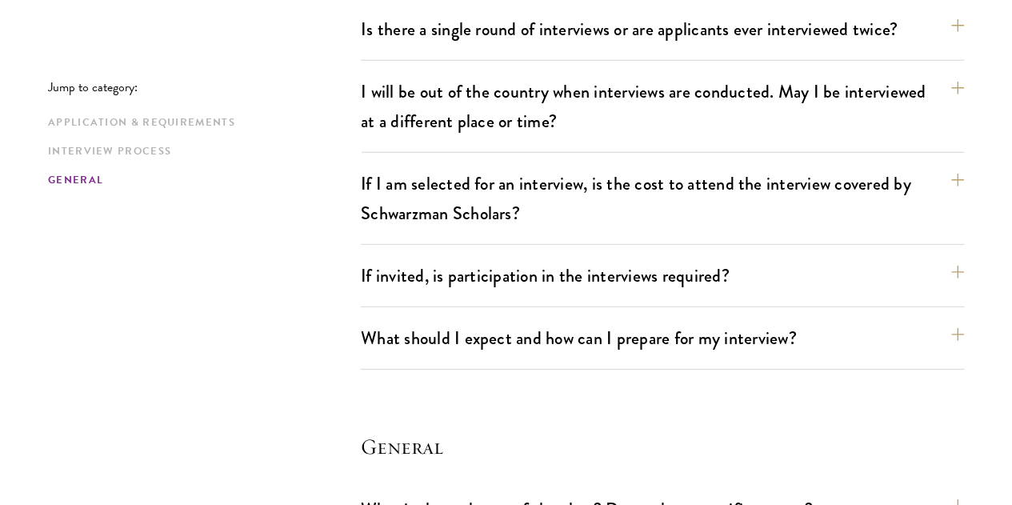
click at [594, 258] on div "If invited, is participation in the interviews required? The in-person intervie…" at bounding box center [662, 283] width 603 height 50
click at [596, 258] on button "If invited, is participation in the interviews required?" at bounding box center [670, 276] width 603 height 36
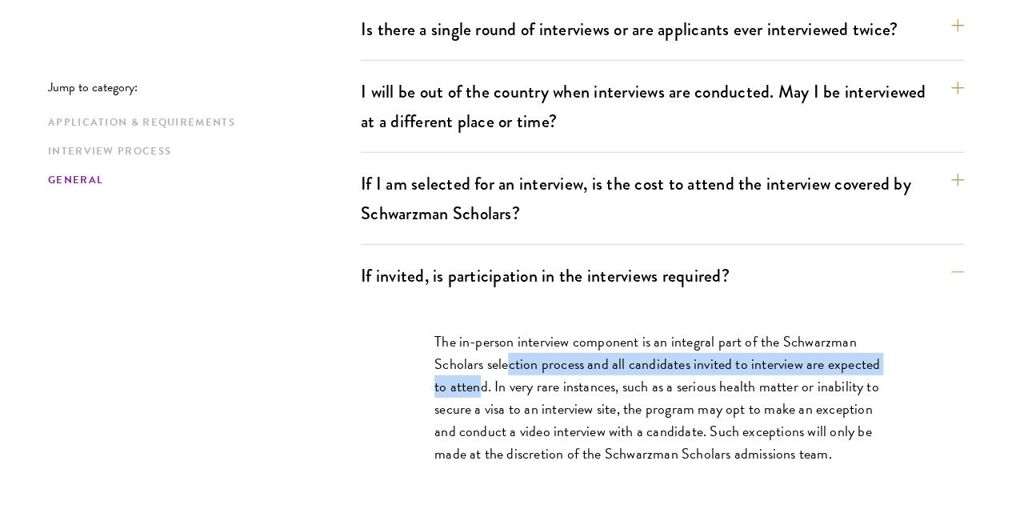
drag, startPoint x: 502, startPoint y: 217, endPoint x: 533, endPoint y: 236, distance: 36.6
click at [533, 330] on p "The in-person interview component is an integral part of the Schwarzman Scholar…" at bounding box center [663, 397] width 456 height 134
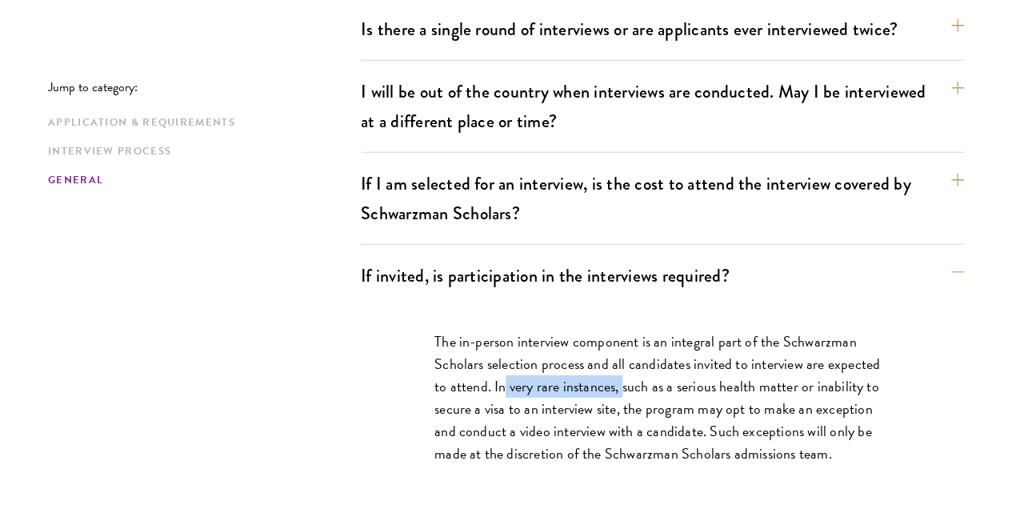
drag, startPoint x: 553, startPoint y: 246, endPoint x: 702, endPoint y: 246, distance: 148.8
click at [702, 330] on p "The in-person interview component is an integral part of the Schwarzman Scholar…" at bounding box center [663, 397] width 456 height 134
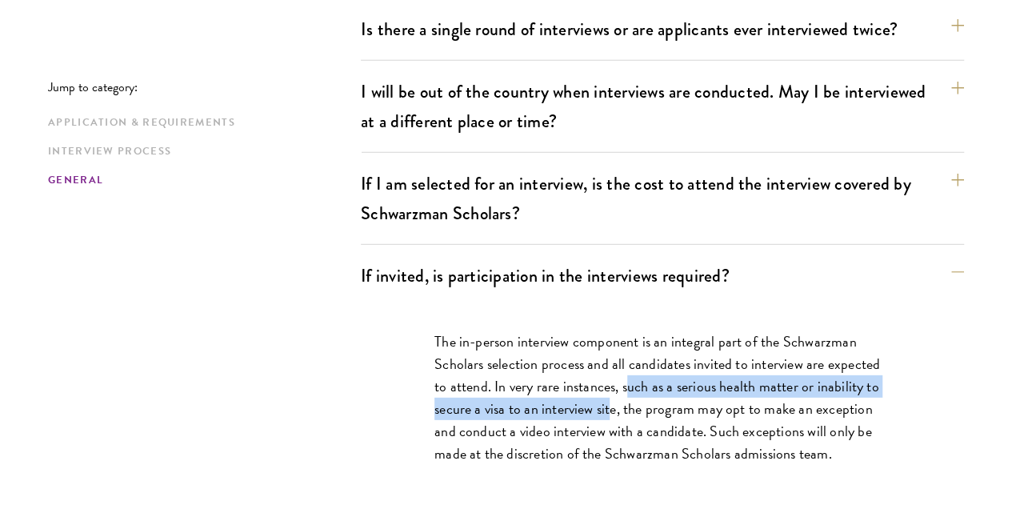
click at [693, 330] on p "The in-person interview component is an integral part of the Schwarzman Scholar…" at bounding box center [663, 397] width 456 height 134
click at [552, 330] on p "The in-person interview component is an integral part of the Schwarzman Scholar…" at bounding box center [663, 397] width 456 height 134
drag, startPoint x: 703, startPoint y: 263, endPoint x: 620, endPoint y: 237, distance: 86.5
click at [620, 330] on p "The in-person interview component is an integral part of the Schwarzman Scholar…" at bounding box center [663, 397] width 456 height 134
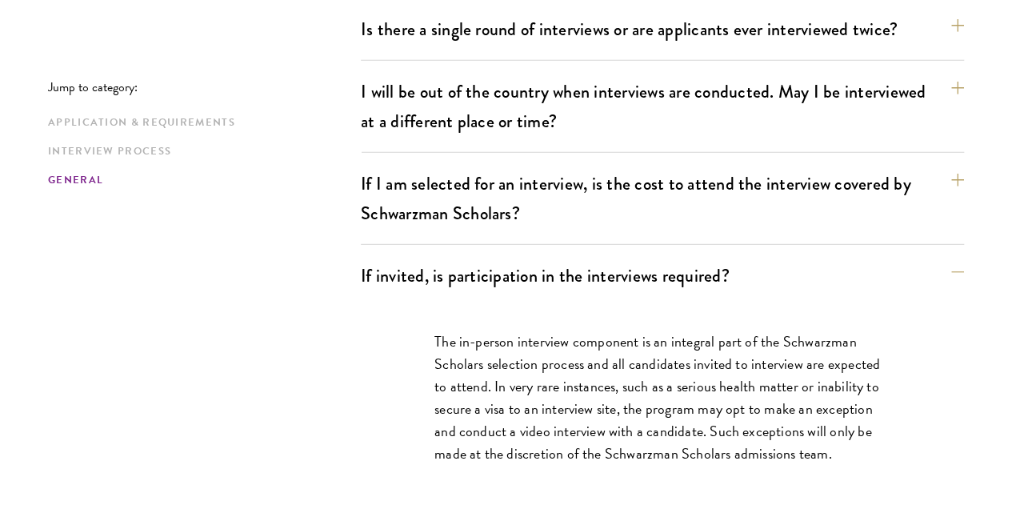
click at [815, 330] on p "The in-person interview component is an integral part of the Schwarzman Scholar…" at bounding box center [663, 397] width 456 height 134
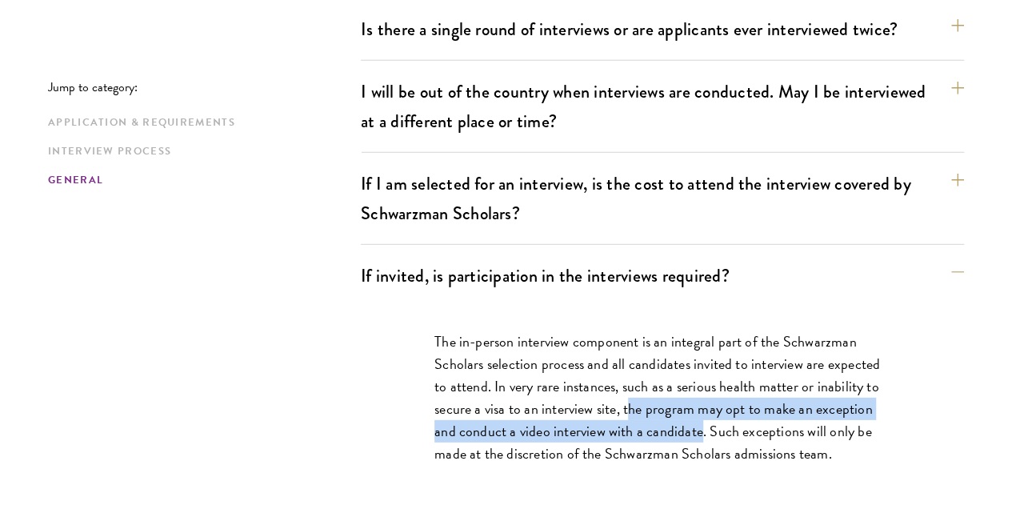
drag, startPoint x: 710, startPoint y: 260, endPoint x: 818, endPoint y: 298, distance: 114.4
click at [818, 330] on p "The in-person interview component is an integral part of the Schwarzman Scholar…" at bounding box center [663, 397] width 456 height 134
click at [817, 330] on p "The in-person interview component is an integral part of the Schwarzman Scholar…" at bounding box center [663, 397] width 456 height 134
drag, startPoint x: 815, startPoint y: 295, endPoint x: 744, endPoint y: 257, distance: 80.9
click at [744, 330] on p "The in-person interview component is an integral part of the Schwarzman Scholar…" at bounding box center [663, 397] width 456 height 134
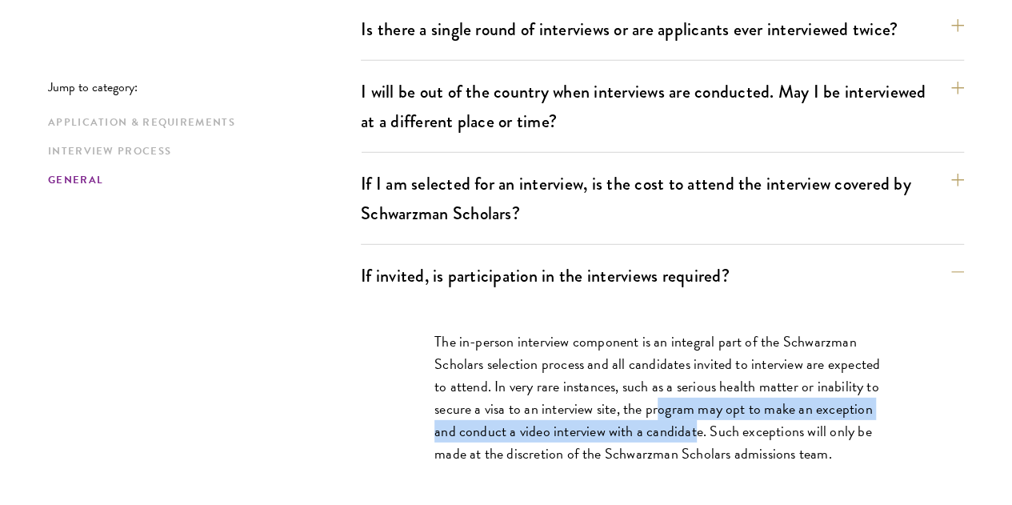
drag, startPoint x: 744, startPoint y: 257, endPoint x: 735, endPoint y: 234, distance: 25.1
click at [744, 330] on p "The in-person interview component is an integral part of the Schwarzman Scholar…" at bounding box center [663, 397] width 456 height 134
click at [636, 258] on button "If invited, is participation in the interviews required?" at bounding box center [670, 276] width 603 height 36
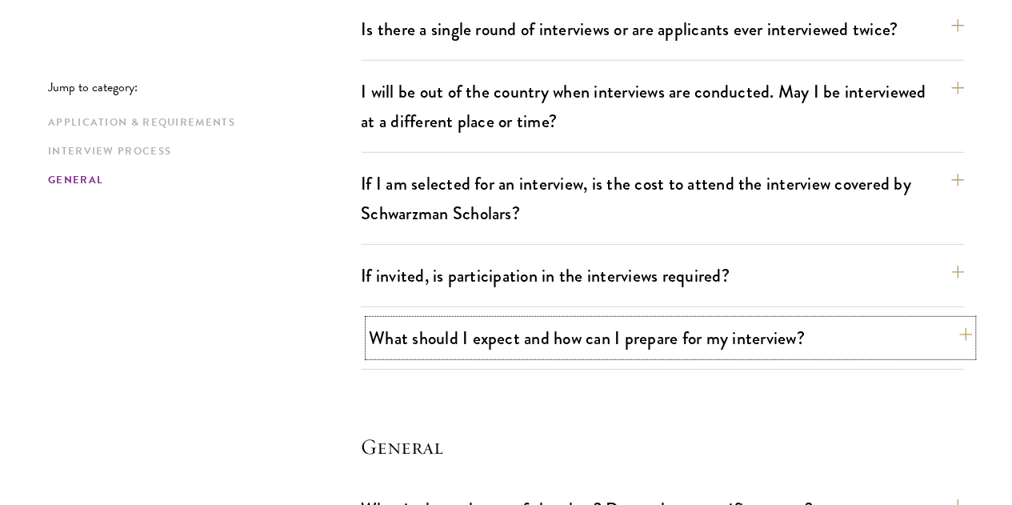
click at [615, 320] on button "What should I expect and how can I prepare for my interview?" at bounding box center [670, 338] width 603 height 36
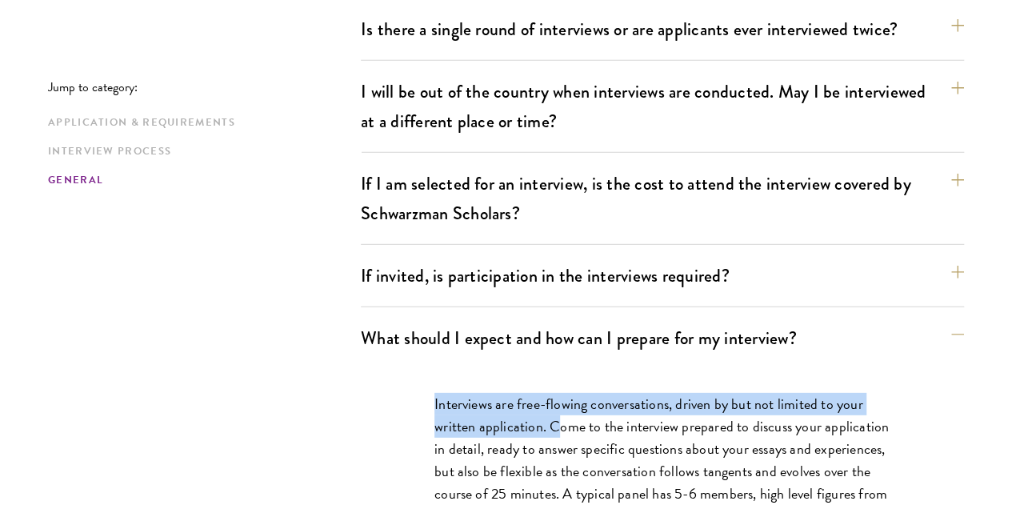
drag, startPoint x: 392, startPoint y: 242, endPoint x: 555, endPoint y: 270, distance: 165.6
click at [588, 393] on p "Interviews are free-flowing conversations, driven by but not limited to your wr…" at bounding box center [663, 472] width 456 height 158
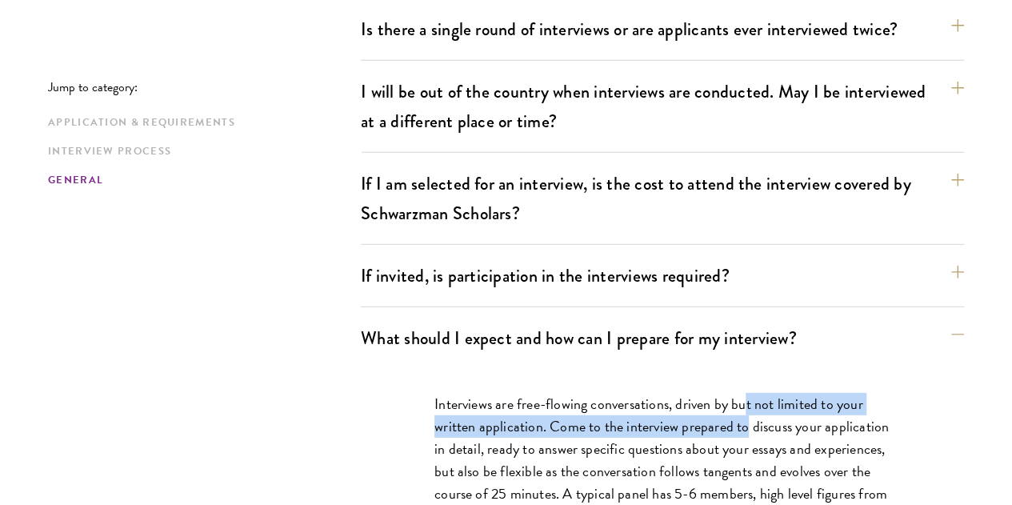
drag, startPoint x: 752, startPoint y: 274, endPoint x: 749, endPoint y: 282, distance: 8.6
click at [751, 393] on p "Interviews are free-flowing conversations, driven by but not limited to your wr…" at bounding box center [663, 472] width 456 height 158
click at [749, 393] on p "Interviews are free-flowing conversations, driven by but not limited to your wr…" at bounding box center [663, 472] width 456 height 158
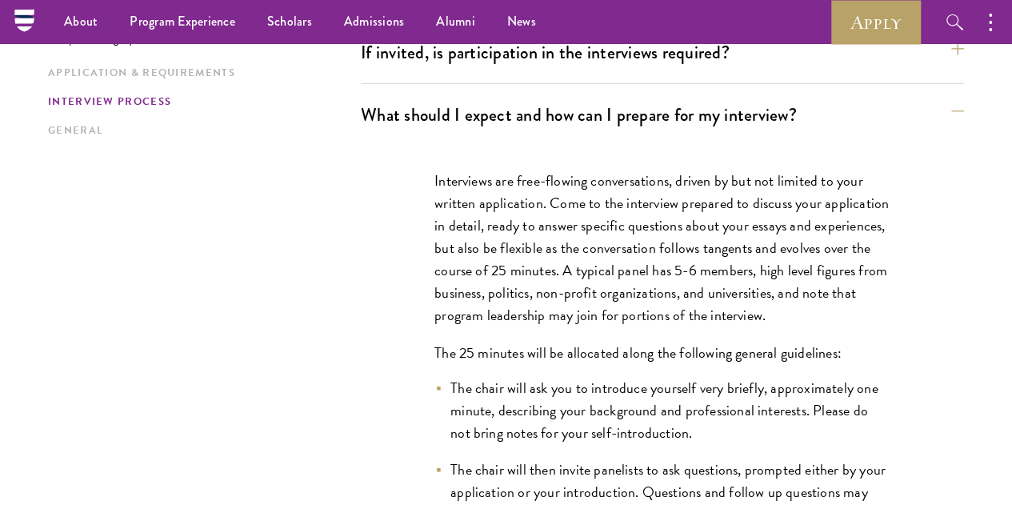
scroll to position [2253, 0]
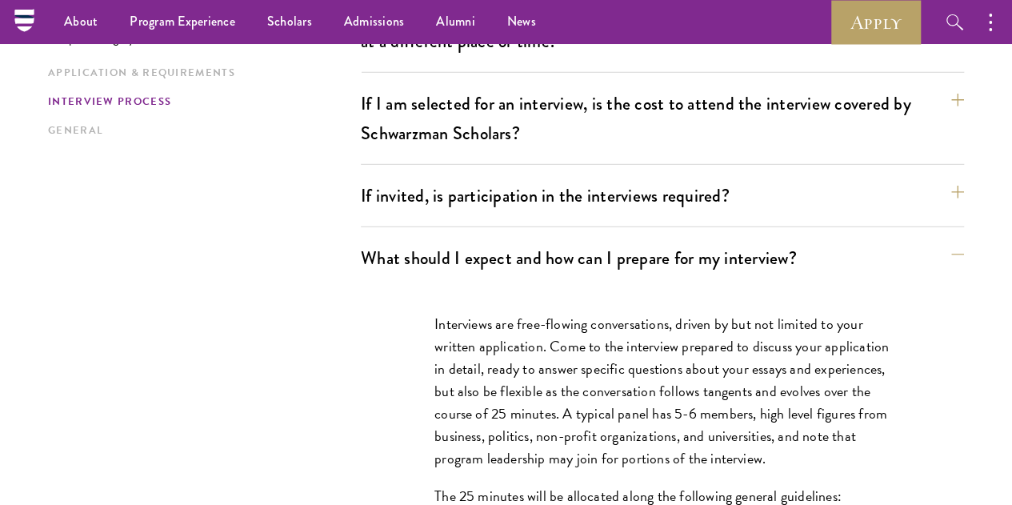
drag, startPoint x: 386, startPoint y: 386, endPoint x: 373, endPoint y: 427, distance: 42.0
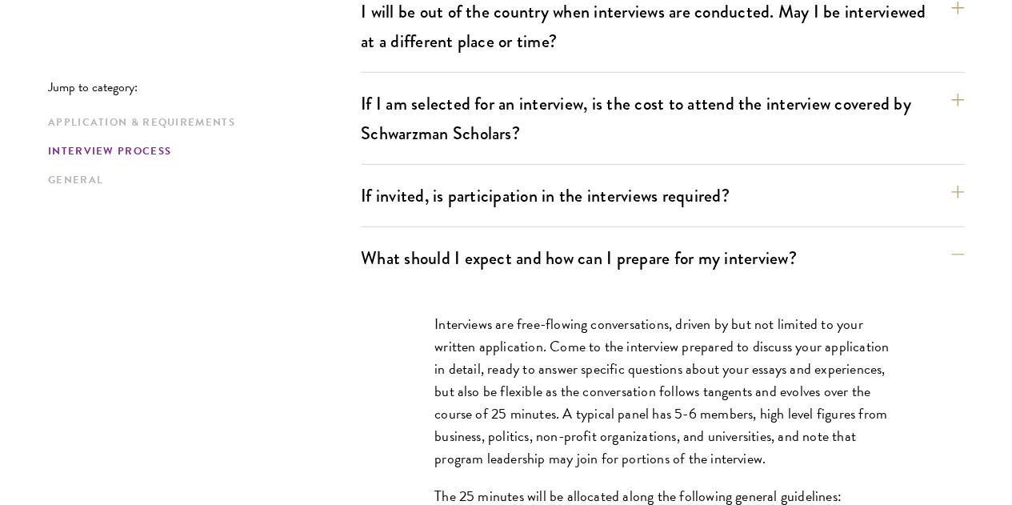
scroll to position [2413, 0]
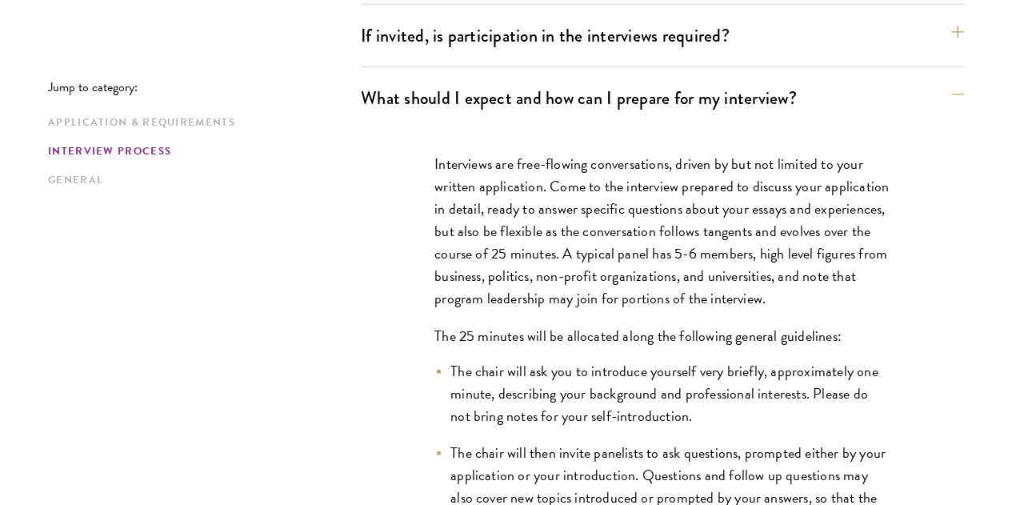
click at [511, 360] on li "The chair will ask you to introduce yourself very briefly, approximately one mi…" at bounding box center [663, 393] width 456 height 67
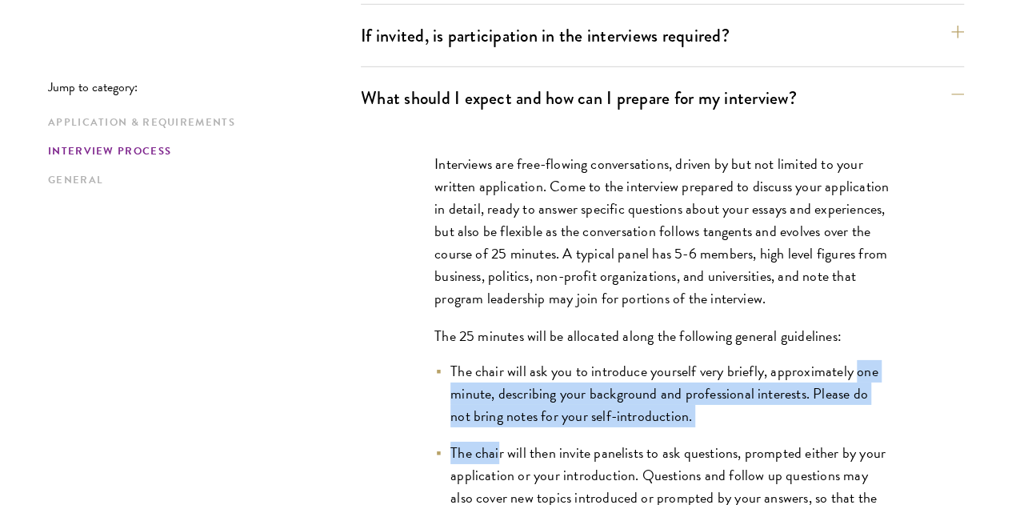
drag, startPoint x: 440, startPoint y: 257, endPoint x: 488, endPoint y: 305, distance: 67.9
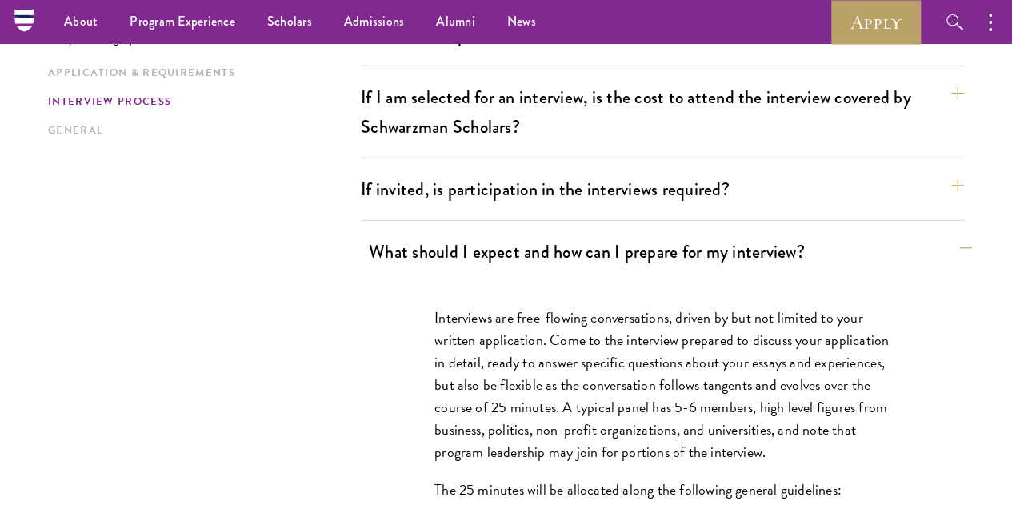
scroll to position [2173, 0]
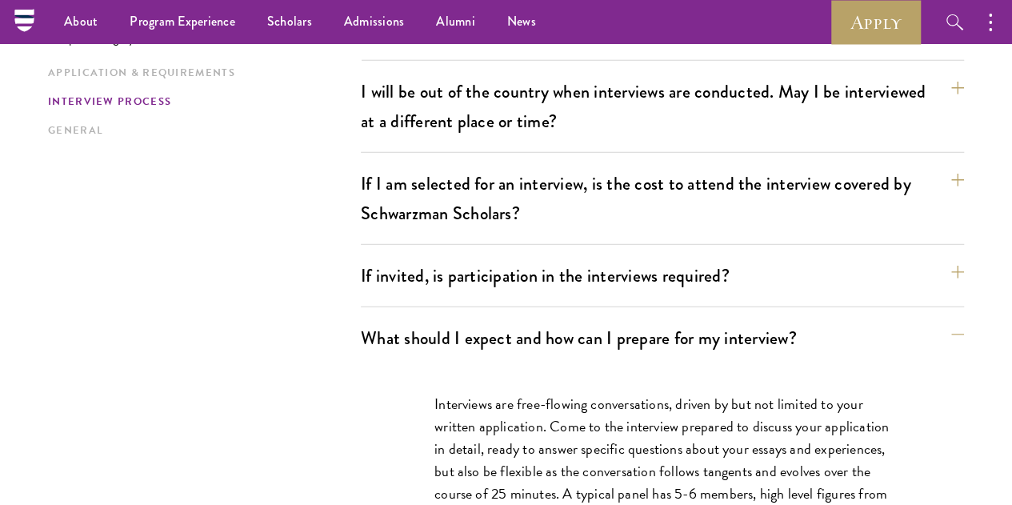
click at [543, 320] on button "What should I expect and how can I prepare for my interview?" at bounding box center [670, 338] width 603 height 36
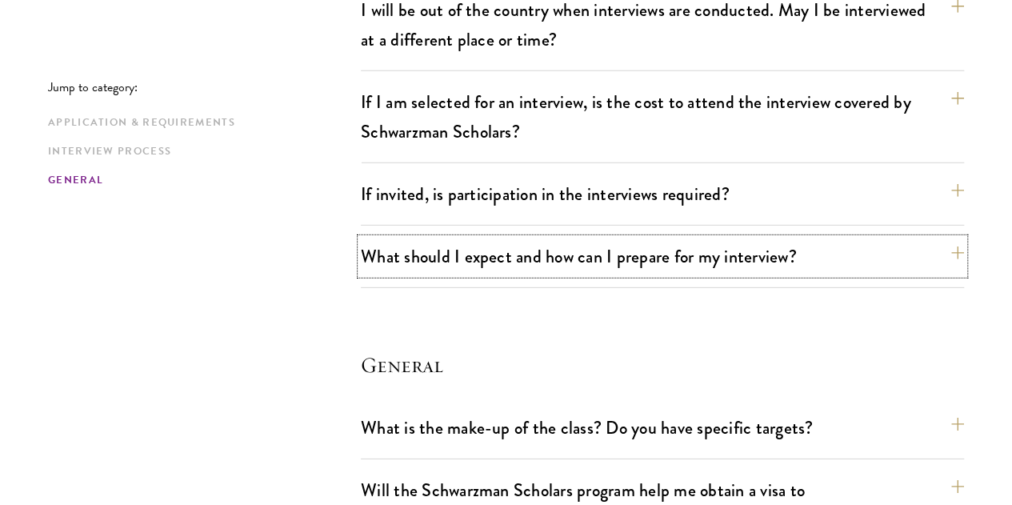
scroll to position [2333, 0]
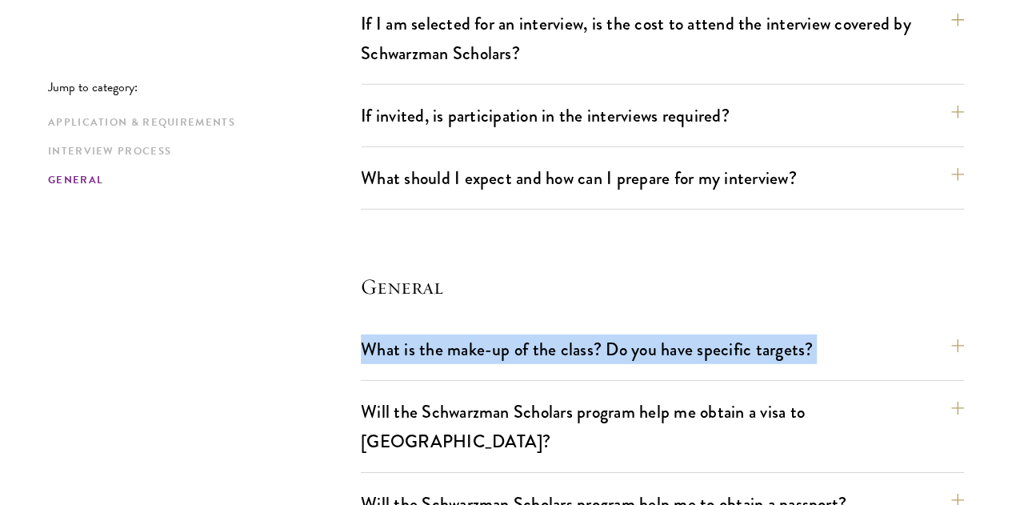
drag, startPoint x: 333, startPoint y: 203, endPoint x: 338, endPoint y: 247, distance: 44.4
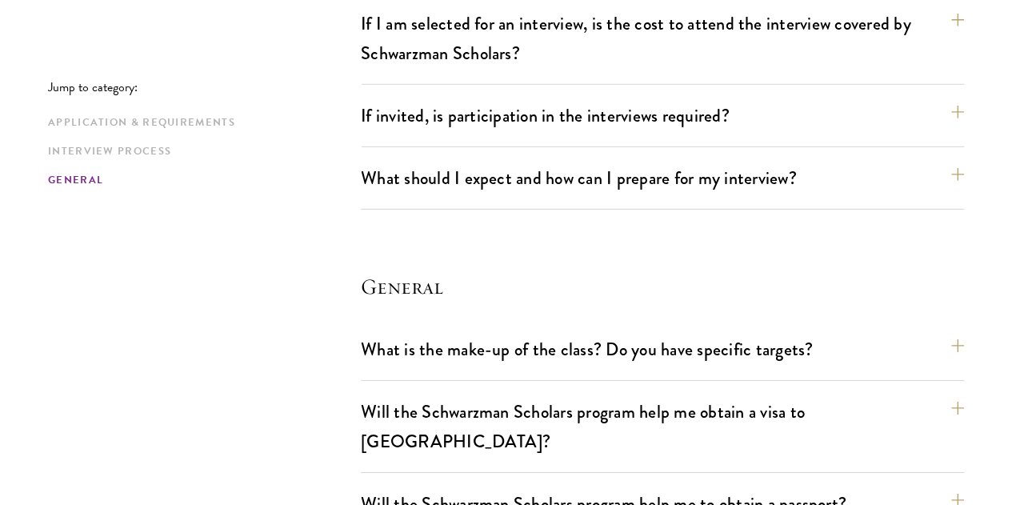
scroll to position [2413, 0]
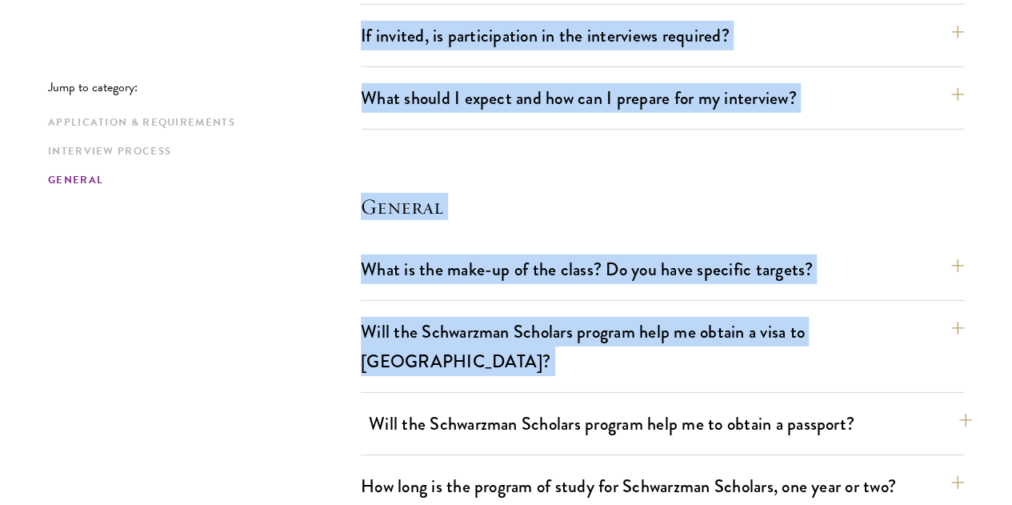
drag, startPoint x: 366, startPoint y: 182, endPoint x: 379, endPoint y: 225, distance: 45.3
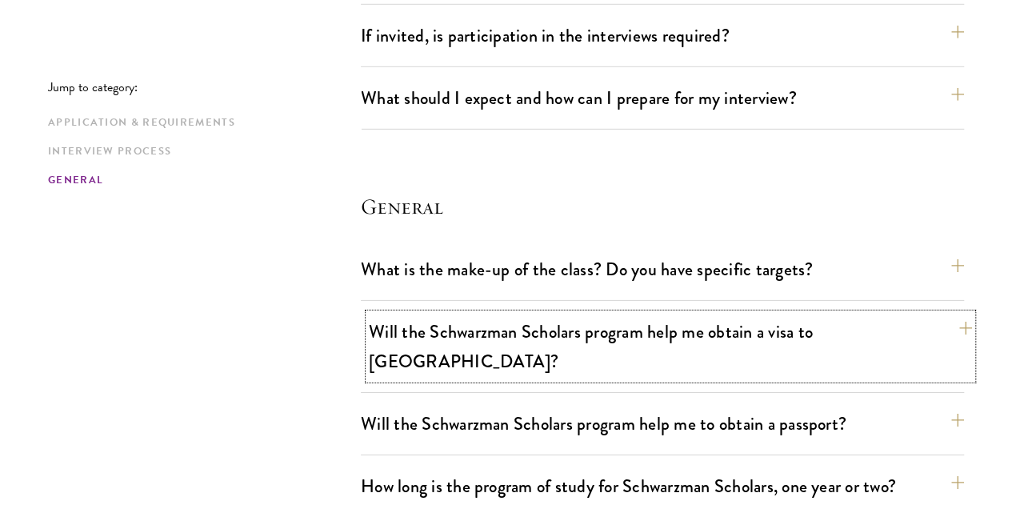
click at [506, 314] on button "Will the Schwarzman Scholars program help me obtain a visa to [GEOGRAPHIC_DATA]?" at bounding box center [670, 347] width 603 height 66
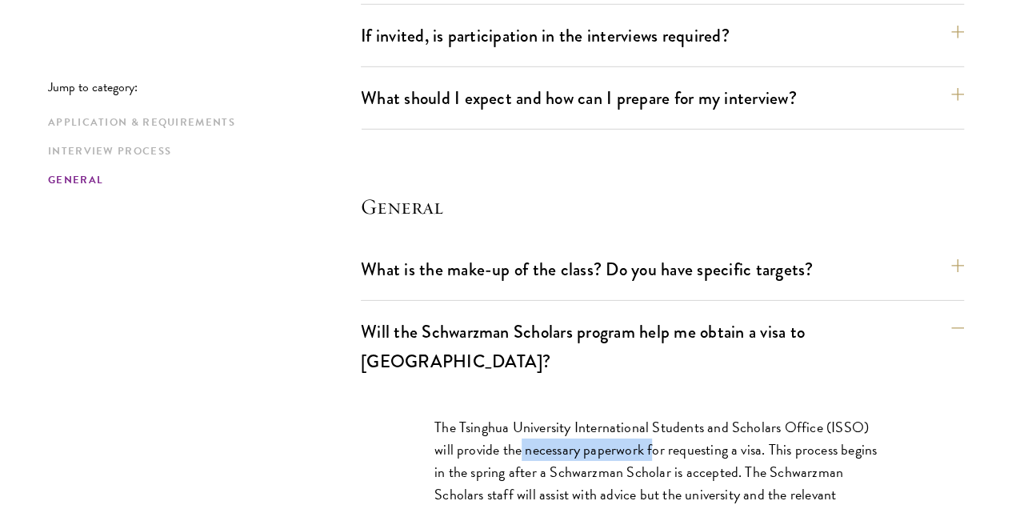
drag, startPoint x: 539, startPoint y: 247, endPoint x: 666, endPoint y: 247, distance: 126.4
click at [662, 416] on p "The Tsinghua University International Students and Scholars Office (ISSO) will …" at bounding box center [663, 472] width 456 height 112
click at [666, 416] on p "The Tsinghua University International Students and Scholars Office (ISSO) will …" at bounding box center [663, 472] width 456 height 112
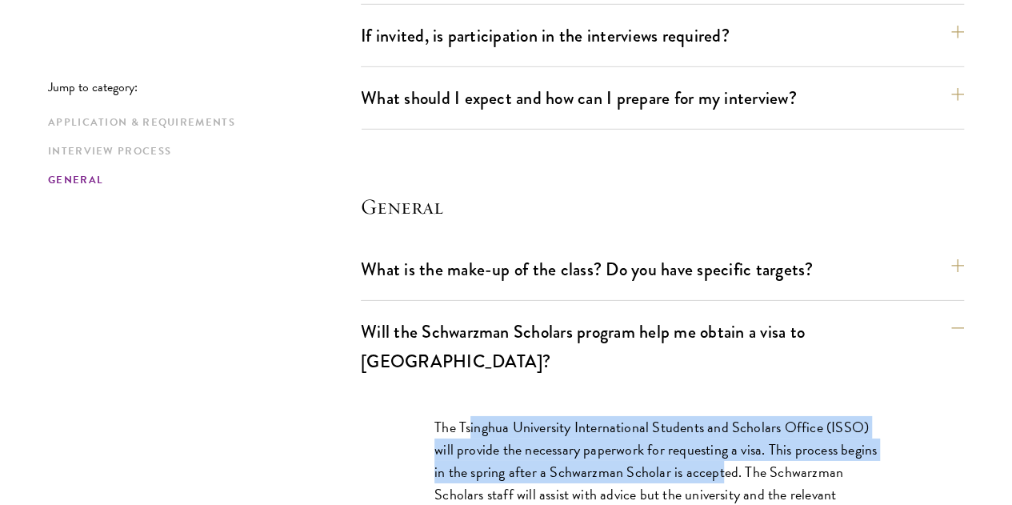
drag, startPoint x: 463, startPoint y: 235, endPoint x: 767, endPoint y: 279, distance: 307.2
click at [767, 416] on p "The Tsinghua University International Students and Scholars Office (ISSO) will …" at bounding box center [663, 472] width 456 height 112
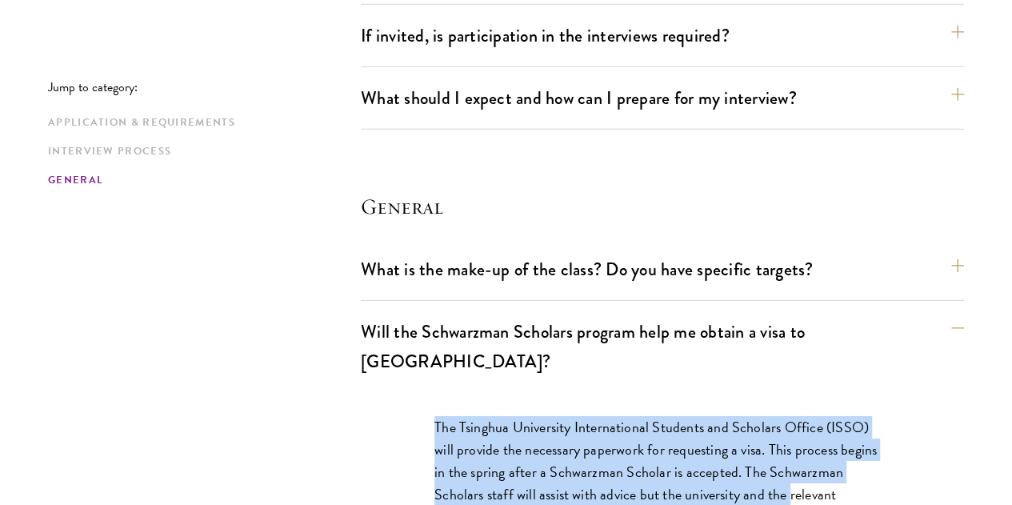
drag, startPoint x: 386, startPoint y: 234, endPoint x: 338, endPoint y: 351, distance: 127.0
drag, startPoint x: 338, startPoint y: 351, endPoint x: 336, endPoint y: 341, distance: 10.5
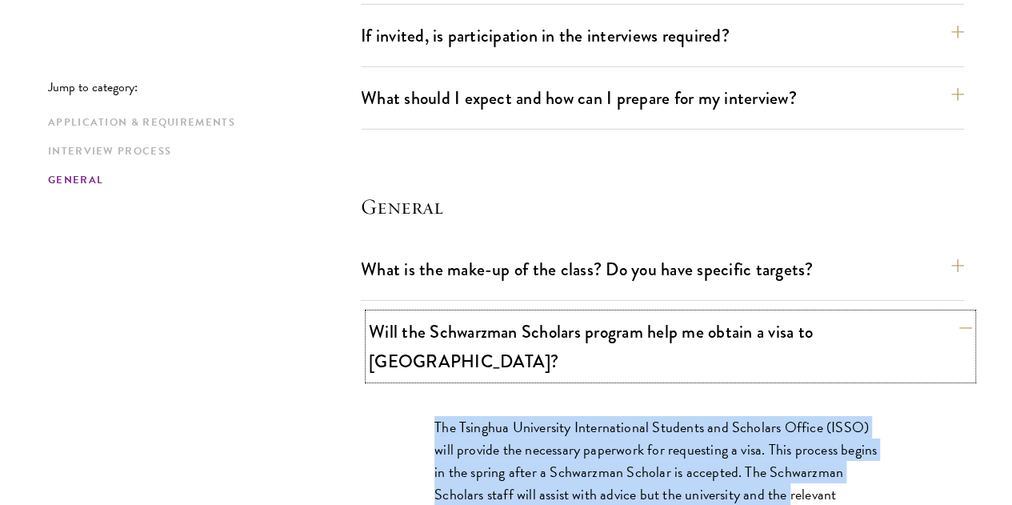
click at [600, 314] on button "Will the Schwarzman Scholars program help me obtain a visa to [GEOGRAPHIC_DATA]?" at bounding box center [670, 347] width 603 height 66
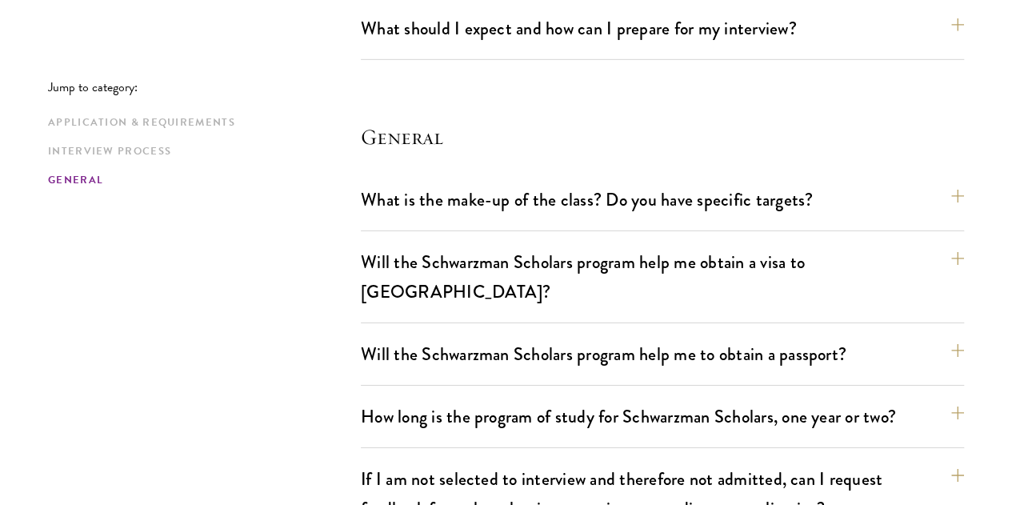
scroll to position [2573, 0]
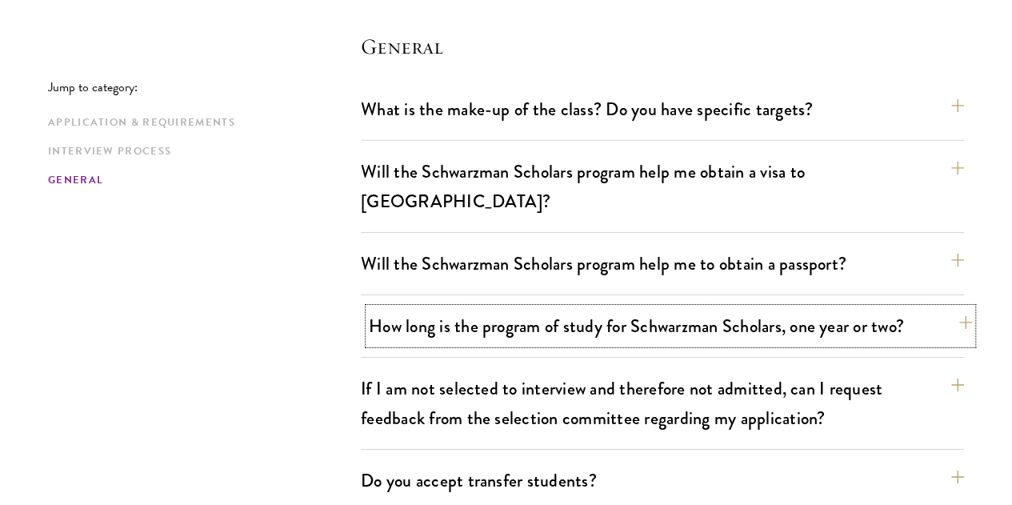
click at [395, 308] on button "How long is the program of study for Schwarzman Scholars, one year or two?" at bounding box center [670, 326] width 603 height 36
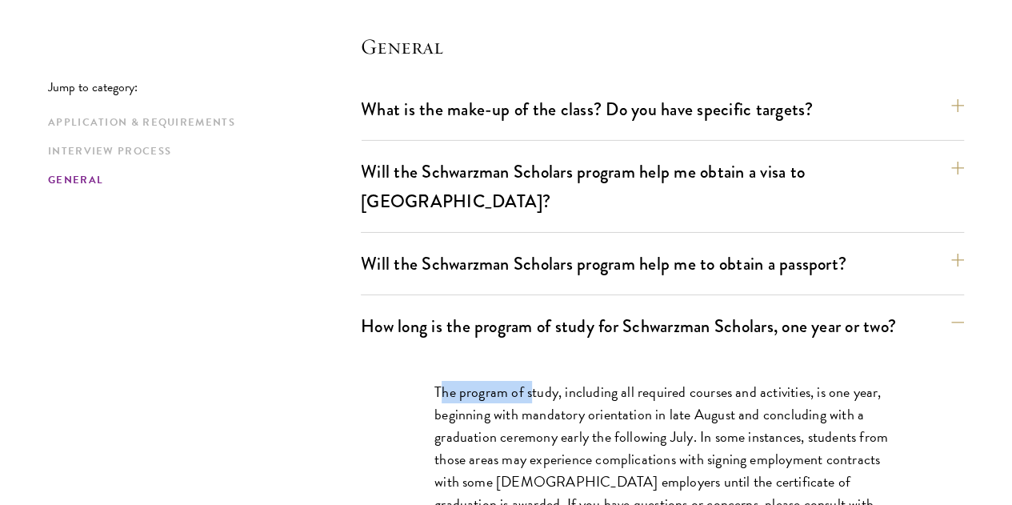
drag, startPoint x: 428, startPoint y: 223, endPoint x: 605, endPoint y: 222, distance: 176.8
click at [603, 381] on p "The program of study, including all required courses and activities, is one yea…" at bounding box center [663, 471] width 456 height 180
click at [605, 381] on p "The program of study, including all required courses and activities, is one yea…" at bounding box center [663, 471] width 456 height 180
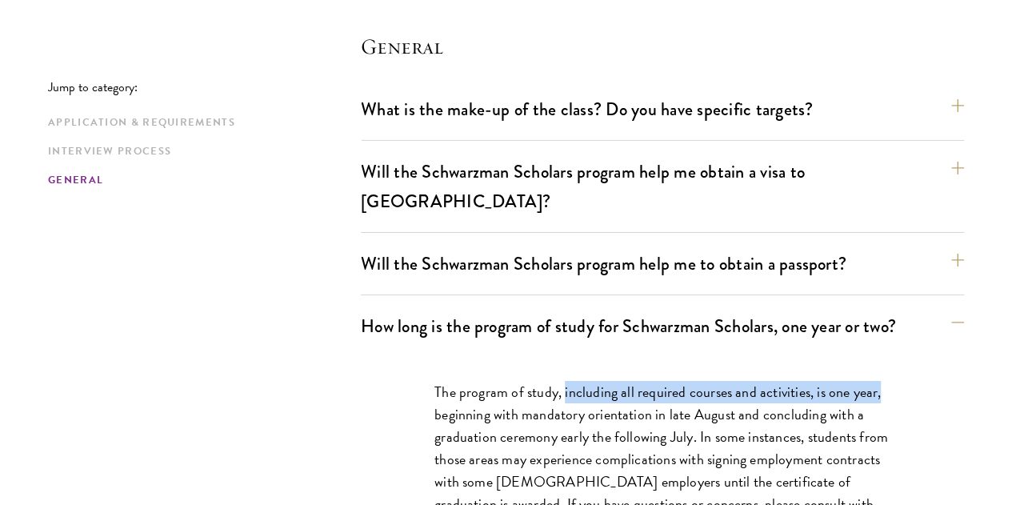
drag, startPoint x: 605, startPoint y: 222, endPoint x: 448, endPoint y: 239, distance: 157.7
click at [448, 381] on p "The program of study, including all required courses and activities, is one yea…" at bounding box center [663, 471] width 456 height 180
click at [450, 381] on p "The program of study, including all required courses and activities, is one yea…" at bounding box center [663, 471] width 456 height 180
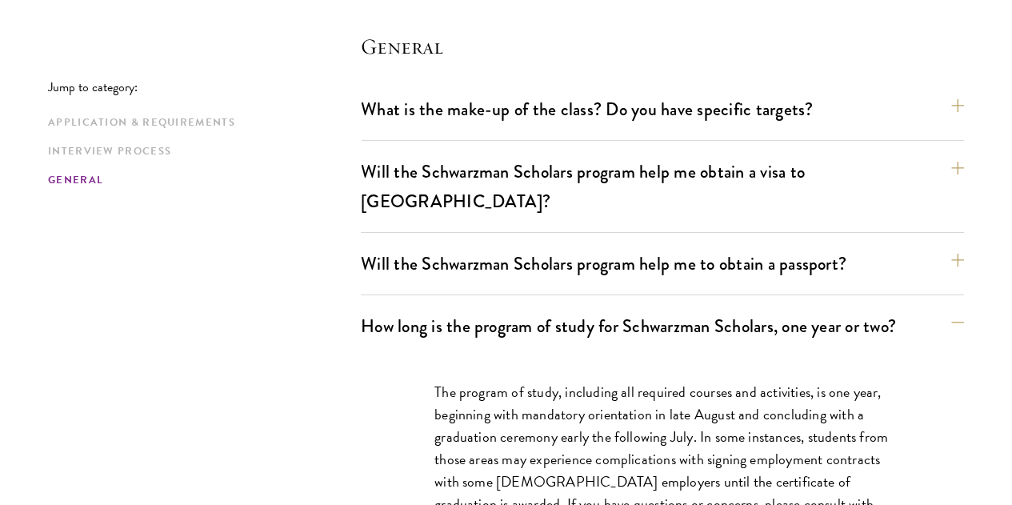
click at [721, 381] on p "The program of study, including all required courses and activities, is one yea…" at bounding box center [663, 471] width 456 height 180
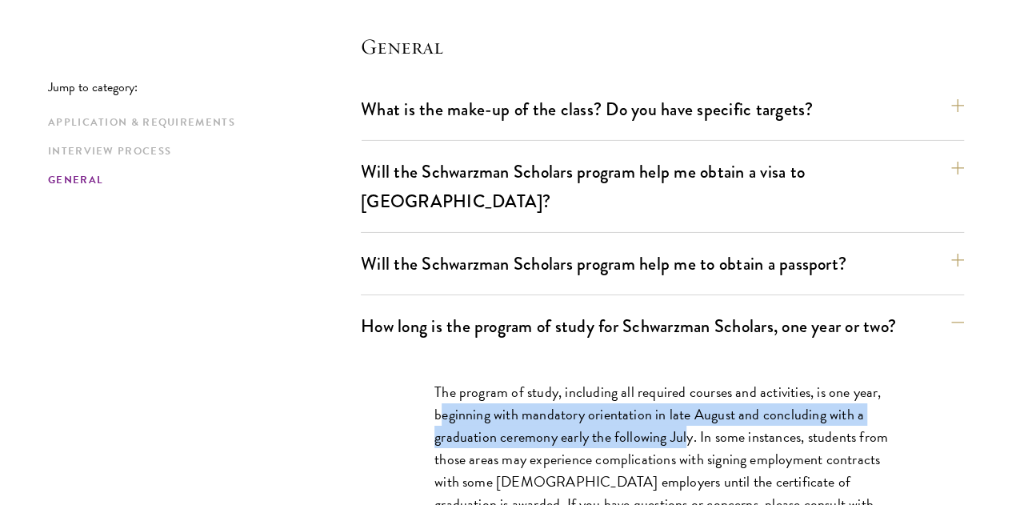
drag, startPoint x: 465, startPoint y: 243, endPoint x: 726, endPoint y: 262, distance: 261.6
click at [726, 381] on p "The program of study, including all required courses and activities, is one yea…" at bounding box center [663, 471] width 456 height 180
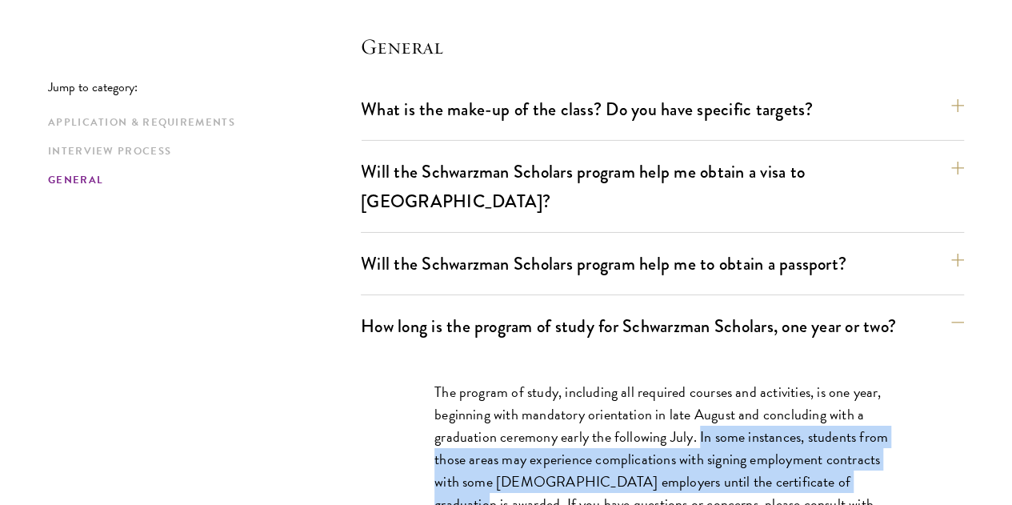
drag, startPoint x: 741, startPoint y: 268, endPoint x: 564, endPoint y: 329, distance: 187.0
click at [564, 381] on p "The program of study, including all required courses and activities, is one yea…" at bounding box center [663, 471] width 456 height 180
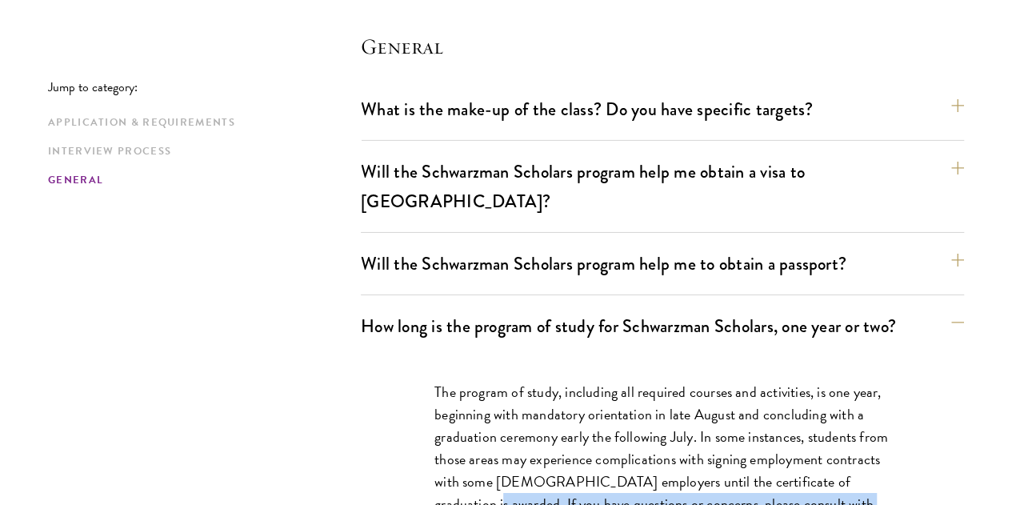
drag, startPoint x: 576, startPoint y: 331, endPoint x: 792, endPoint y: 358, distance: 217.8
click at [792, 381] on p "The program of study, including all required courses and activities, is one yea…" at bounding box center [663, 471] width 456 height 180
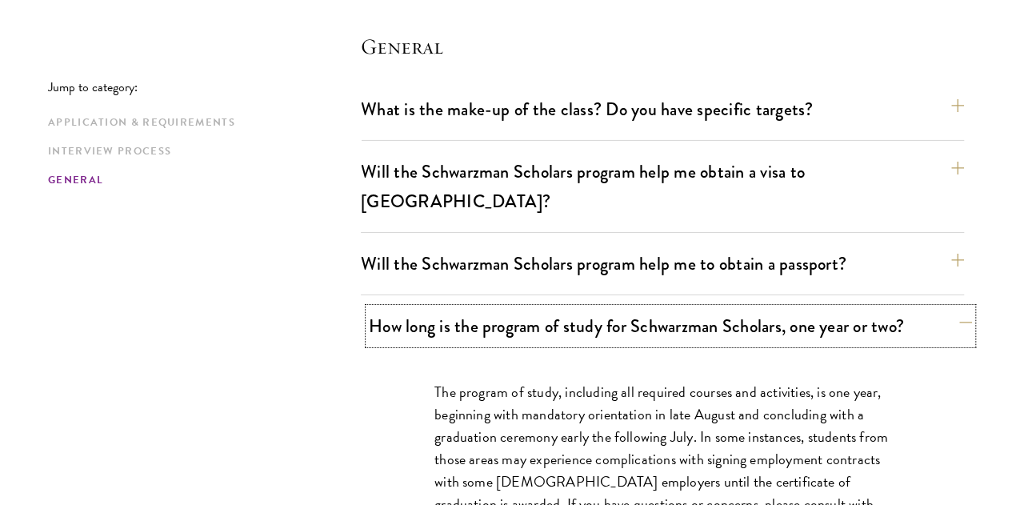
click at [650, 308] on button "How long is the program of study for Schwarzman Scholars, one year or two?" at bounding box center [670, 326] width 603 height 36
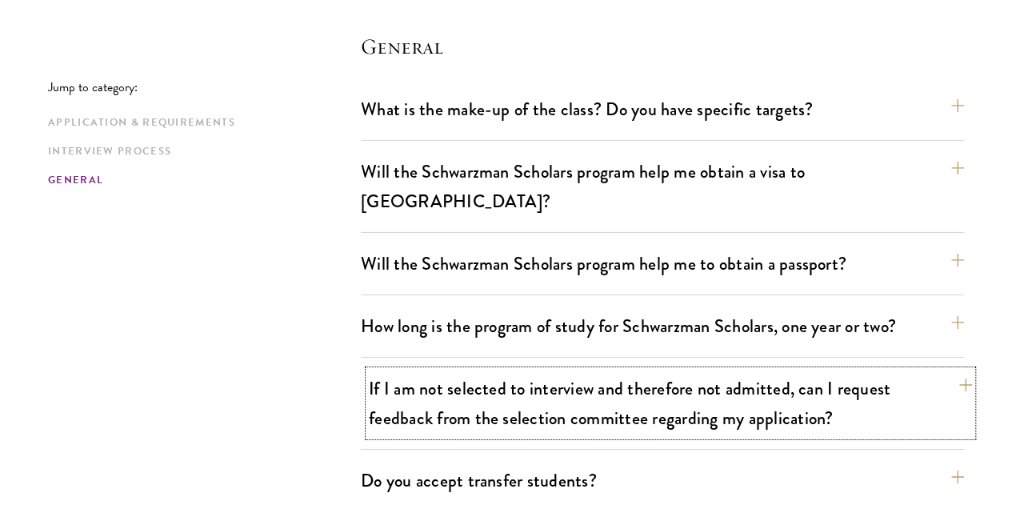
click at [453, 370] on button "If I am not selected to interview and therefore not admitted, can I request fee…" at bounding box center [670, 403] width 603 height 66
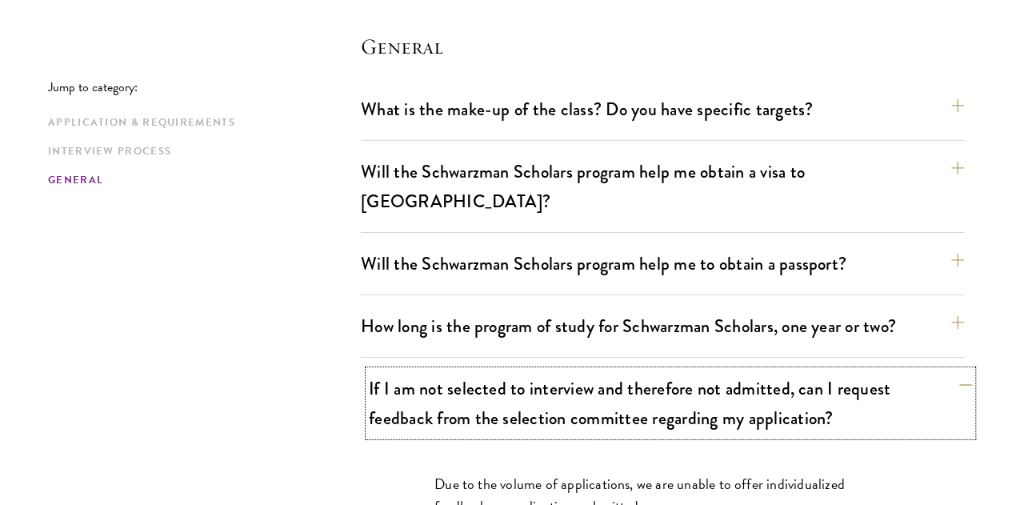
click at [408, 370] on button "If I am not selected to interview and therefore not admitted, can I request fee…" at bounding box center [670, 403] width 603 height 66
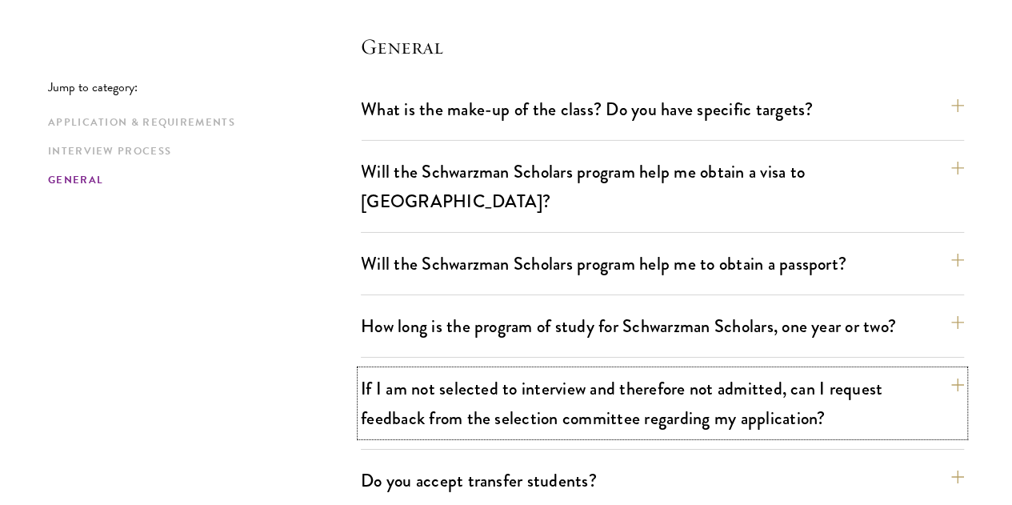
scroll to position [2733, 0]
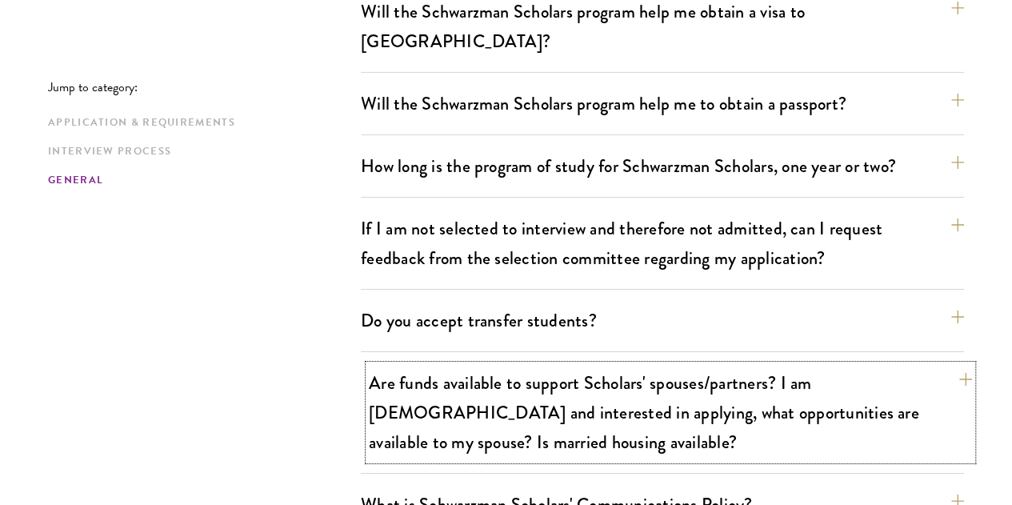
click at [406, 365] on button "Are funds available to support Scholars' spouses/partners? I am [DEMOGRAPHIC_DA…" at bounding box center [670, 412] width 603 height 95
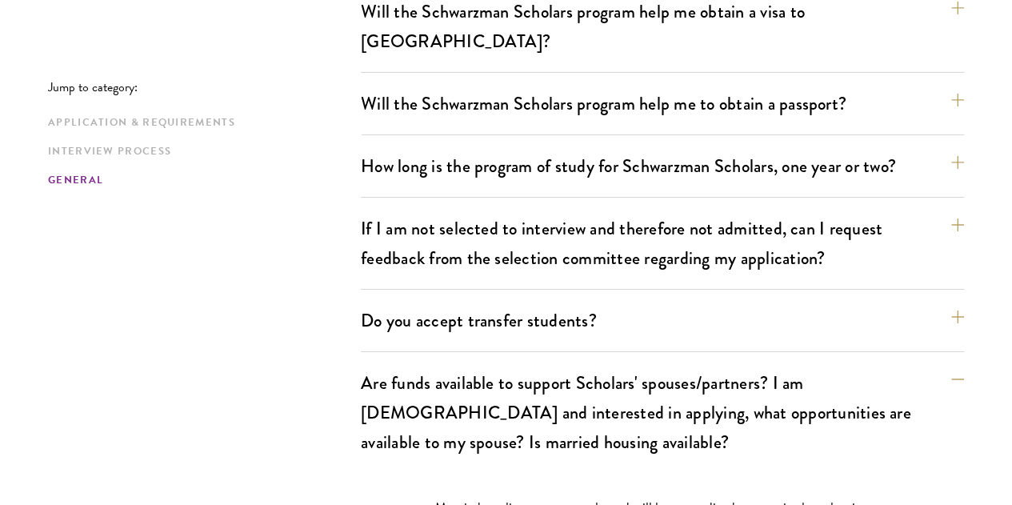
drag, startPoint x: 482, startPoint y: 335, endPoint x: 652, endPoint y: 346, distance: 170.8
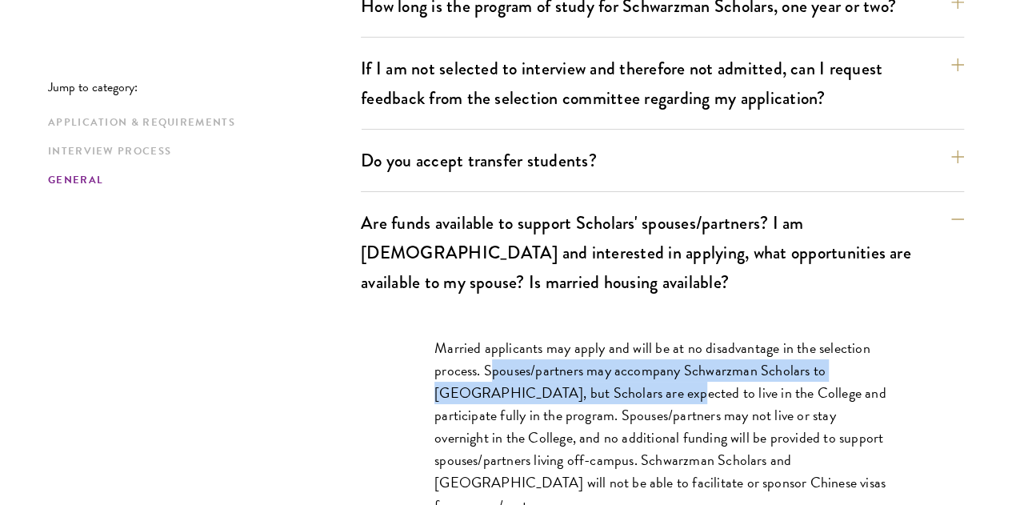
click at [599, 337] on p "Married applicants may apply and will be at no disadvantage in the selection pr…" at bounding box center [663, 427] width 456 height 180
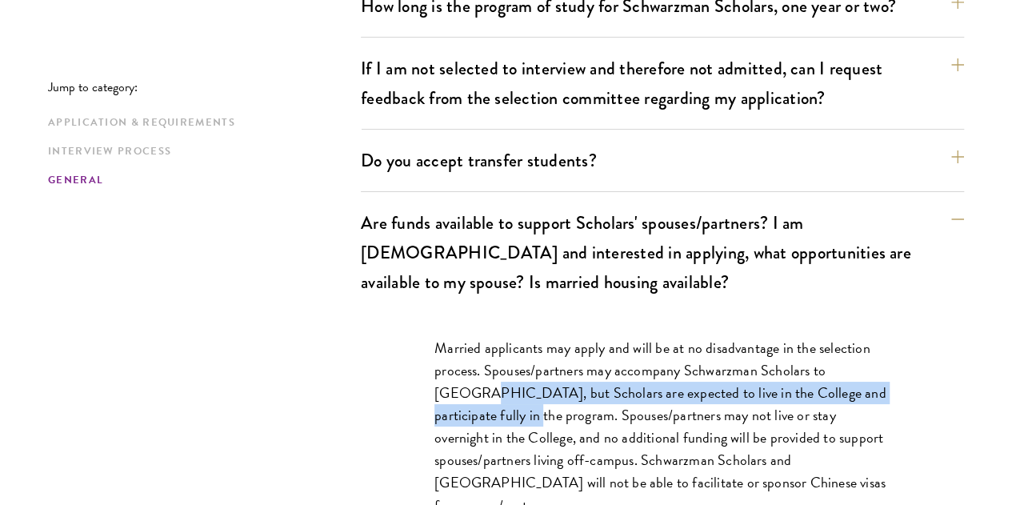
drag, startPoint x: 466, startPoint y: 194, endPoint x: 534, endPoint y: 214, distance: 70.7
click at [534, 337] on p "Married applicants may apply and will be at no disadvantage in the selection pr…" at bounding box center [663, 427] width 456 height 180
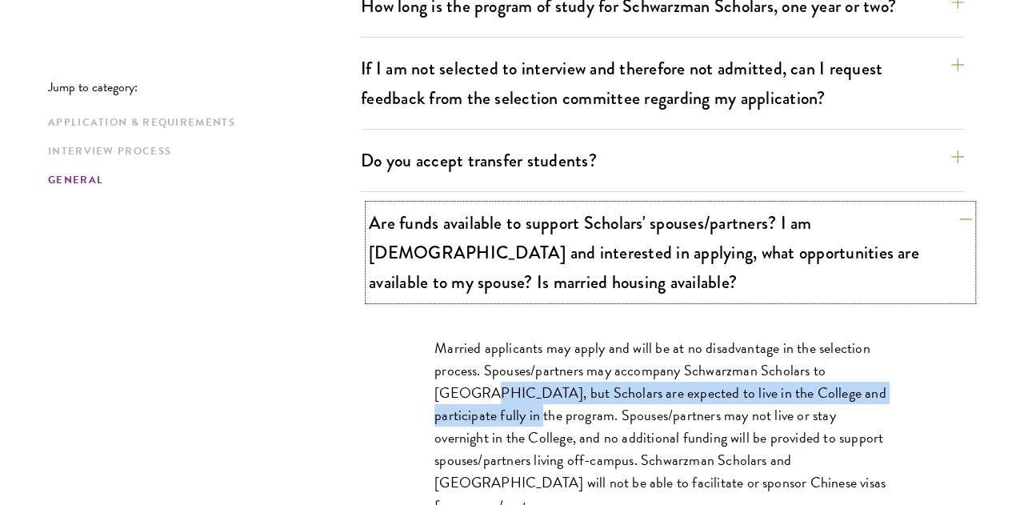
click at [543, 205] on button "Are funds available to support Scholars' spouses/partners? I am [DEMOGRAPHIC_DA…" at bounding box center [670, 252] width 603 height 95
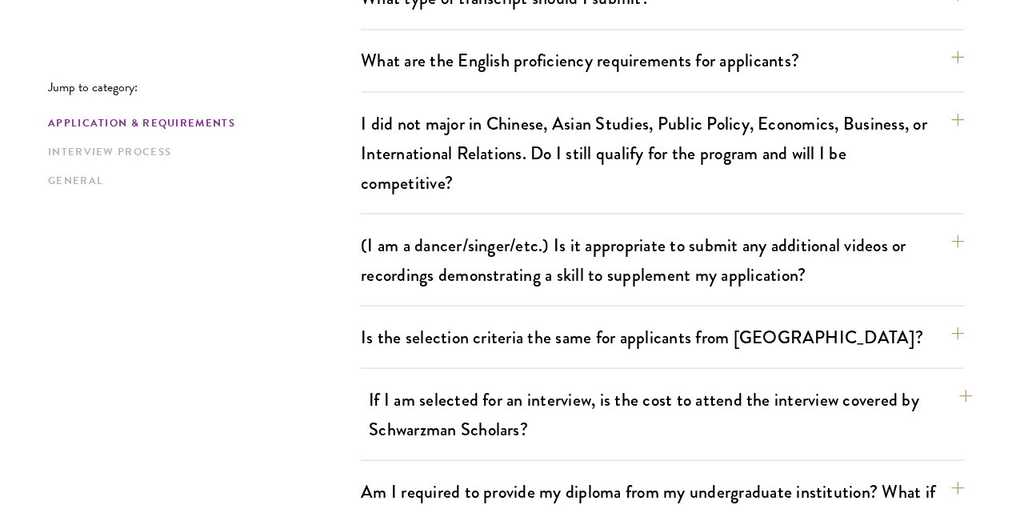
scroll to position [1453, 0]
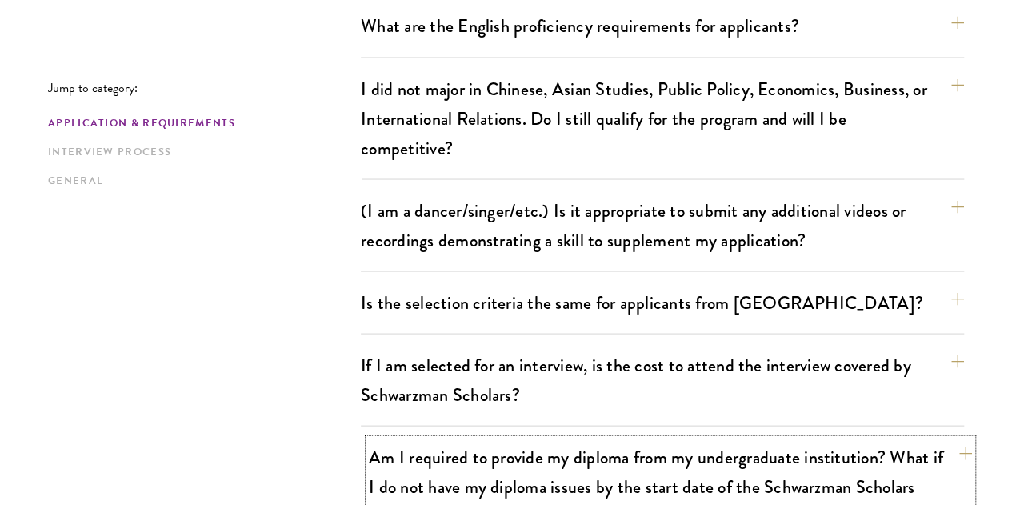
click at [483, 439] on button "Am I required to provide my diploma from my undergraduate institution? What if …" at bounding box center [670, 486] width 603 height 95
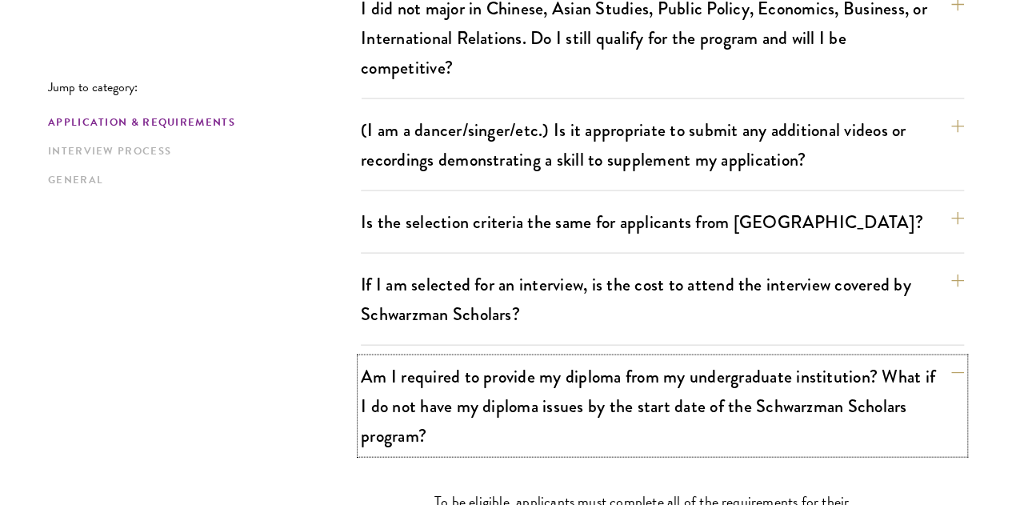
scroll to position [1613, 0]
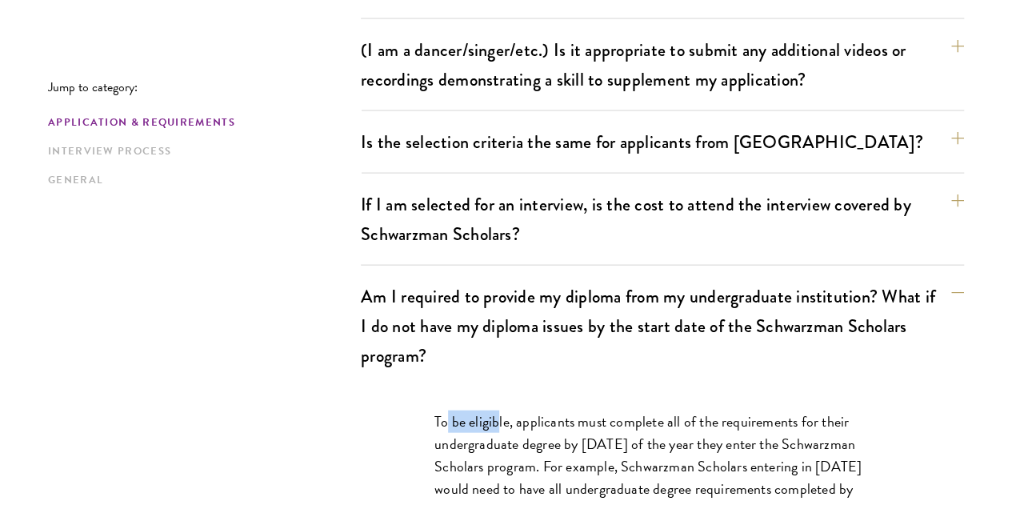
drag, startPoint x: 515, startPoint y: 274, endPoint x: 544, endPoint y: 274, distance: 29.6
click at [544, 410] on p "To be eligible, applicants must complete all of the requirements for their unde…" at bounding box center [663, 477] width 456 height 134
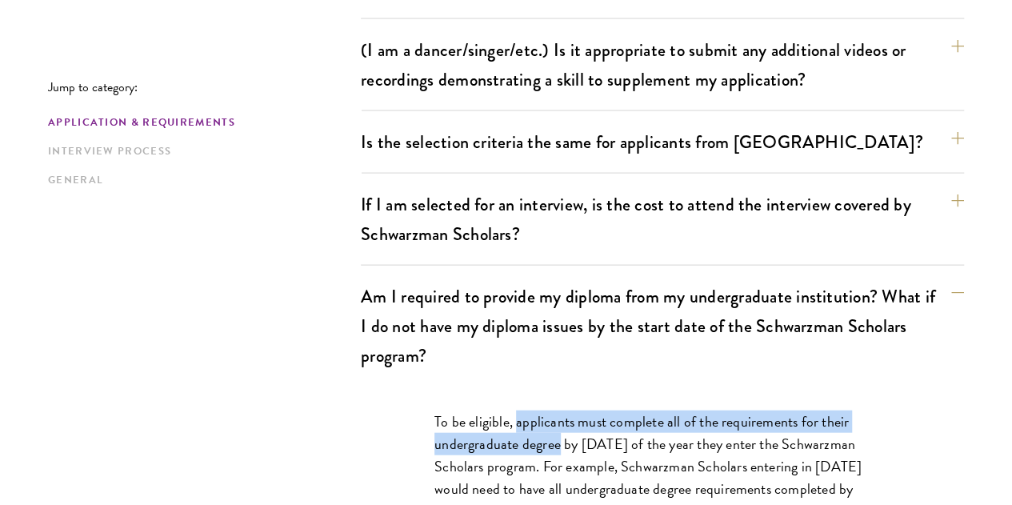
drag, startPoint x: 544, startPoint y: 274, endPoint x: 541, endPoint y: 302, distance: 27.4
click at [541, 410] on p "To be eligible, applicants must complete all of the requirements for their unde…" at bounding box center [663, 477] width 456 height 134
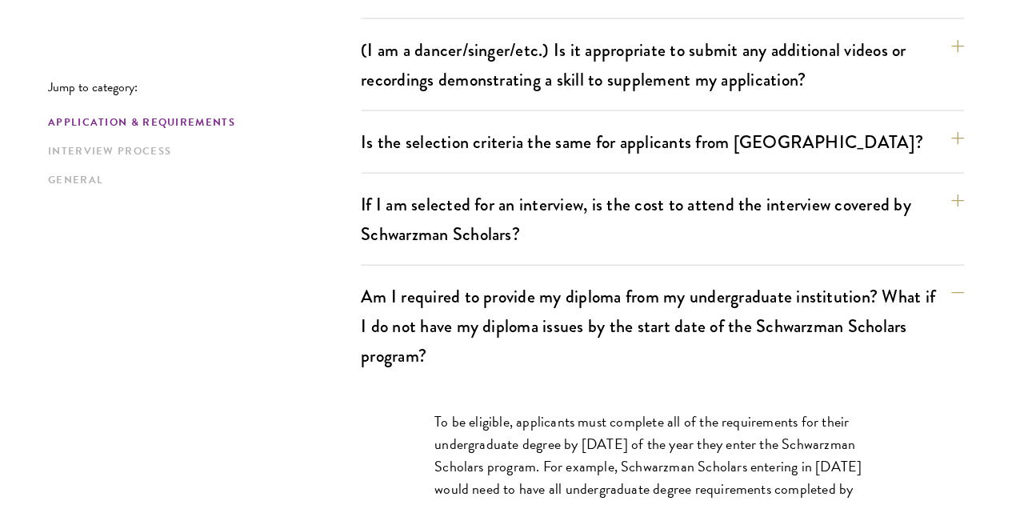
click at [567, 410] on p "To be eligible, applicants must complete all of the requirements for their unde…" at bounding box center [663, 477] width 456 height 134
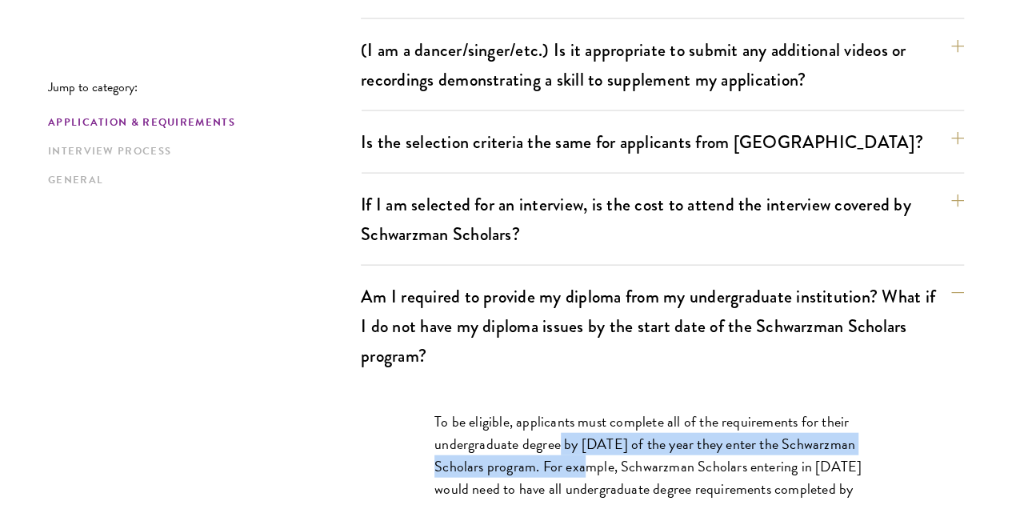
drag, startPoint x: 556, startPoint y: 298, endPoint x: 563, endPoint y: 312, distance: 15.0
click at [563, 410] on p "To be eligible, applicants must complete all of the requirements for their unde…" at bounding box center [663, 477] width 456 height 134
click at [561, 410] on p "To be eligible, applicants must complete all of the requirements for their unde…" at bounding box center [663, 477] width 456 height 134
drag, startPoint x: 560, startPoint y: 311, endPoint x: 551, endPoint y: 321, distance: 13.6
click at [551, 410] on p "To be eligible, applicants must complete all of the requirements for their unde…" at bounding box center [663, 477] width 456 height 134
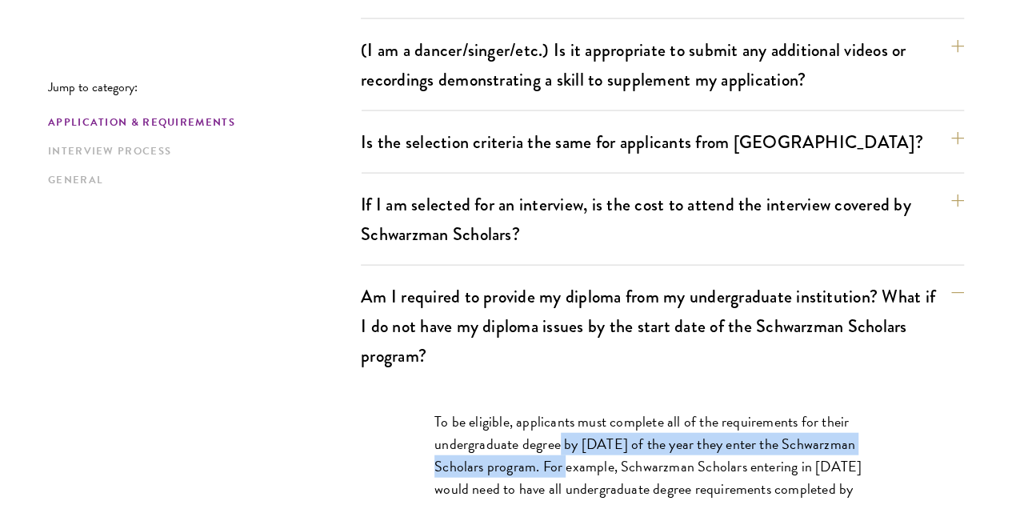
click at [551, 410] on p "To be eligible, applicants must complete all of the requirements for their unde…" at bounding box center [663, 477] width 456 height 134
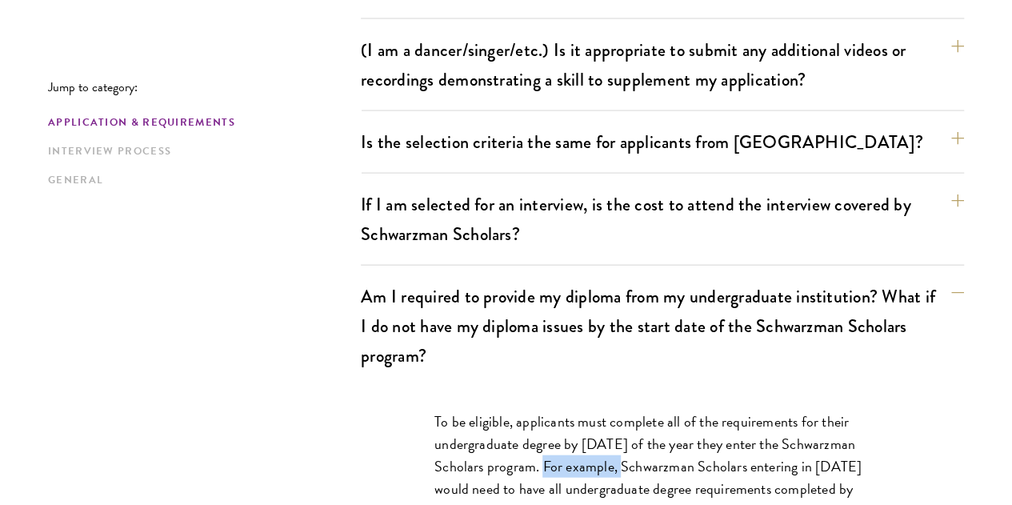
drag, startPoint x: 526, startPoint y: 326, endPoint x: 608, endPoint y: 318, distance: 82.7
click at [608, 410] on p "To be eligible, applicants must complete all of the requirements for their unde…" at bounding box center [663, 477] width 456 height 134
click at [609, 410] on p "To be eligible, applicants must complete all of the requirements for their unde…" at bounding box center [663, 477] width 456 height 134
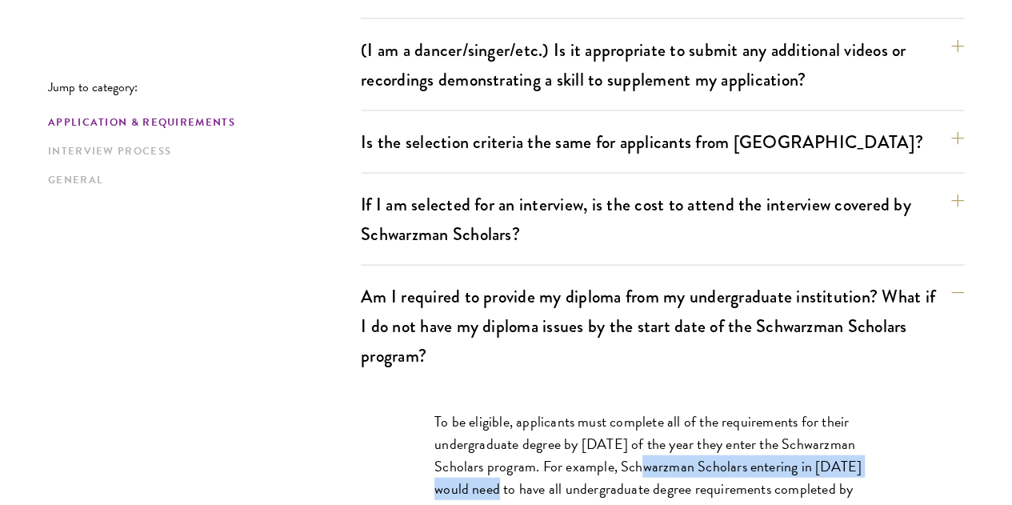
drag, startPoint x: 626, startPoint y: 321, endPoint x: 486, endPoint y: 336, distance: 140.9
click at [486, 410] on p "To be eligible, applicants must complete all of the requirements for their unde…" at bounding box center [663, 477] width 456 height 134
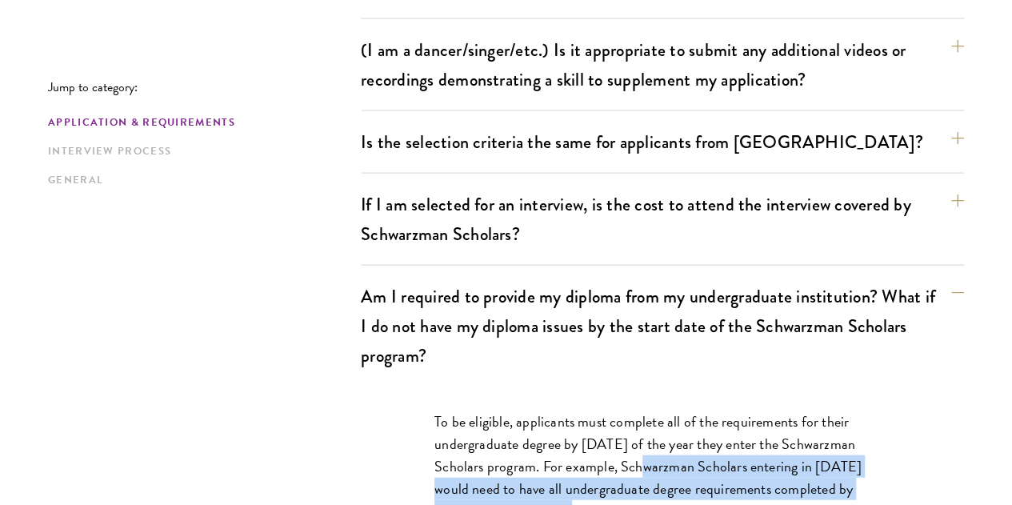
drag, startPoint x: 486, startPoint y: 337, endPoint x: 623, endPoint y: 363, distance: 139.4
click at [623, 410] on p "To be eligible, applicants must complete all of the requirements for their unde…" at bounding box center [663, 477] width 456 height 134
click at [608, 410] on p "To be eligible, applicants must complete all of the requirements for their unde…" at bounding box center [663, 477] width 456 height 134
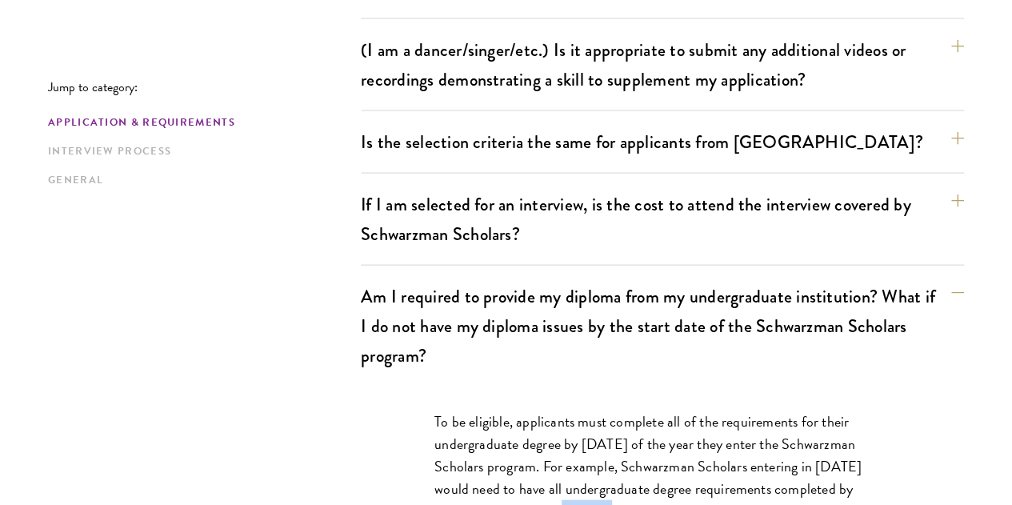
drag, startPoint x: 607, startPoint y: 370, endPoint x: 617, endPoint y: 373, distance: 10.7
click at [617, 410] on p "To be eligible, applicants must complete all of the requirements for their unde…" at bounding box center [663, 477] width 456 height 134
drag, startPoint x: 675, startPoint y: 368, endPoint x: 909, endPoint y: 385, distance: 234.3
click at [909, 386] on div "To be eligible, applicants must complete all of the requirements for their unde…" at bounding box center [662, 485] width 552 height 198
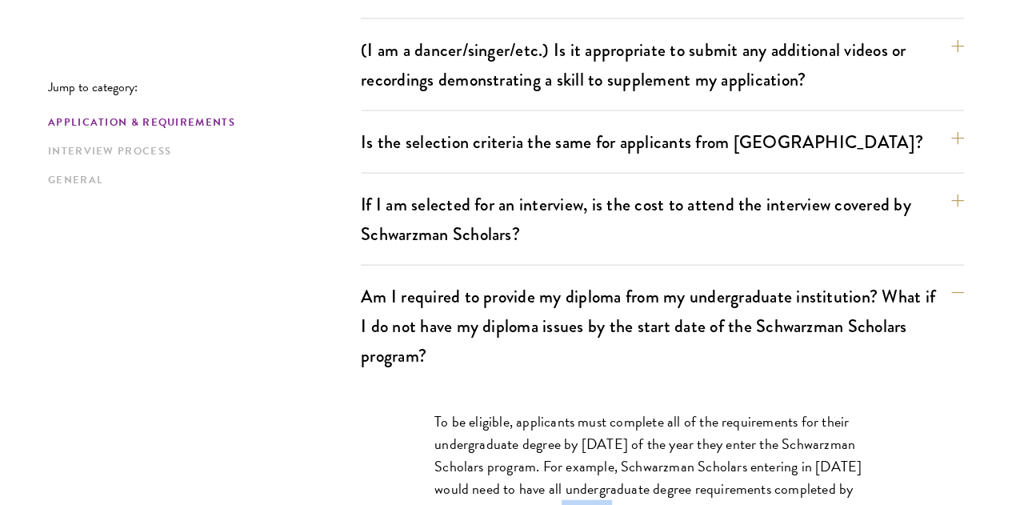
click at [909, 386] on div "To be eligible, applicants must complete all of the requirements for their unde…" at bounding box center [662, 485] width 552 height 198
